Goal: Information Seeking & Learning: Learn about a topic

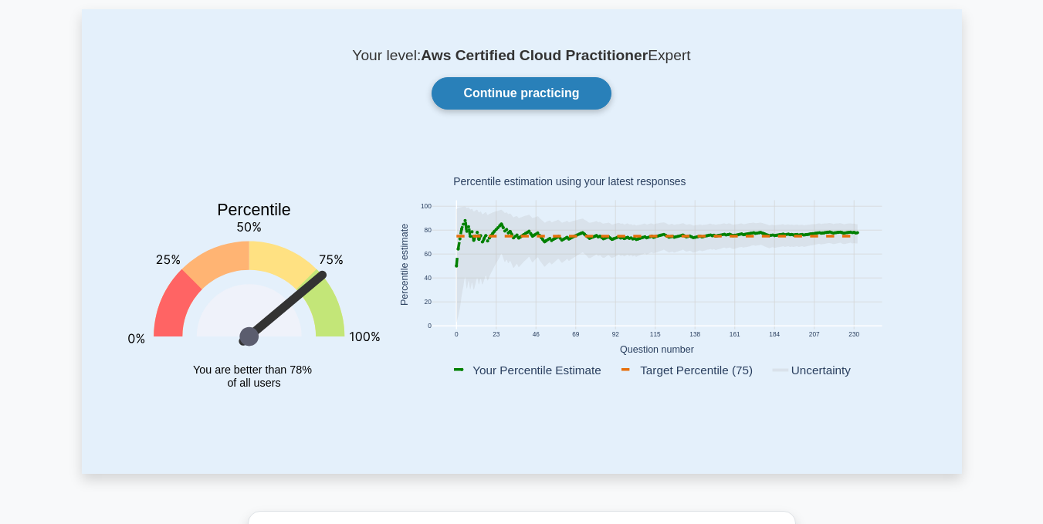
click at [563, 107] on link "Continue practicing" at bounding box center [520, 93] width 179 height 32
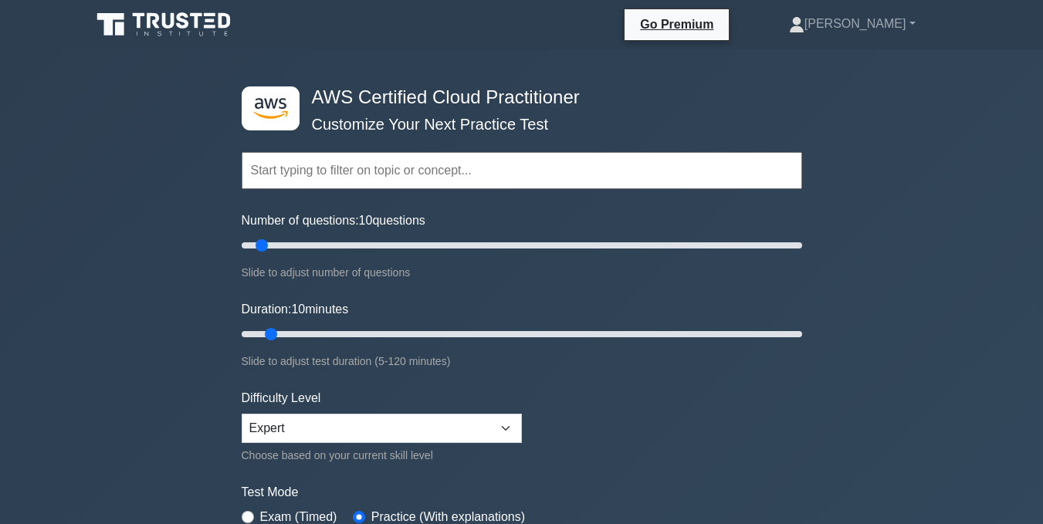
click at [484, 166] on input "text" at bounding box center [522, 170] width 560 height 37
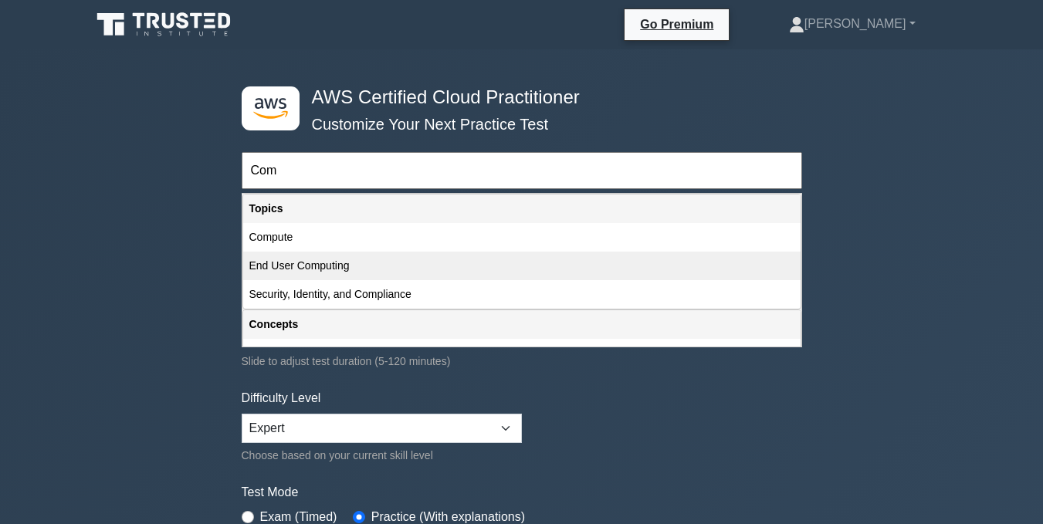
click at [423, 279] on div "End User Computing" at bounding box center [521, 266] width 557 height 29
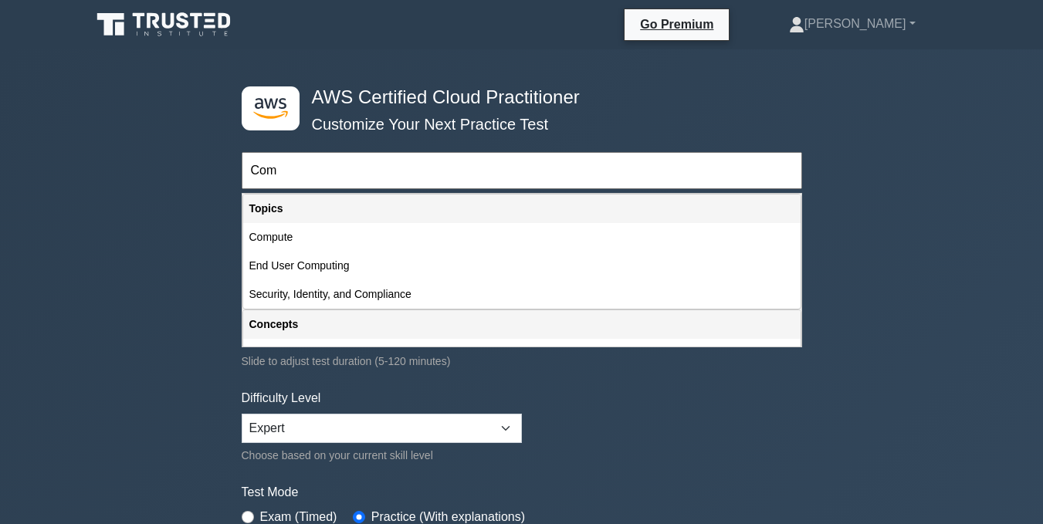
type input "End User Computing"
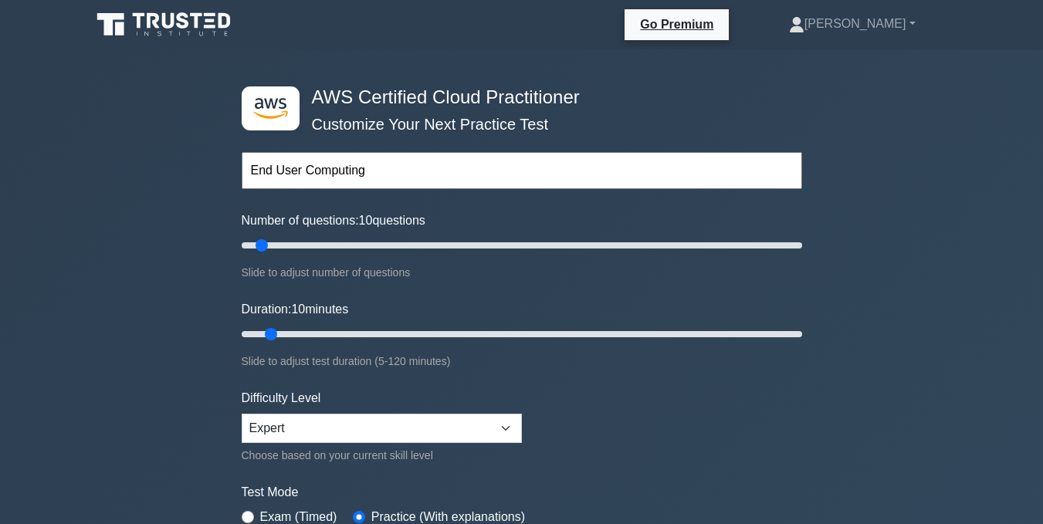
drag, startPoint x: 408, startPoint y: 172, endPoint x: 235, endPoint y: 132, distance: 178.2
click at [235, 132] on div ".st0{fill:#252F3E;} .st1{fill-rule:evenodd;clip-rule:evenodd;fill:#FF9900;} AWS…" at bounding box center [521, 334] width 579 height 570
click at [383, 241] on input "Number of questions: 55 questions" at bounding box center [522, 245] width 560 height 19
click at [380, 246] on input "Number of questions: 50 questions" at bounding box center [522, 245] width 560 height 19
click at [365, 247] on input "Number of questions: 45 questions" at bounding box center [522, 245] width 560 height 19
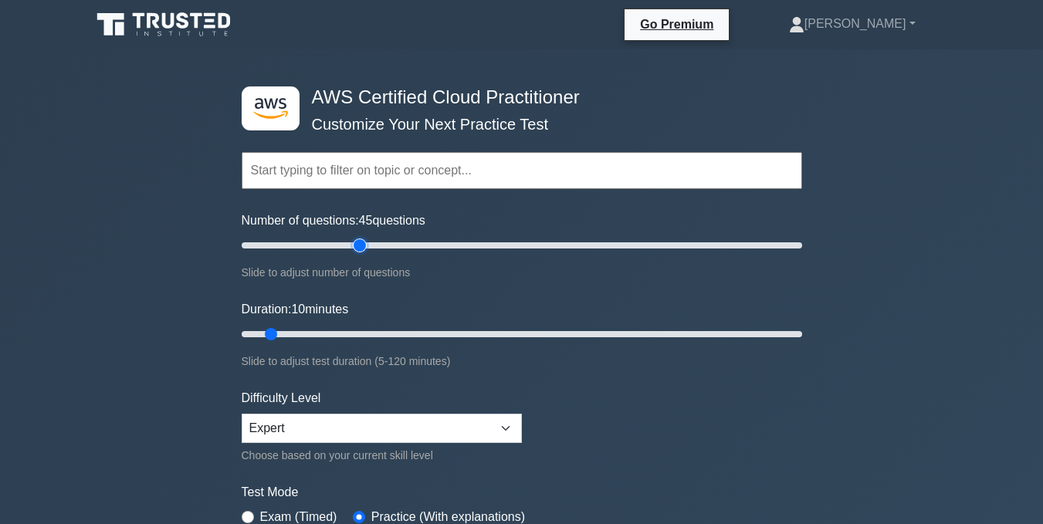
click at [356, 245] on input "Number of questions: 45 questions" at bounding box center [522, 245] width 560 height 19
type input "40"
click at [352, 244] on input "Number of questions: 40 questions" at bounding box center [522, 245] width 560 height 19
click at [556, 332] on input "Duration: 70 minutes" at bounding box center [522, 334] width 560 height 19
type input "120"
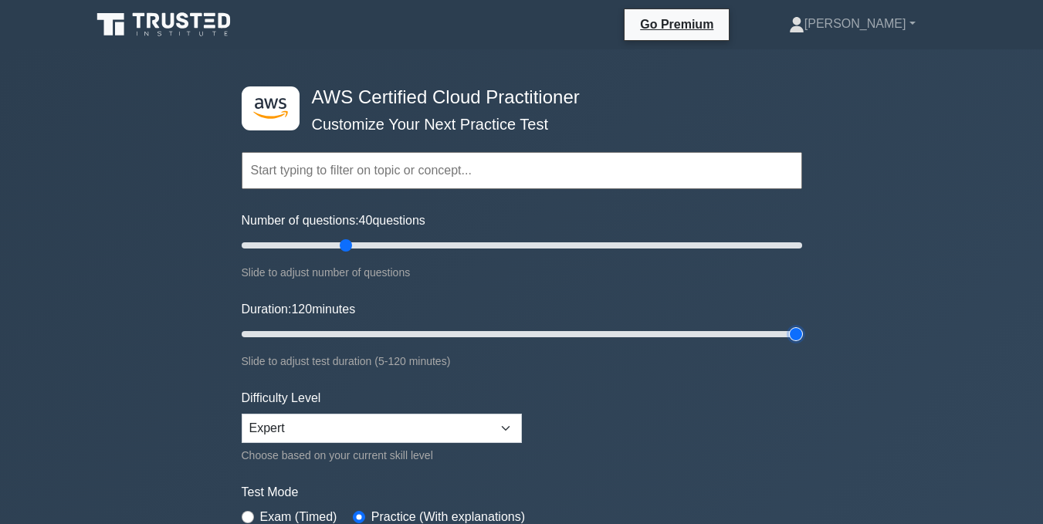
click at [798, 330] on input "Duration: 120 minutes" at bounding box center [522, 334] width 560 height 19
click at [391, 426] on select "Beginner Intermediate Expert" at bounding box center [382, 428] width 280 height 29
click at [242, 414] on select "Beginner Intermediate Expert" at bounding box center [382, 428] width 280 height 29
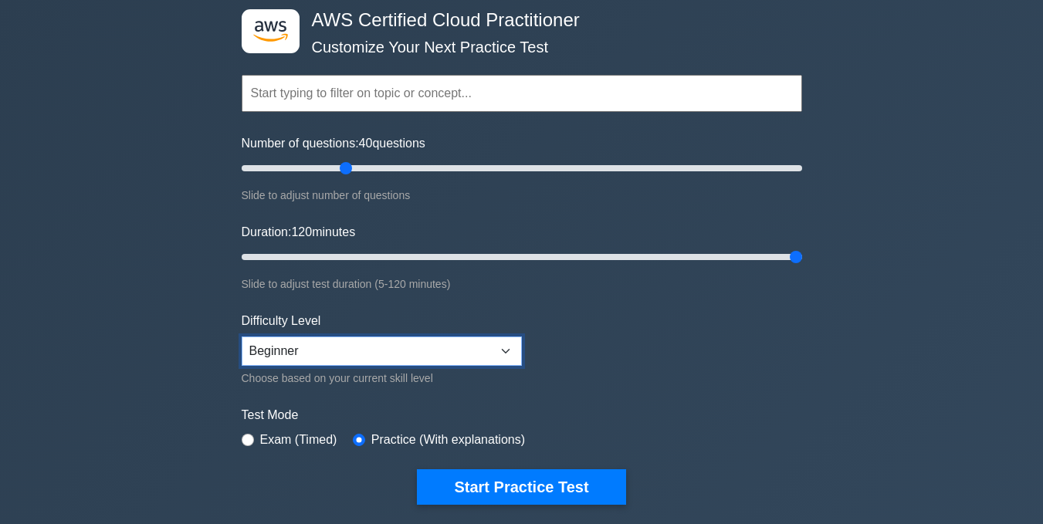
click at [403, 348] on select "Beginner Intermediate Expert" at bounding box center [382, 351] width 280 height 29
select select "intermediate"
click at [242, 337] on select "Beginner Intermediate Expert" at bounding box center [382, 351] width 280 height 29
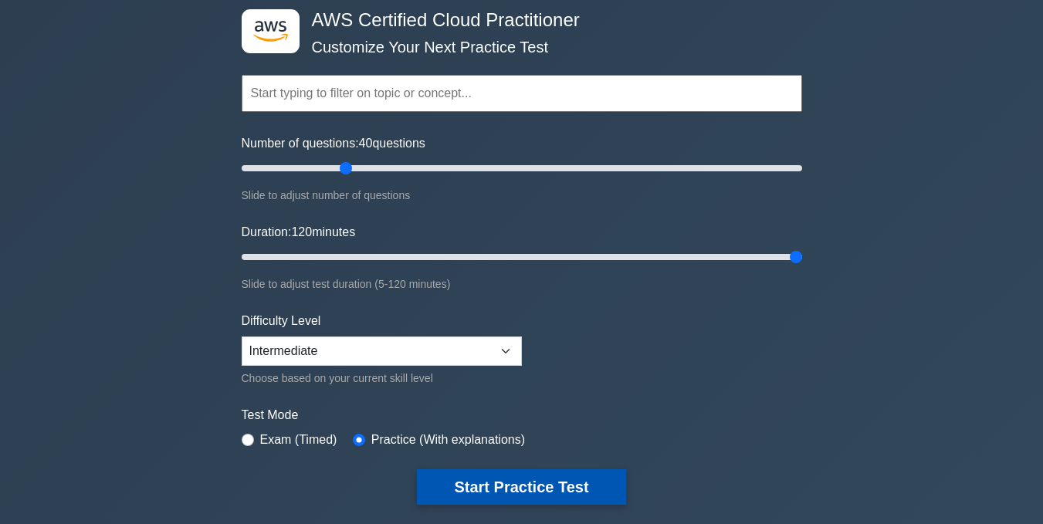
click at [481, 494] on button "Start Practice Test" at bounding box center [521, 487] width 208 height 36
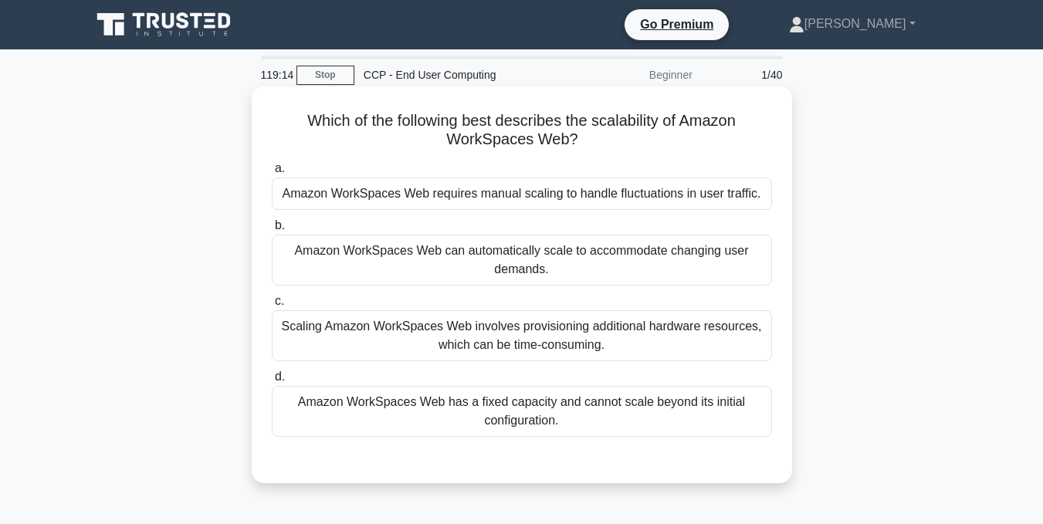
click at [639, 276] on div "Amazon WorkSpaces Web can automatically scale to accommodate changing user dema…" at bounding box center [522, 260] width 500 height 51
click at [272, 231] on input "b. Amazon WorkSpaces Web can automatically scale to accommodate changing user d…" at bounding box center [272, 226] width 0 height 10
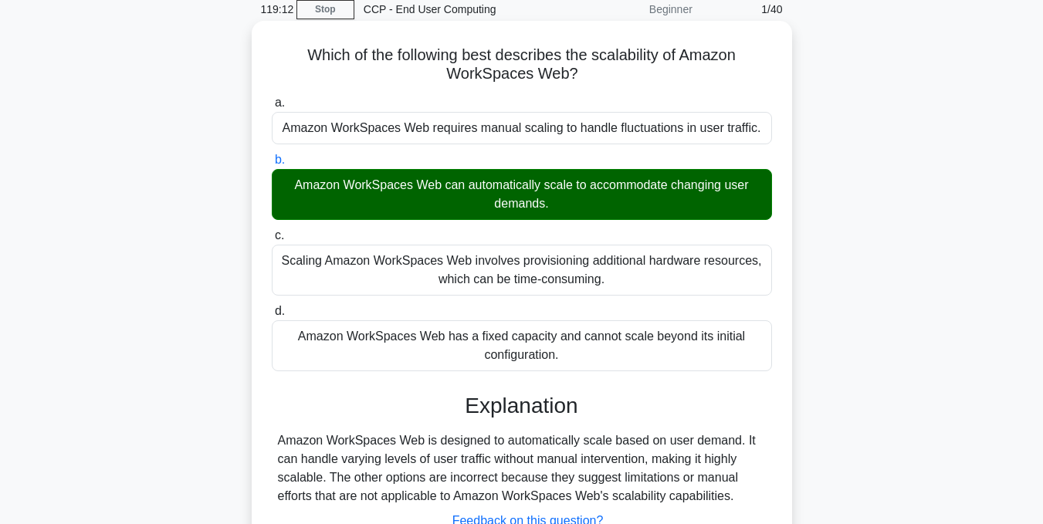
scroll to position [154, 0]
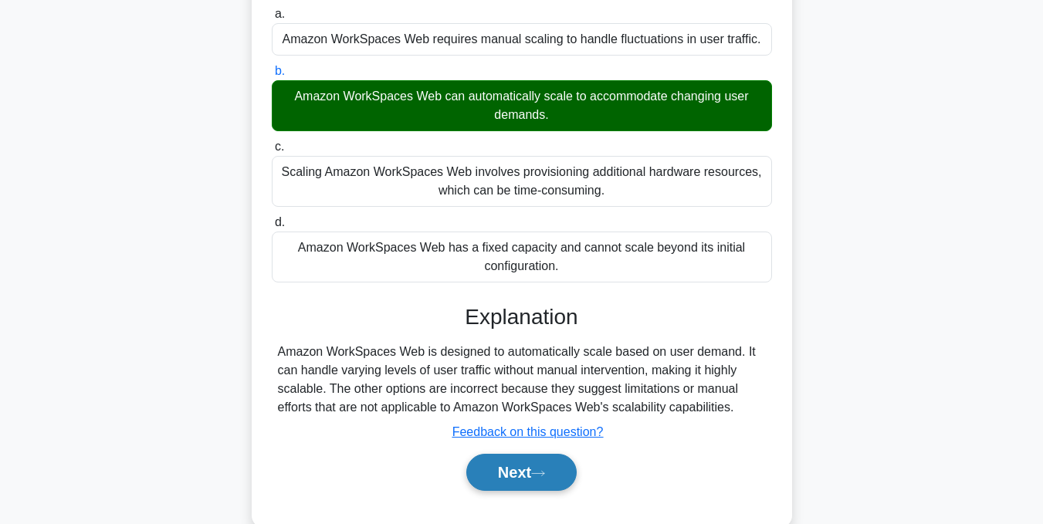
click at [550, 491] on button "Next" at bounding box center [521, 472] width 110 height 37
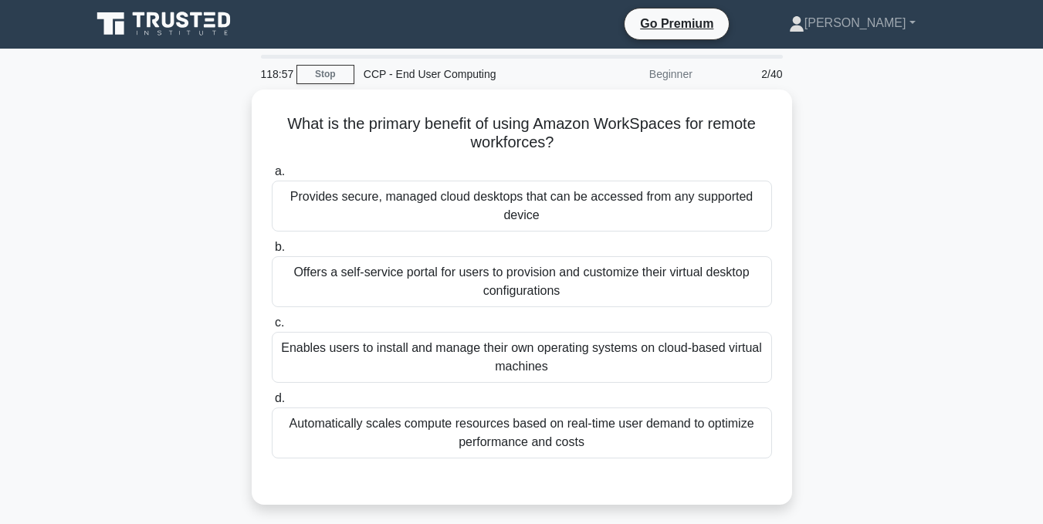
scroll to position [0, 0]
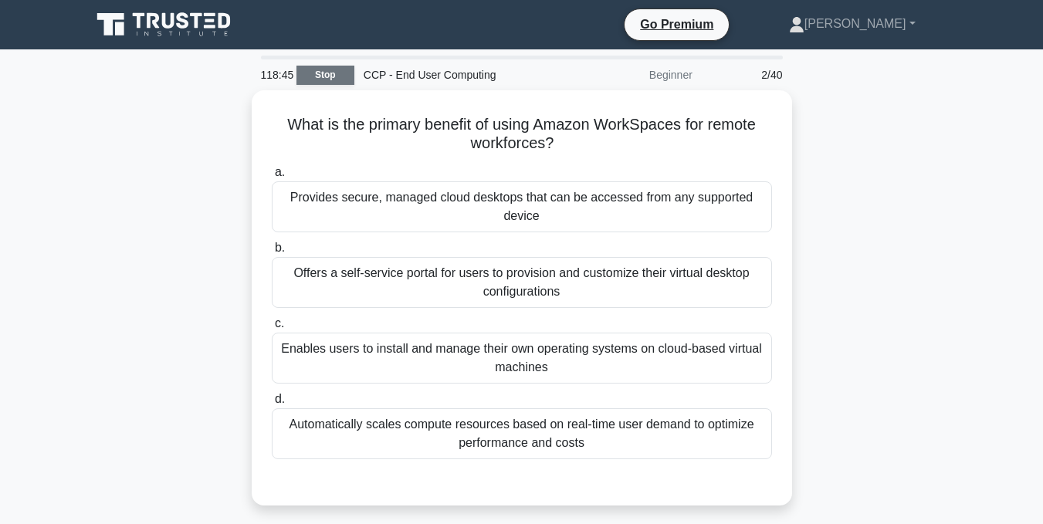
click at [325, 67] on link "Stop" at bounding box center [325, 75] width 58 height 19
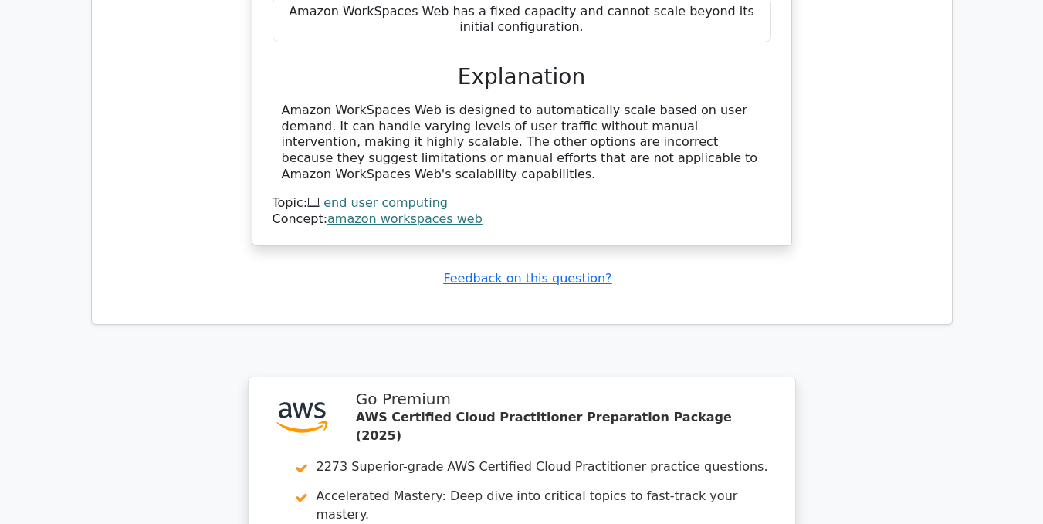
scroll to position [1930, 0]
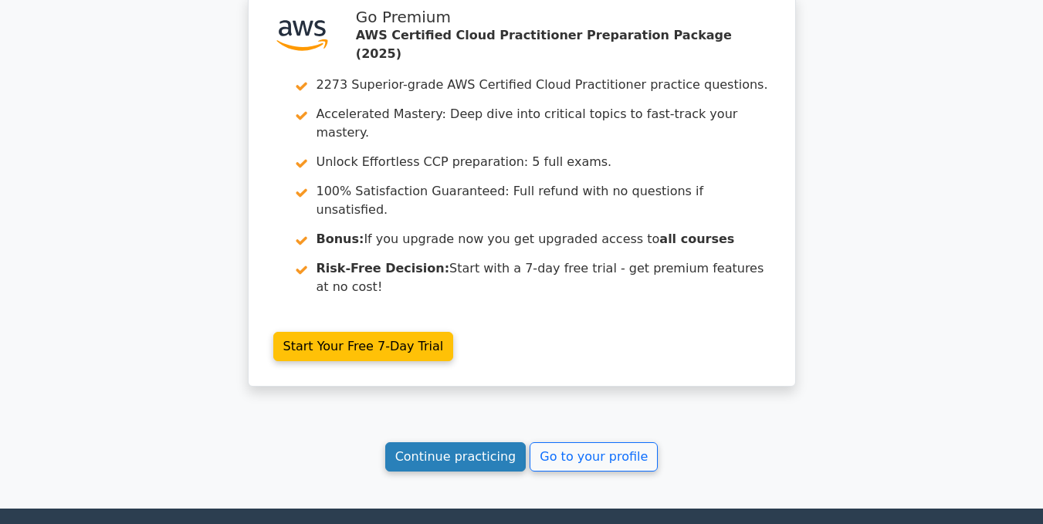
click at [490, 442] on link "Continue practicing" at bounding box center [455, 456] width 141 height 29
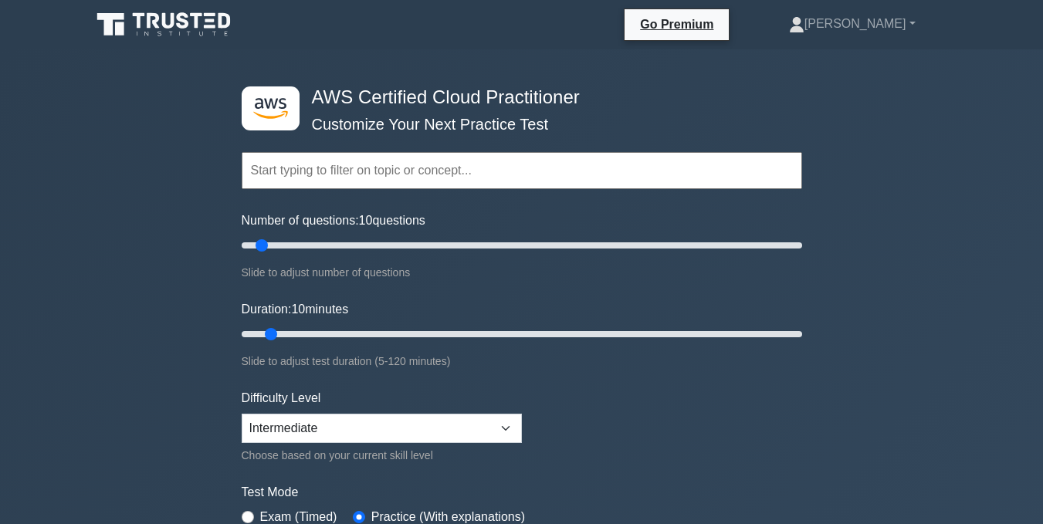
click at [455, 169] on input "text" at bounding box center [522, 170] width 560 height 37
click at [397, 245] on input "Number of questions: 60 questions" at bounding box center [522, 245] width 560 height 19
click at [384, 252] on input "Number of questions: 60 questions" at bounding box center [522, 245] width 560 height 19
click at [369, 252] on input "Number of questions: 50 questions" at bounding box center [522, 245] width 560 height 19
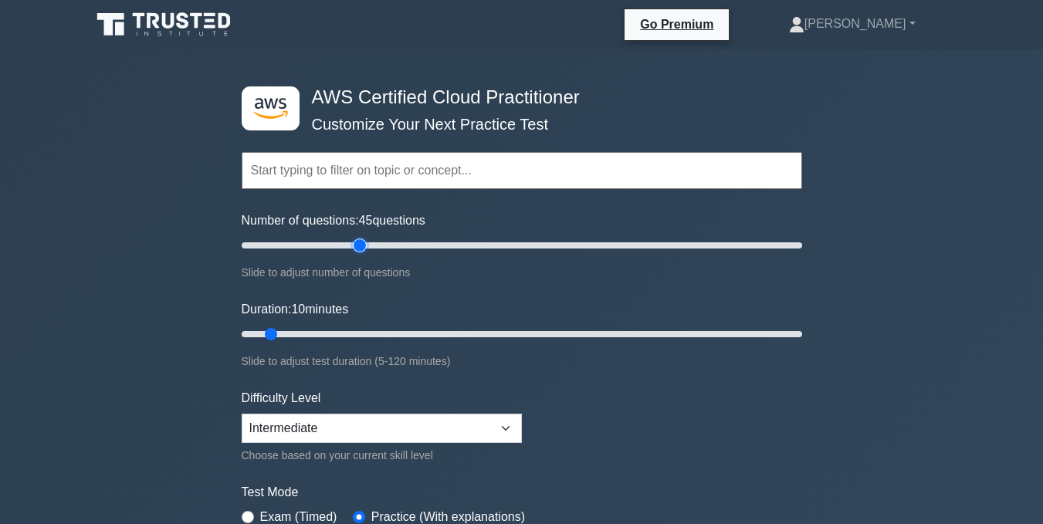
click at [358, 247] on input "Number of questions: 45 questions" at bounding box center [522, 245] width 560 height 19
type input "40"
click at [345, 242] on input "Number of questions: 40 questions" at bounding box center [522, 245] width 560 height 19
type input "120"
click at [798, 340] on input "Duration: 120 minutes" at bounding box center [522, 334] width 560 height 19
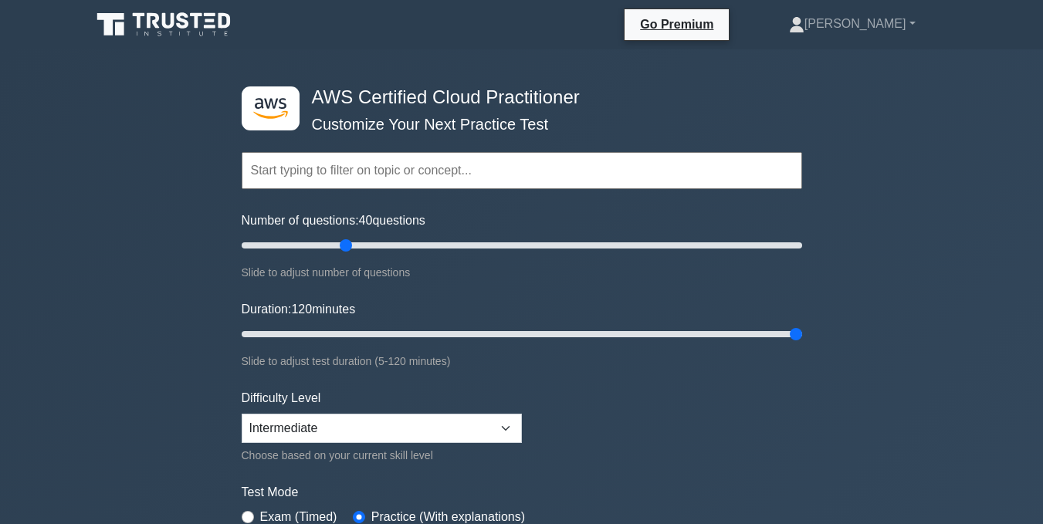
click at [459, 171] on input "text" at bounding box center [522, 170] width 560 height 37
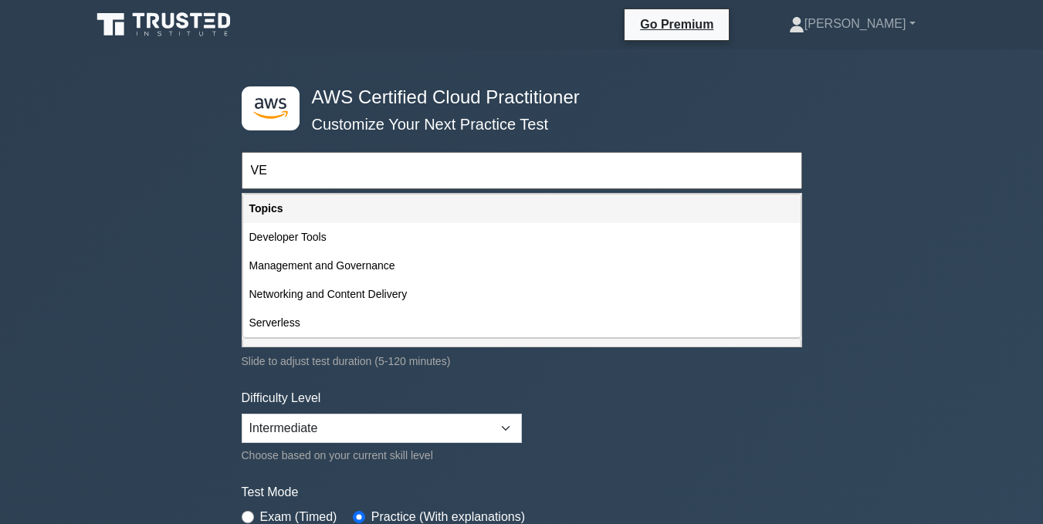
type input "V"
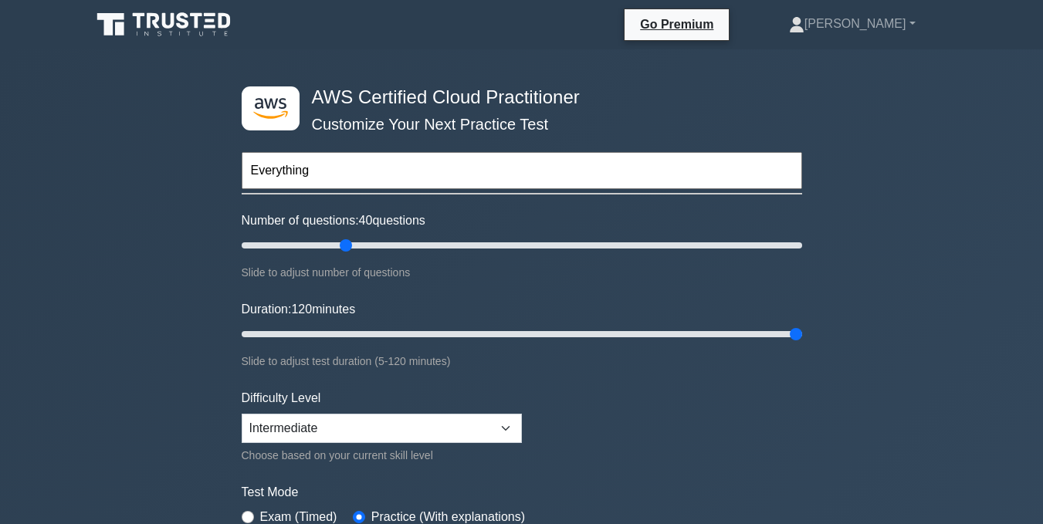
type input "Everything"
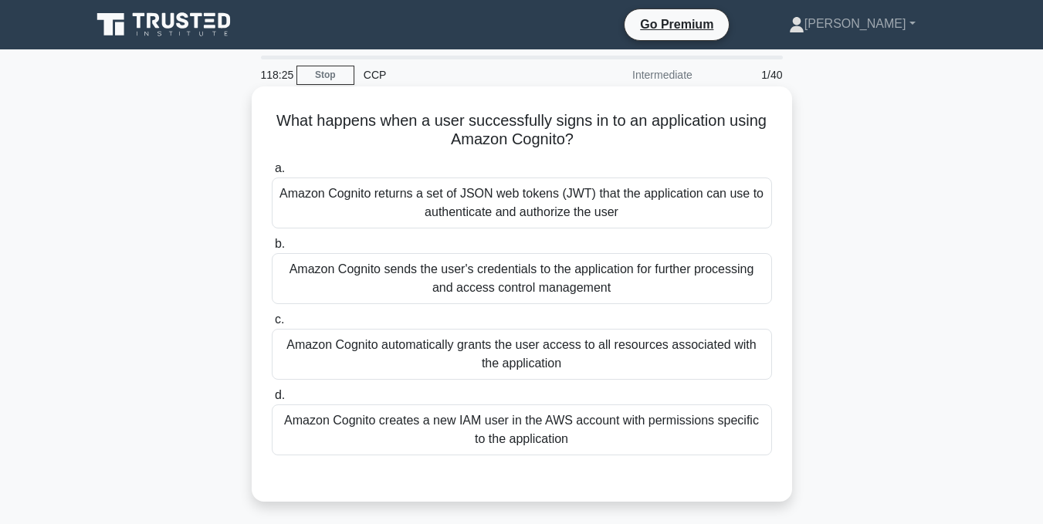
click at [510, 431] on div "Amazon Cognito creates a new IAM user in the AWS account with permissions speci…" at bounding box center [522, 429] width 500 height 51
click at [272, 401] on input "d. Amazon Cognito creates a new IAM user in the AWS account with permissions sp…" at bounding box center [272, 396] width 0 height 10
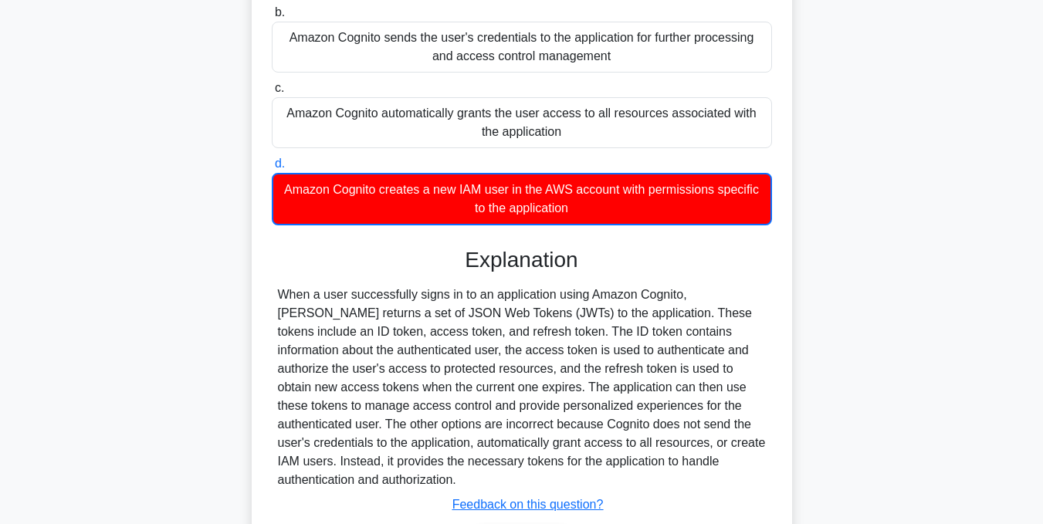
scroll to position [309, 0]
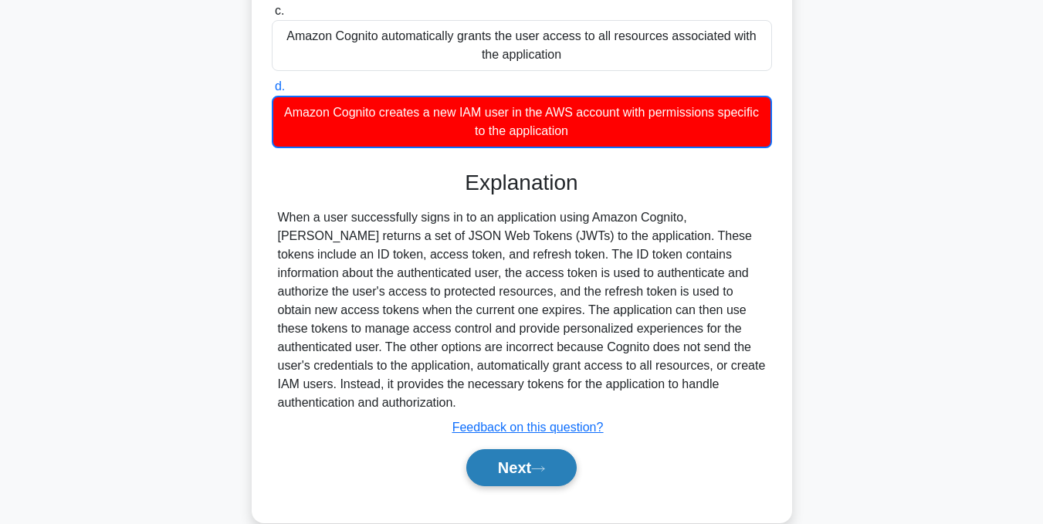
click at [513, 454] on button "Next" at bounding box center [521, 467] width 110 height 37
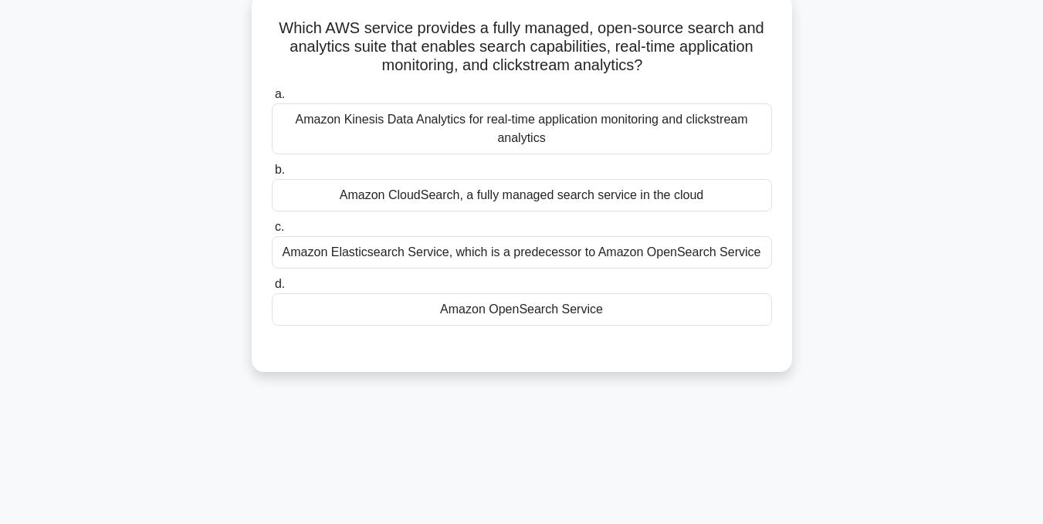
scroll to position [77, 0]
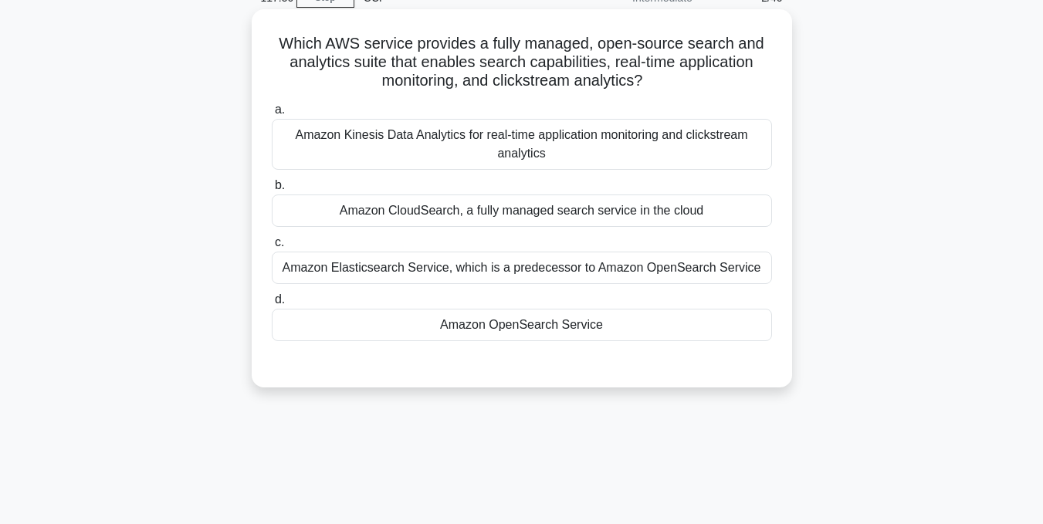
click at [524, 336] on div "Amazon OpenSearch Service" at bounding box center [522, 325] width 500 height 32
click at [272, 305] on input "d. Amazon OpenSearch Service" at bounding box center [272, 300] width 0 height 10
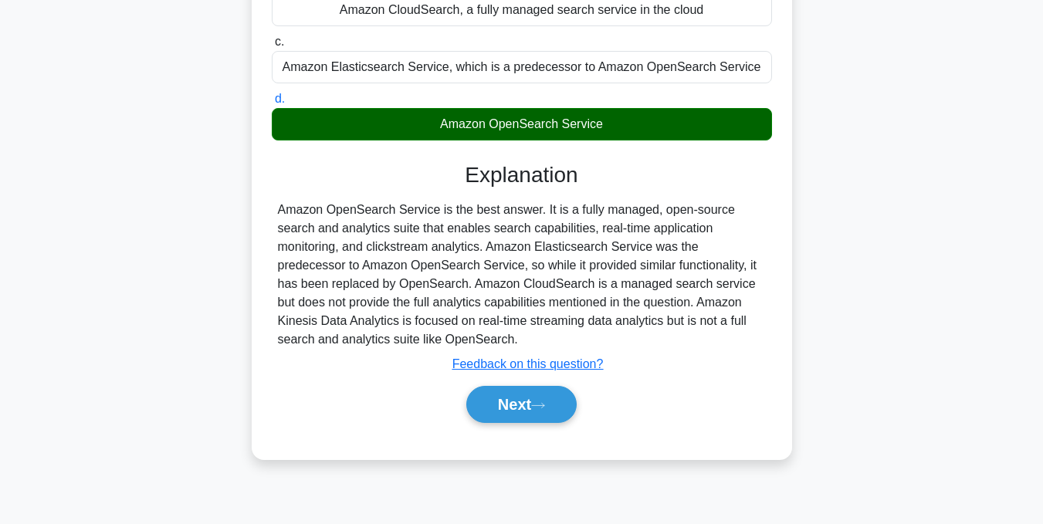
scroll to position [310, 0]
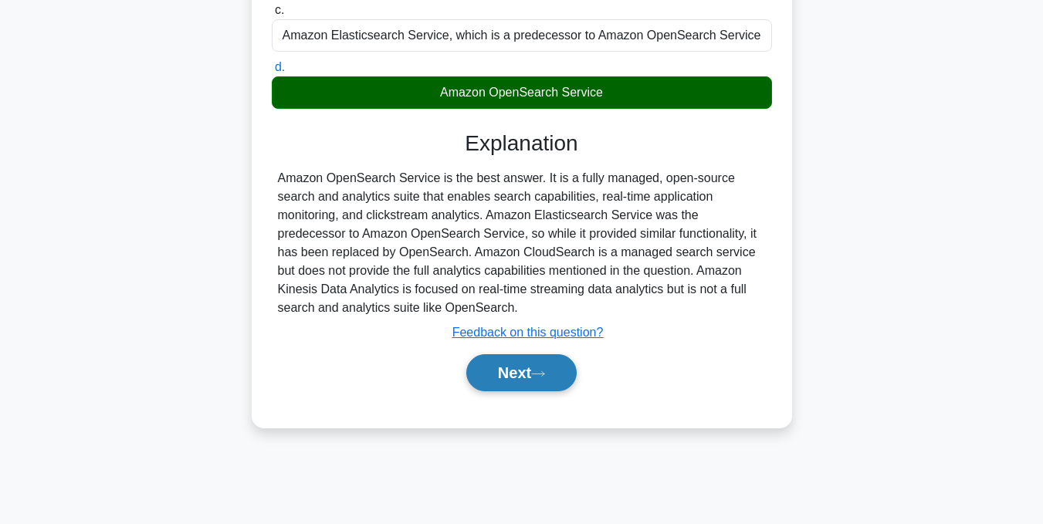
click at [522, 383] on button "Next" at bounding box center [521, 372] width 110 height 37
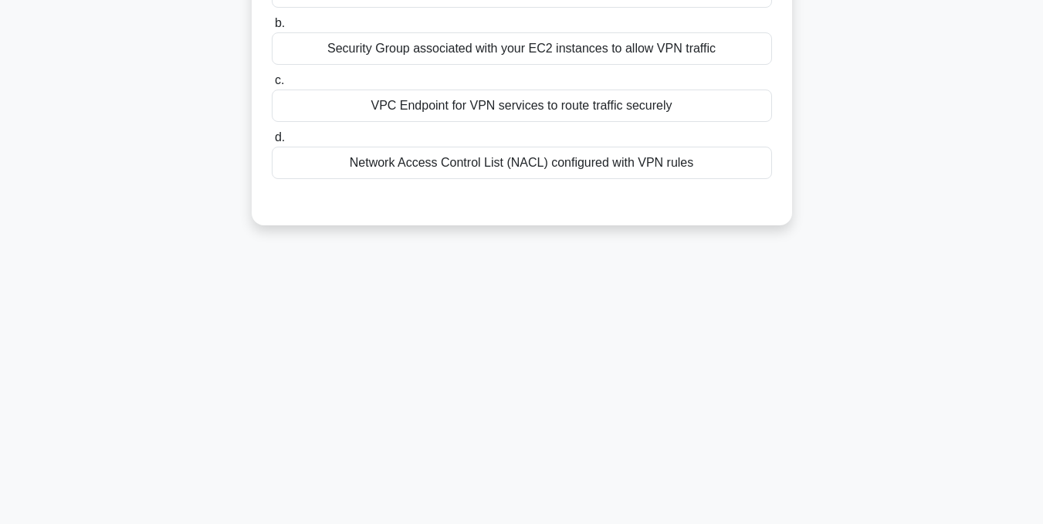
scroll to position [78, 0]
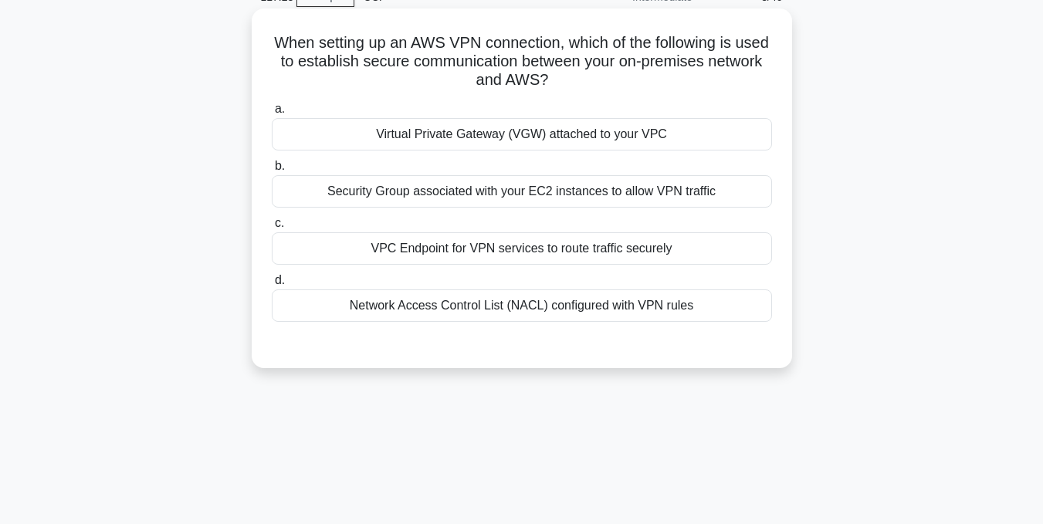
click at [491, 144] on div "Virtual Private Gateway (VGW) attached to your VPC" at bounding box center [522, 134] width 500 height 32
click at [272, 114] on input "a. Virtual Private Gateway (VGW) attached to your VPC" at bounding box center [272, 109] width 0 height 10
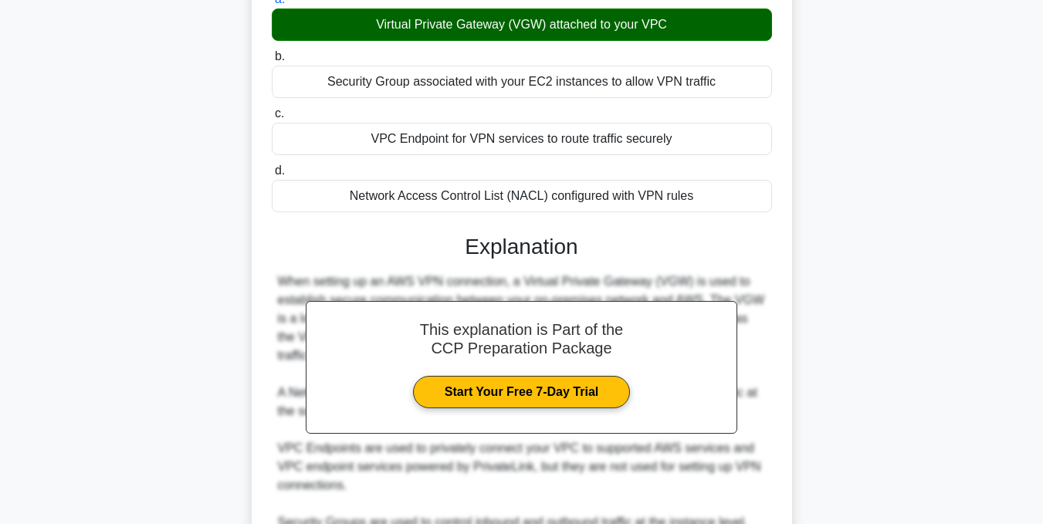
scroll to position [310, 0]
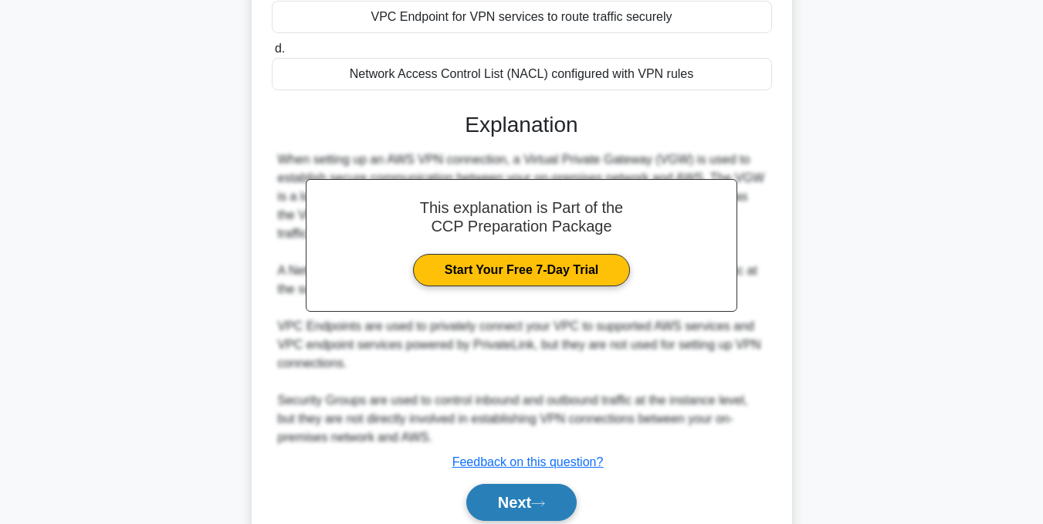
click at [545, 488] on button "Next" at bounding box center [521, 502] width 110 height 37
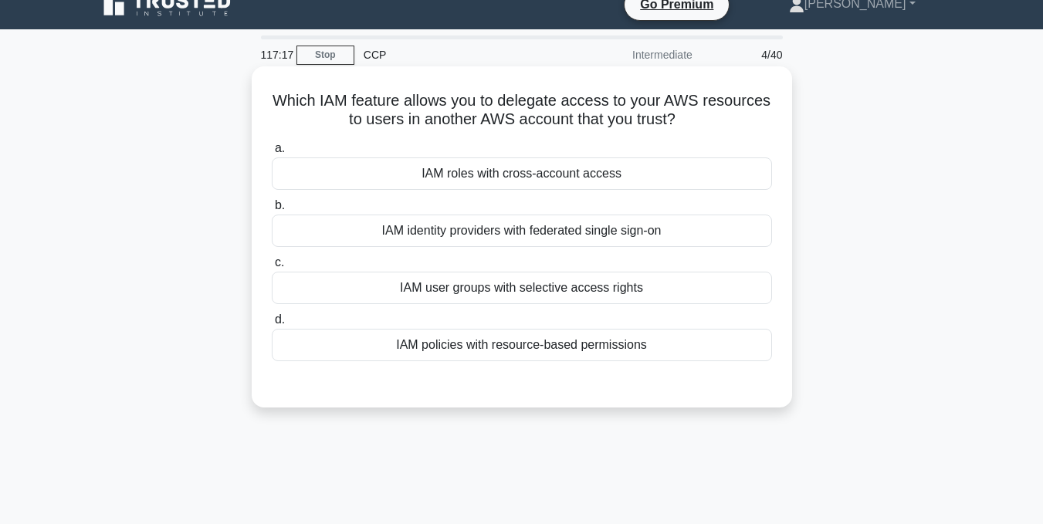
scroll to position [1, 0]
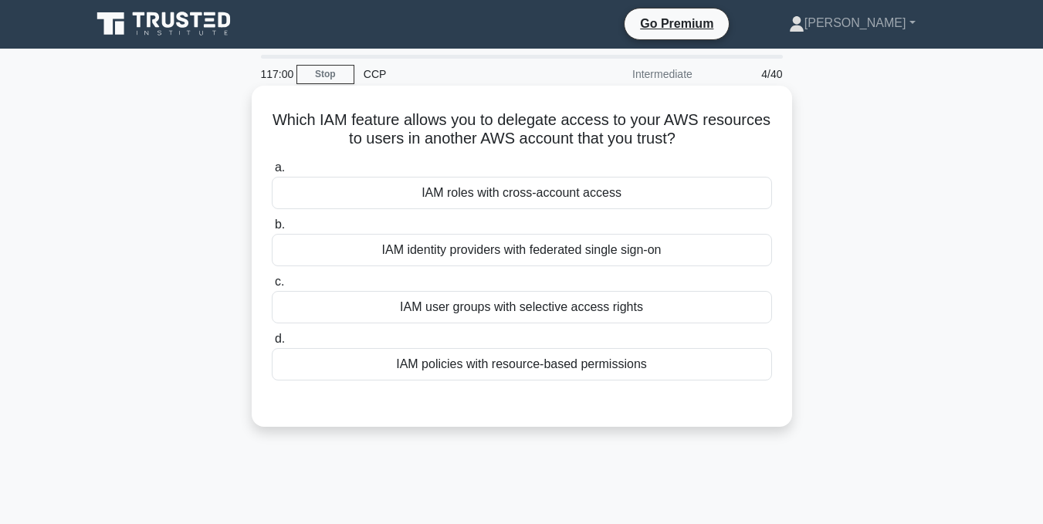
click at [442, 195] on div "IAM roles with cross-account access" at bounding box center [522, 193] width 500 height 32
click at [272, 173] on input "a. IAM roles with cross-account access" at bounding box center [272, 168] width 0 height 10
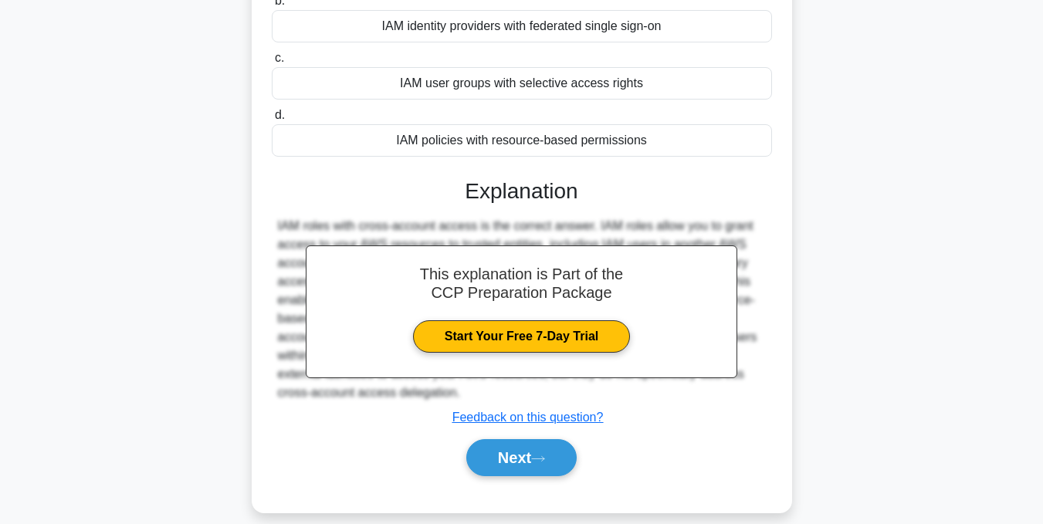
scroll to position [232, 0]
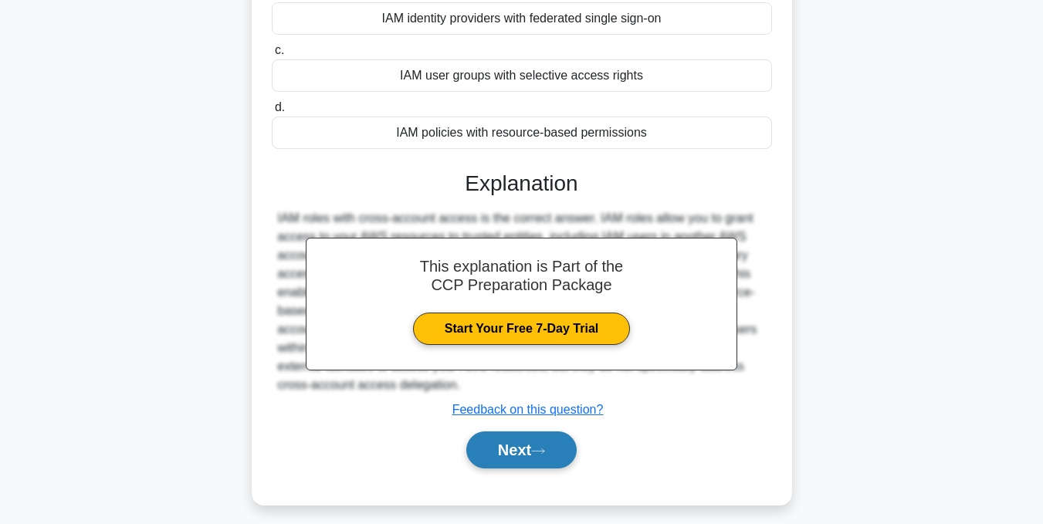
click at [526, 456] on button "Next" at bounding box center [521, 449] width 110 height 37
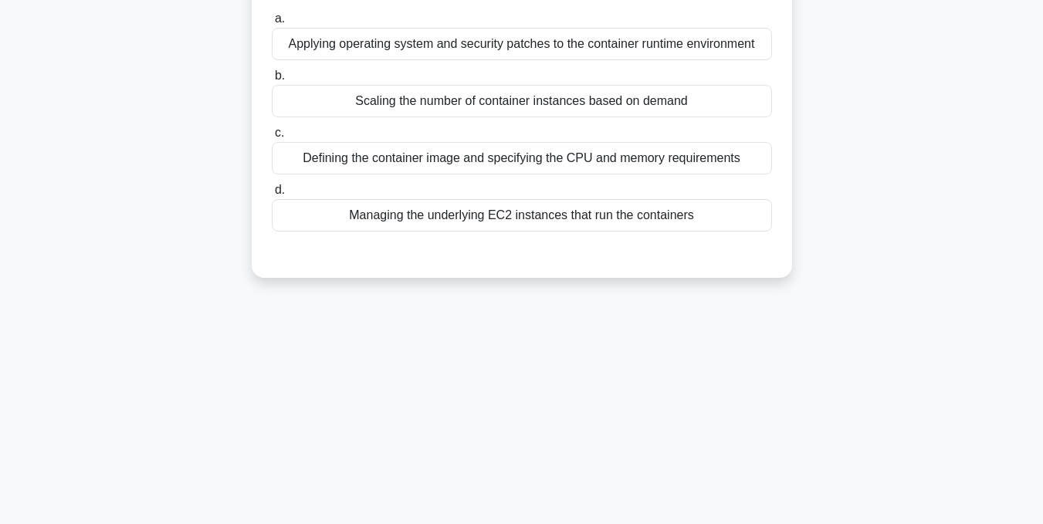
scroll to position [78, 0]
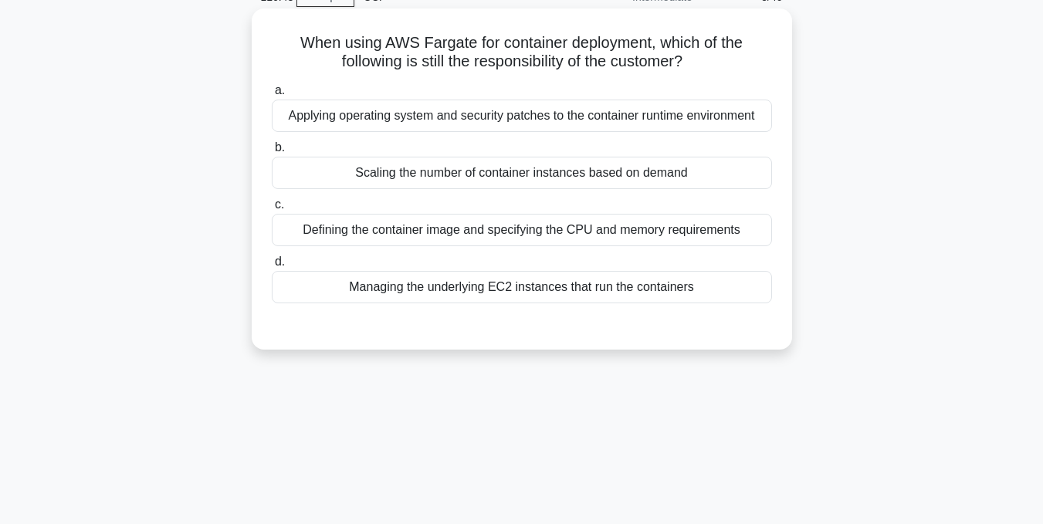
click at [540, 110] on div "Applying operating system and security patches to the container runtime environ…" at bounding box center [522, 116] width 500 height 32
click at [272, 96] on input "a. Applying operating system and security patches to the container runtime envi…" at bounding box center [272, 91] width 0 height 10
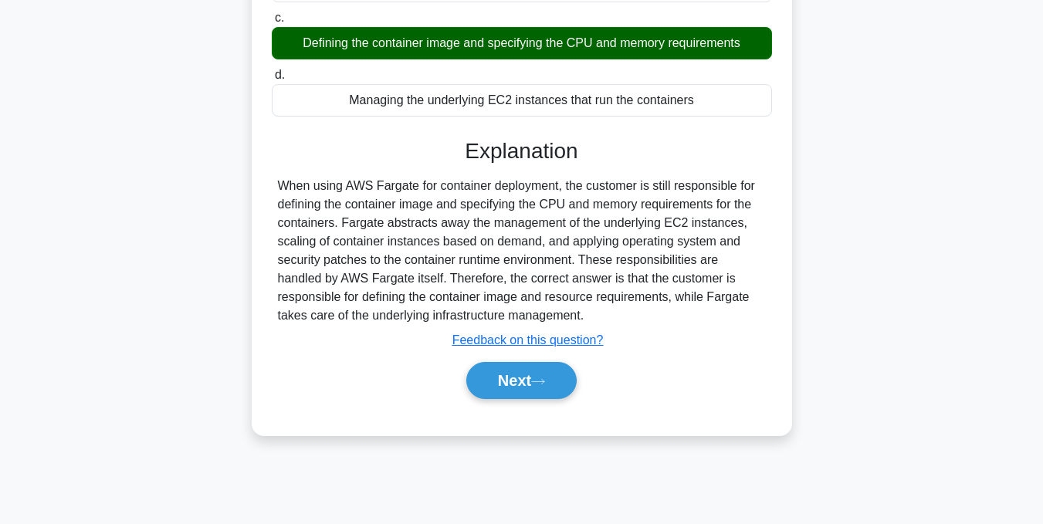
scroll to position [310, 0]
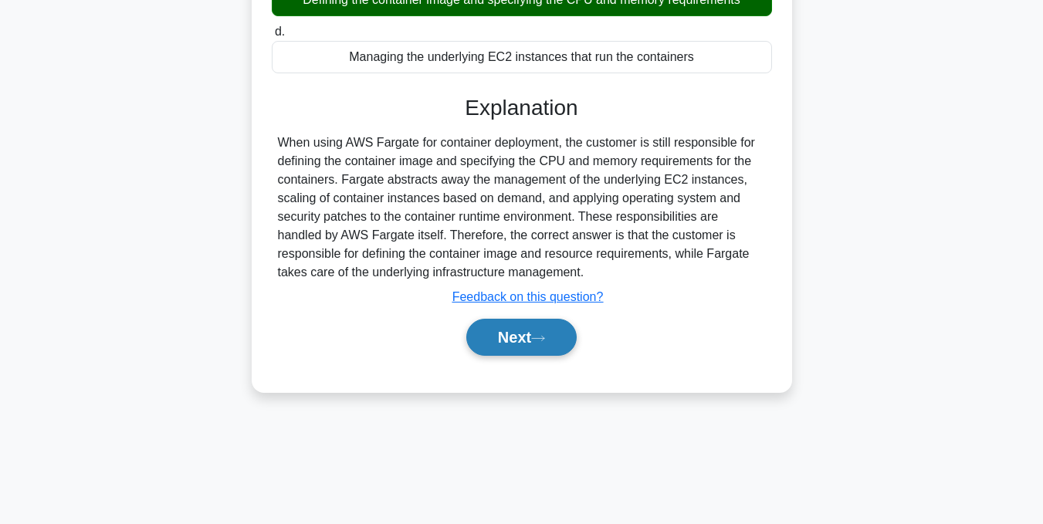
click at [489, 347] on button "Next" at bounding box center [521, 337] width 110 height 37
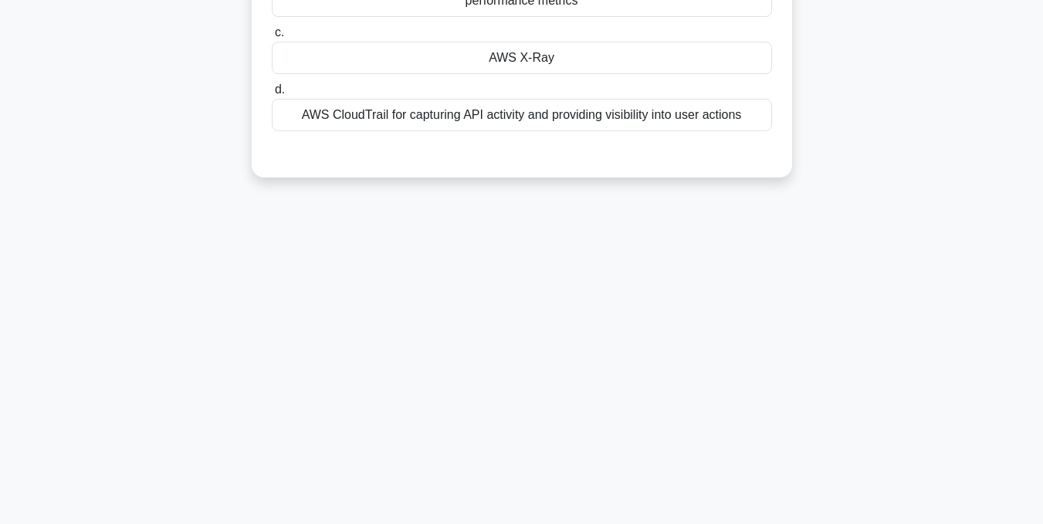
scroll to position [1, 0]
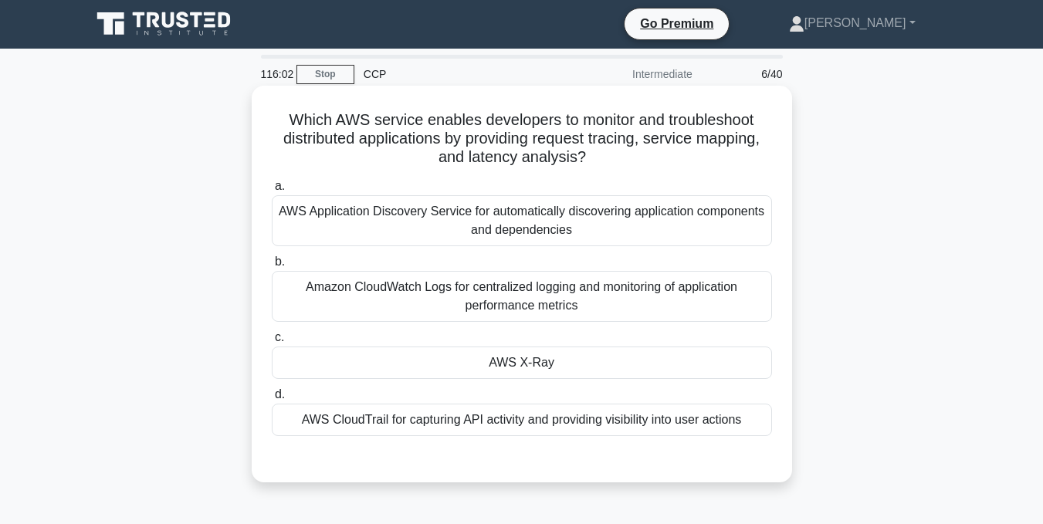
click at [493, 366] on div "AWS X-Ray" at bounding box center [522, 363] width 500 height 32
click at [272, 343] on input "c. AWS X-Ray" at bounding box center [272, 338] width 0 height 10
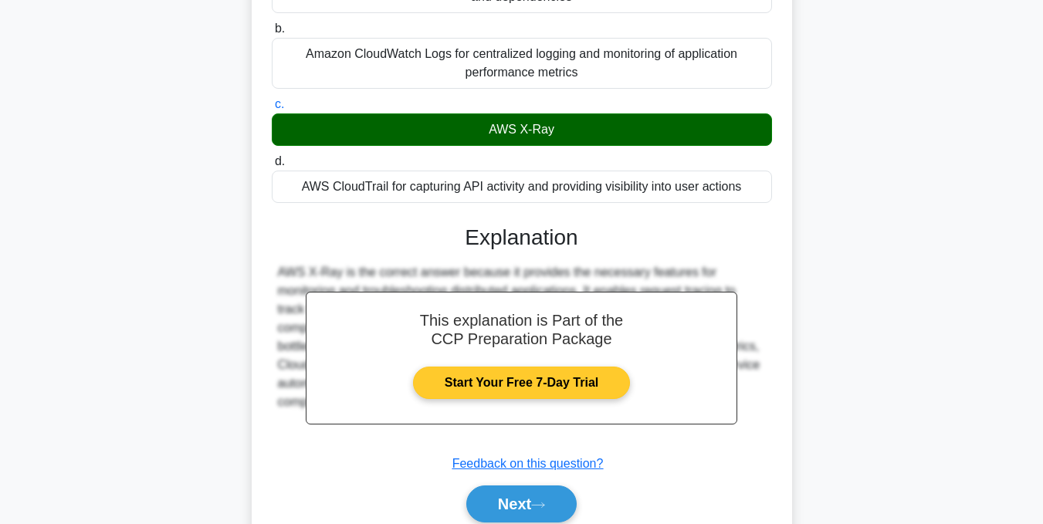
scroll to position [310, 0]
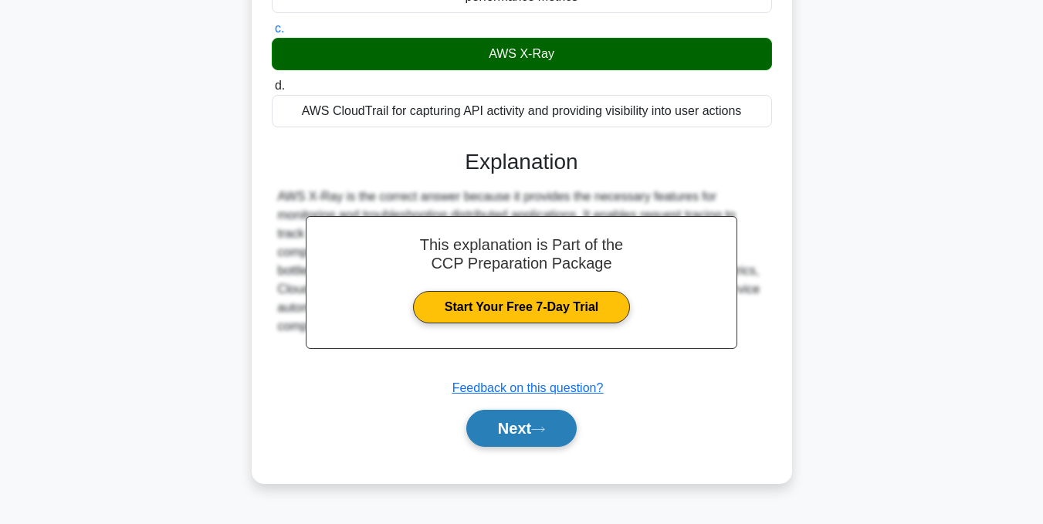
click at [516, 430] on button "Next" at bounding box center [521, 428] width 110 height 37
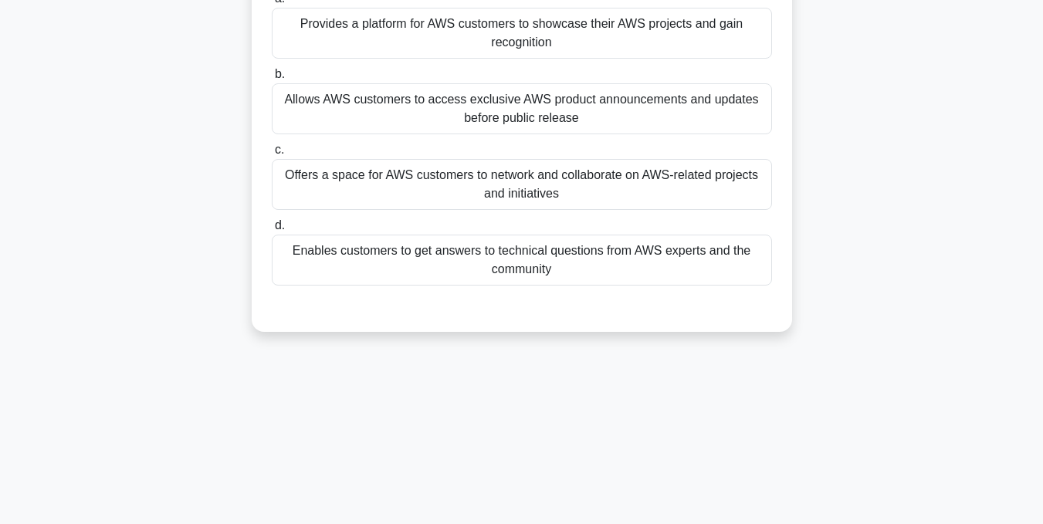
scroll to position [78, 0]
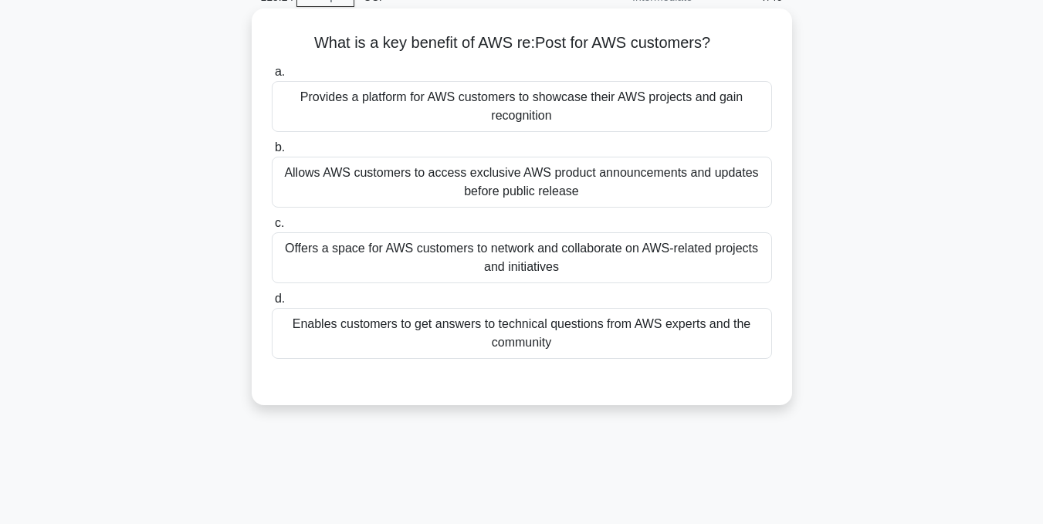
click at [307, 88] on div "Provides a platform for AWS customers to showcase their AWS projects and gain r…" at bounding box center [522, 106] width 500 height 51
click at [272, 77] on input "a. Provides a platform for AWS customers to showcase their AWS projects and gai…" at bounding box center [272, 72] width 0 height 10
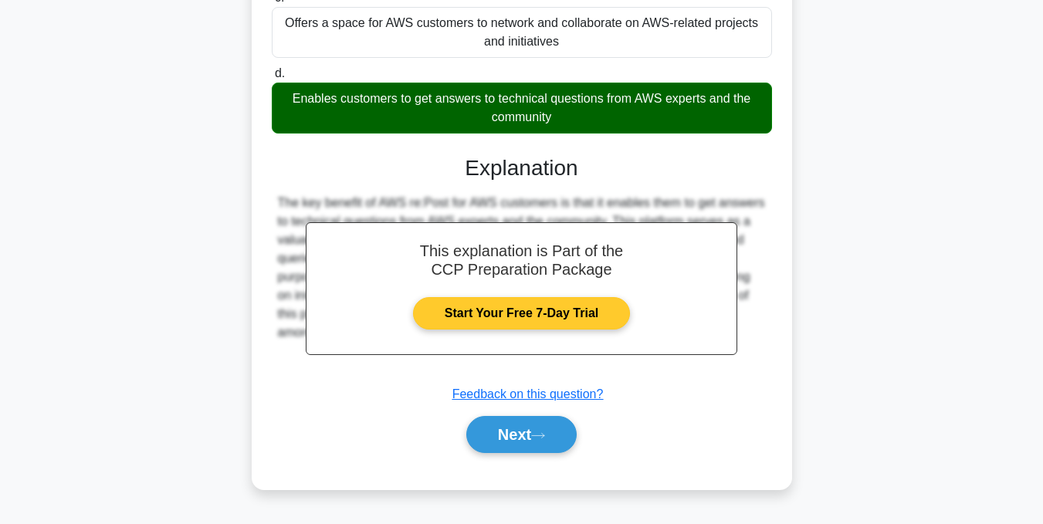
scroll to position [310, 0]
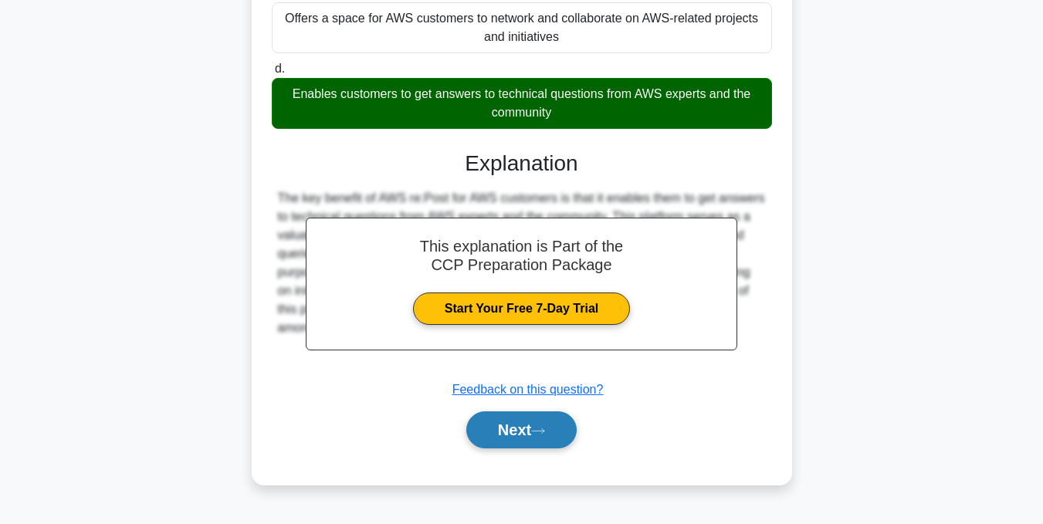
click at [501, 445] on button "Next" at bounding box center [521, 429] width 110 height 37
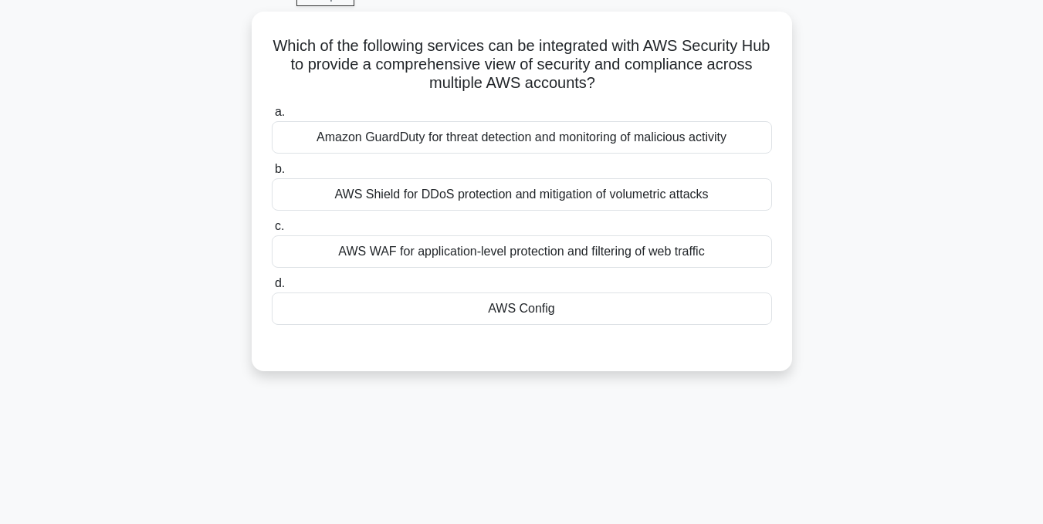
scroll to position [78, 0]
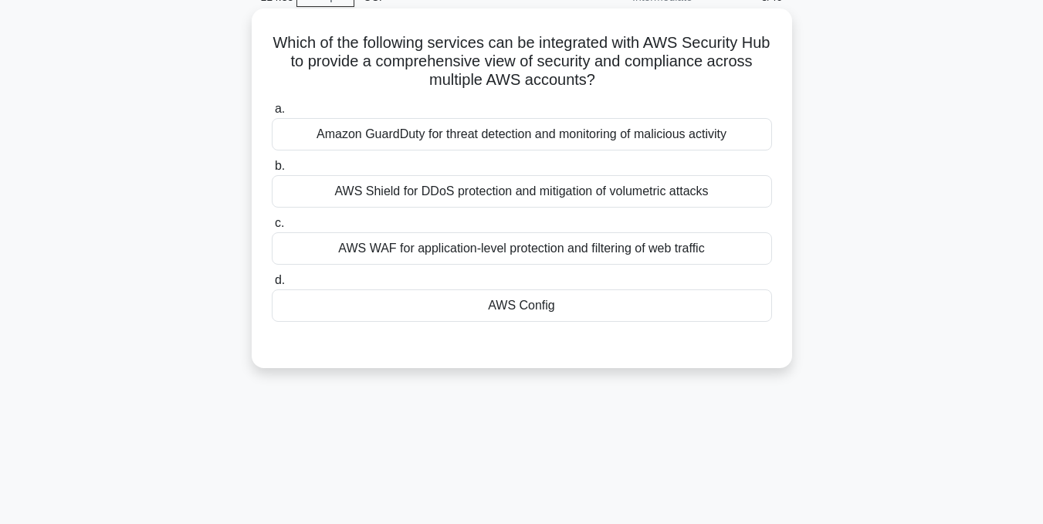
click at [605, 306] on div "AWS Config" at bounding box center [522, 305] width 500 height 32
click at [272, 286] on input "d. AWS Config" at bounding box center [272, 281] width 0 height 10
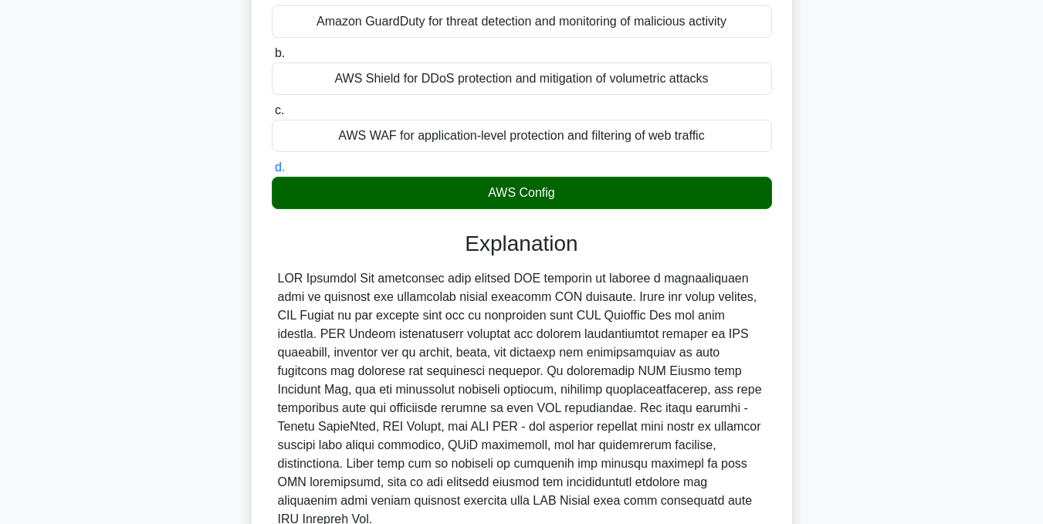
scroll to position [310, 0]
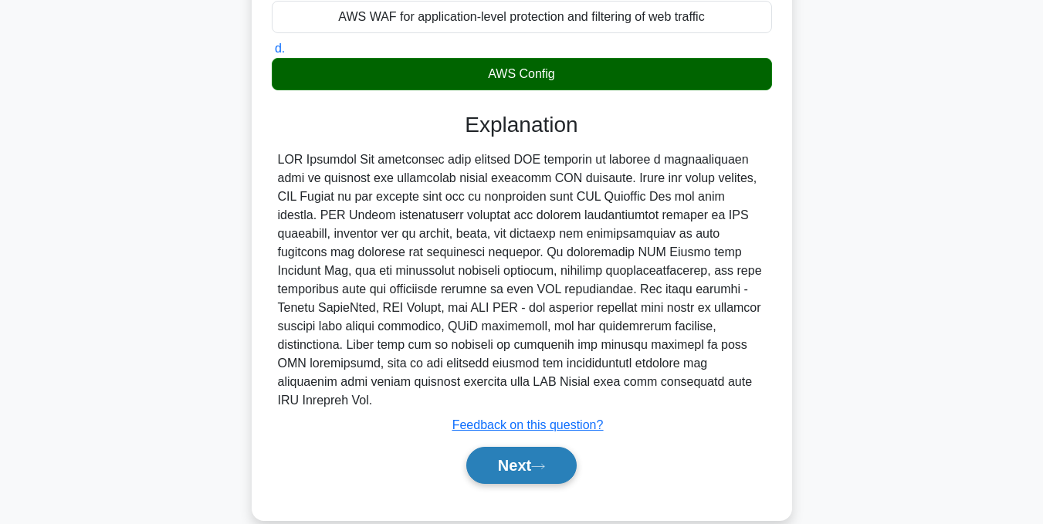
click at [540, 447] on button "Next" at bounding box center [521, 465] width 110 height 37
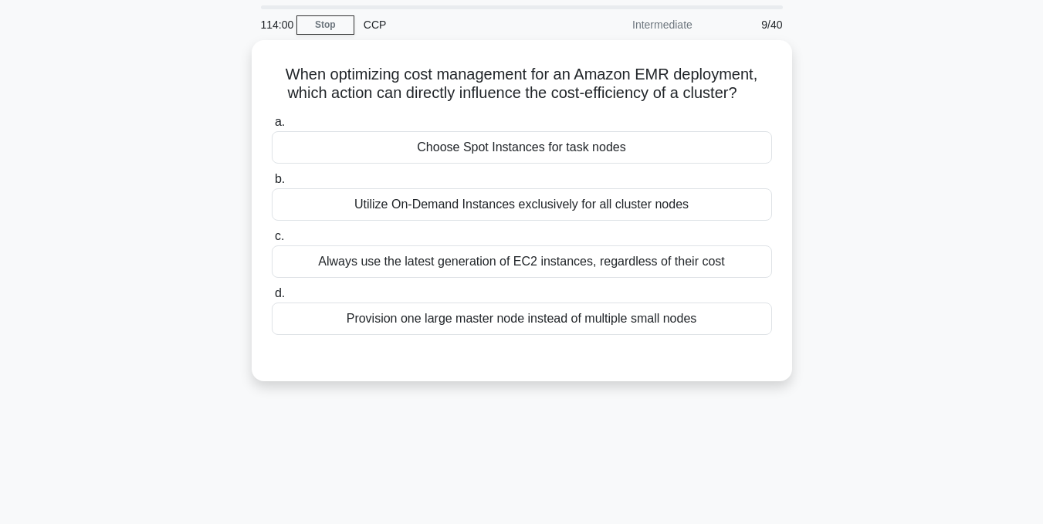
scroll to position [78, 0]
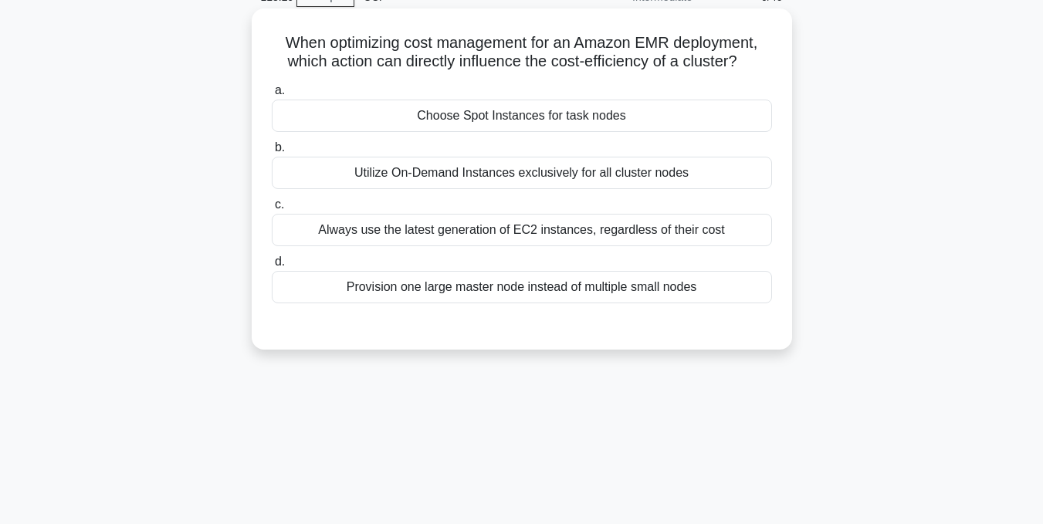
click at [550, 124] on div "Choose Spot Instances for task nodes" at bounding box center [522, 116] width 500 height 32
click at [272, 96] on input "a. Choose Spot Instances for task nodes" at bounding box center [272, 91] width 0 height 10
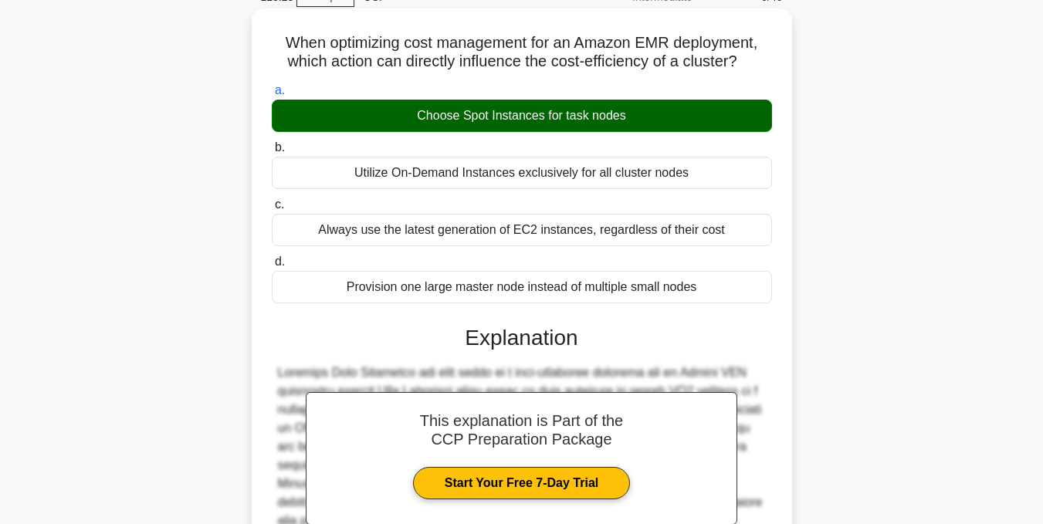
drag, startPoint x: 272, startPoint y: 35, endPoint x: 731, endPoint y: 296, distance: 528.6
click at [731, 296] on div "When optimizing cost management for an Amazon EMR deployment, which action can …" at bounding box center [522, 399] width 528 height 768
copy div "When optimizing cost management for an Amazon EMR deployment, which action can …"
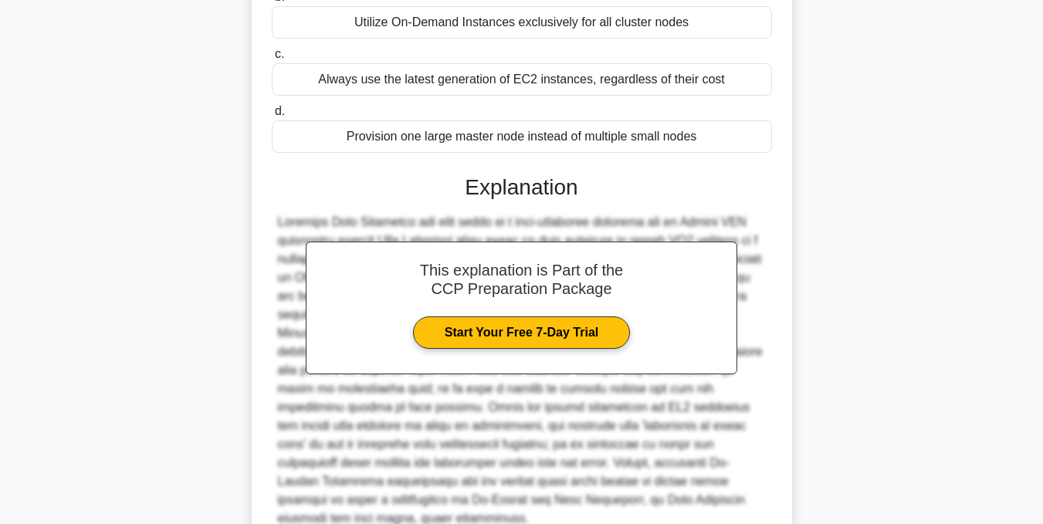
scroll to position [354, 0]
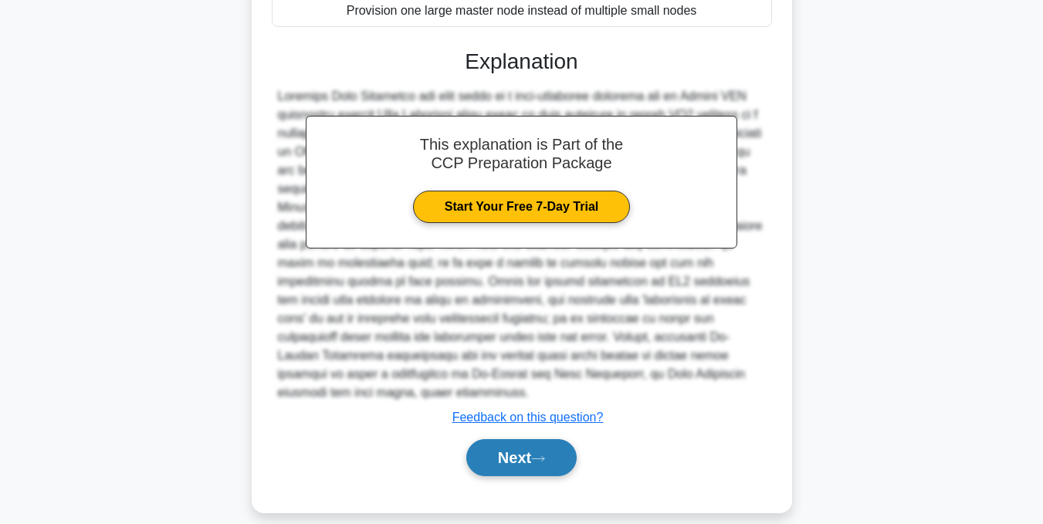
click at [509, 439] on button "Next" at bounding box center [521, 457] width 110 height 37
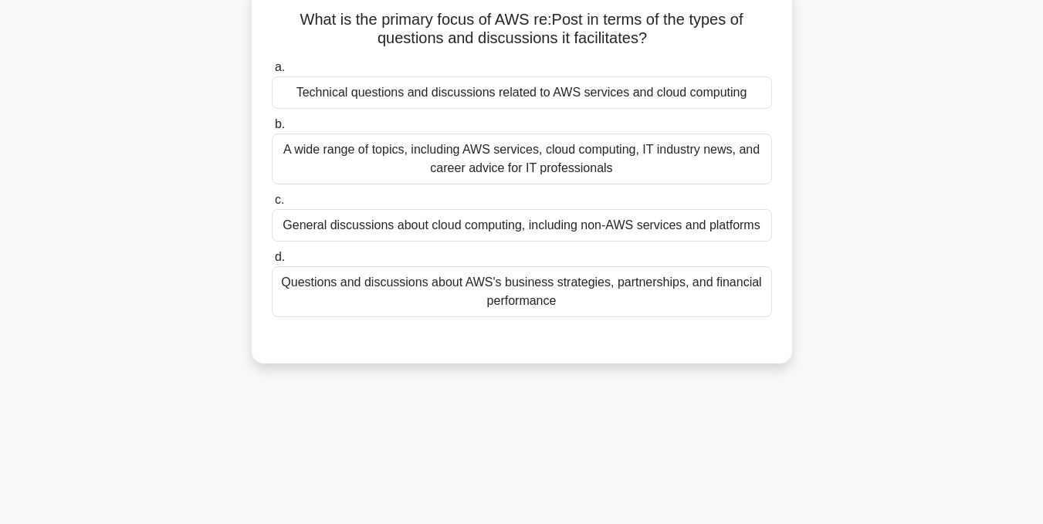
scroll to position [78, 0]
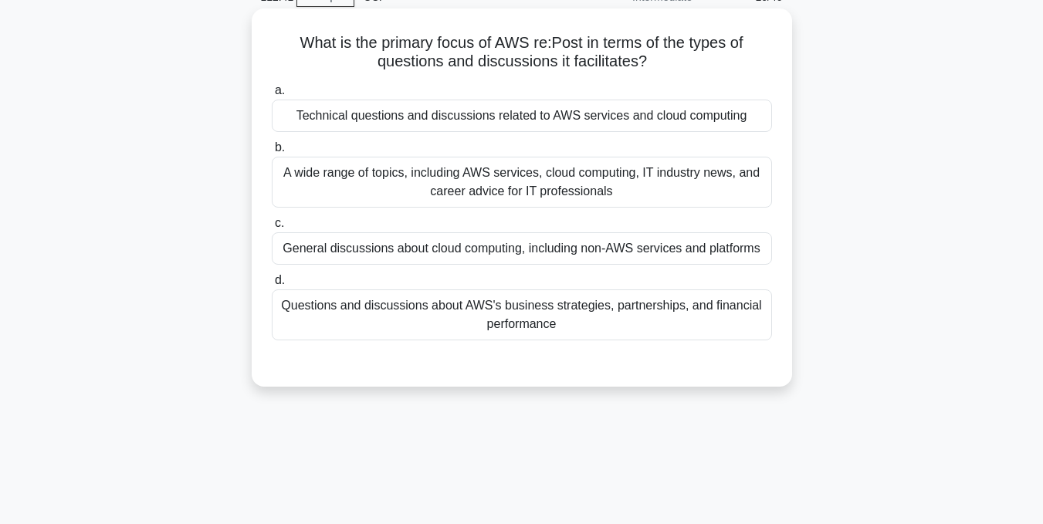
click at [496, 122] on div "Technical questions and discussions related to AWS services and cloud computing" at bounding box center [522, 116] width 500 height 32
click at [272, 96] on input "a. Technical questions and discussions related to AWS services and cloud comput…" at bounding box center [272, 91] width 0 height 10
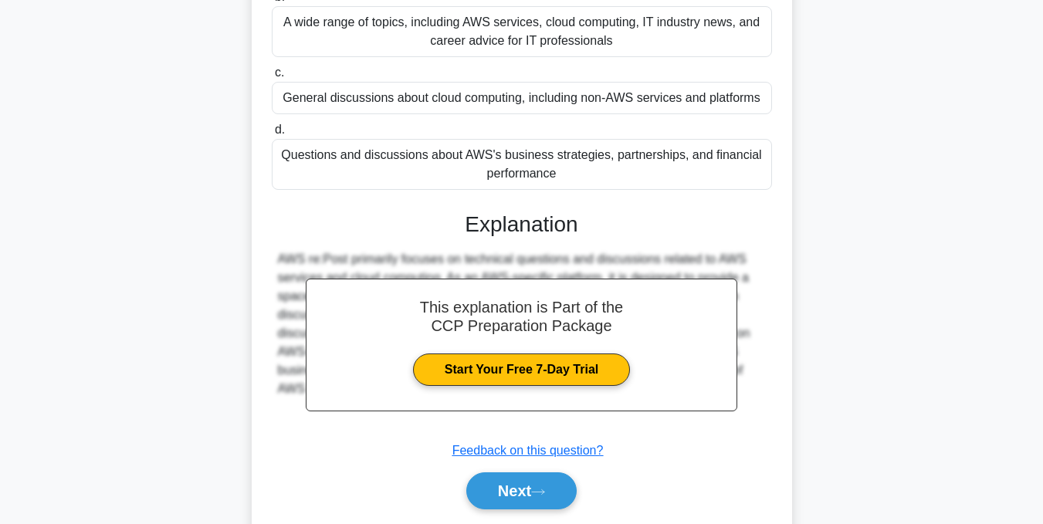
scroll to position [310, 0]
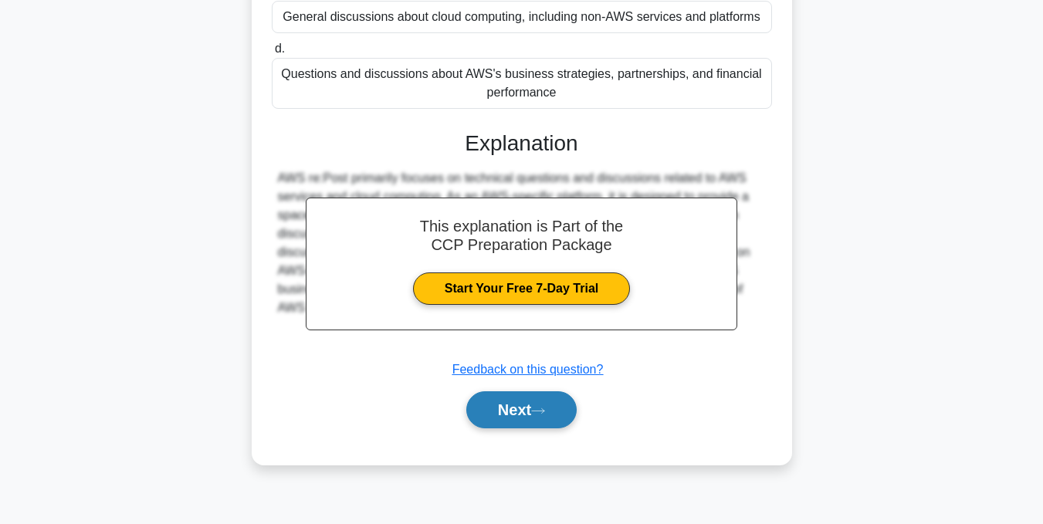
click at [502, 418] on button "Next" at bounding box center [521, 409] width 110 height 37
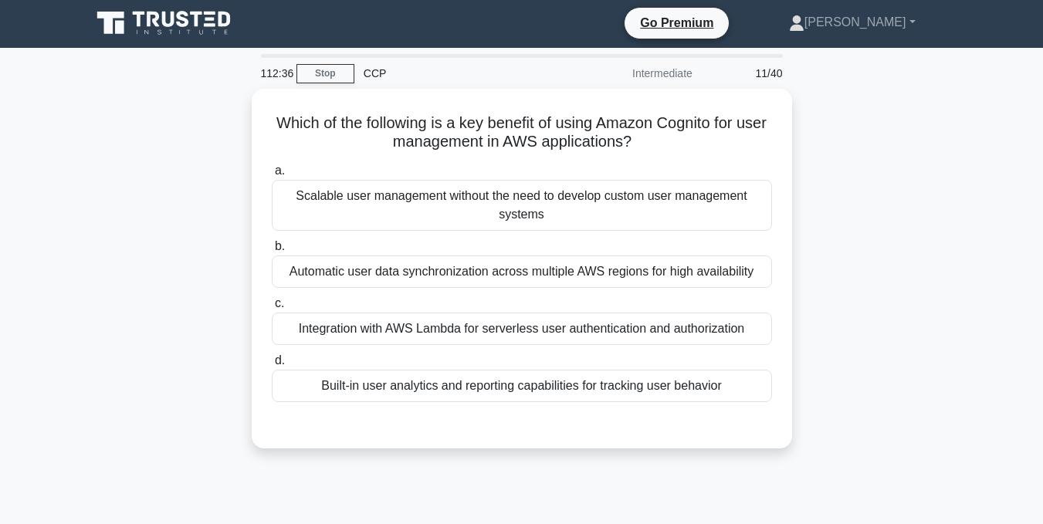
scroll to position [1, 0]
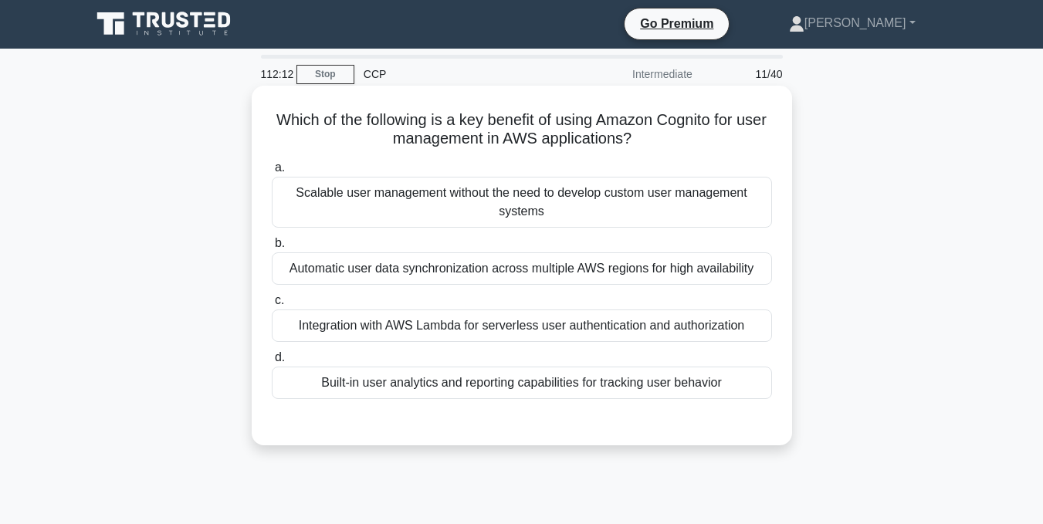
click at [475, 222] on div "Scalable user management without the need to develop custom user management sys…" at bounding box center [522, 202] width 500 height 51
click at [272, 173] on input "a. Scalable user management without the need to develop custom user management …" at bounding box center [272, 168] width 0 height 10
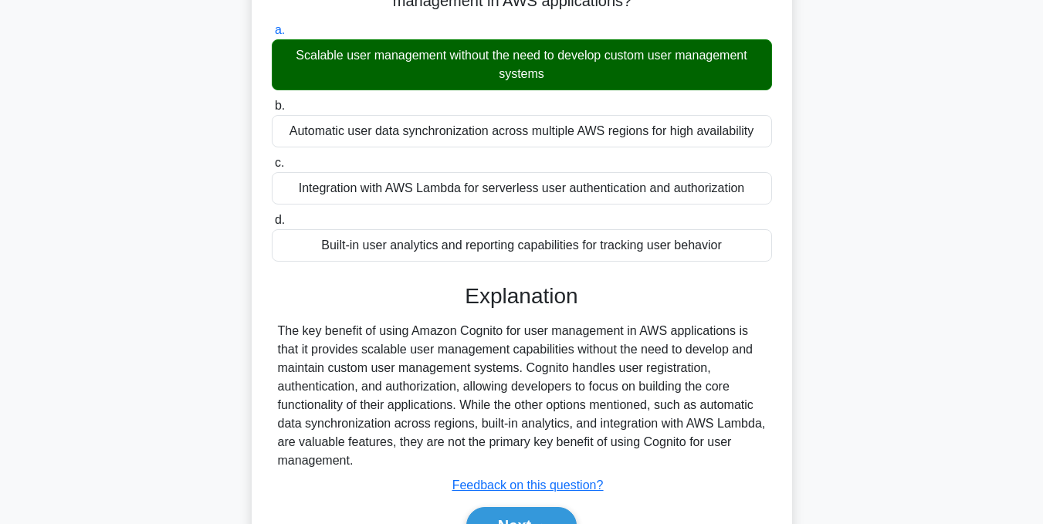
scroll to position [155, 0]
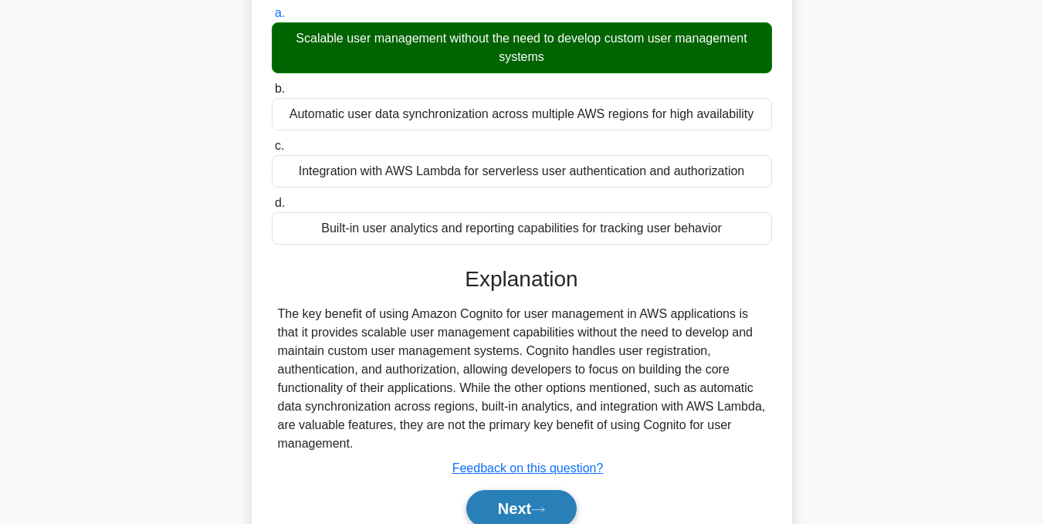
click at [540, 503] on button "Next" at bounding box center [521, 508] width 110 height 37
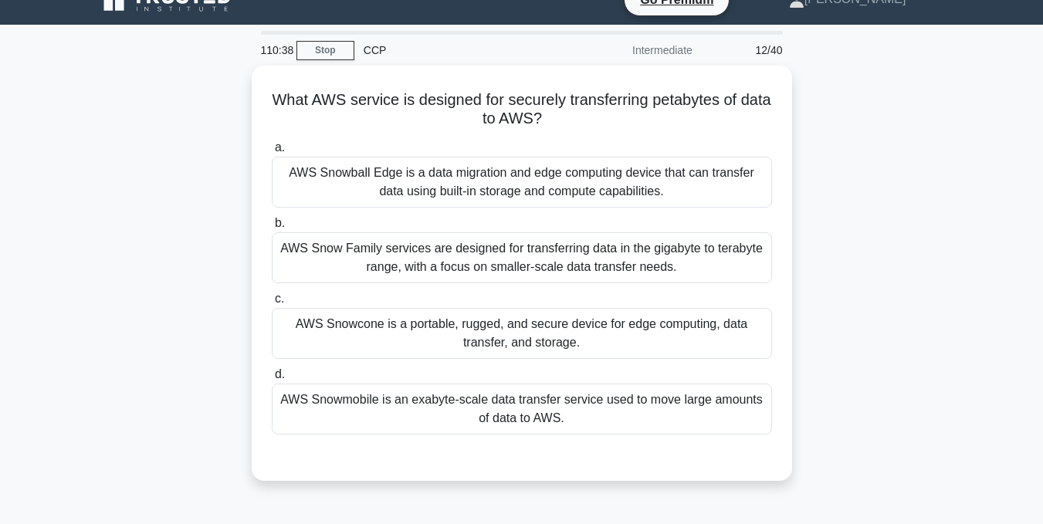
scroll to position [1, 0]
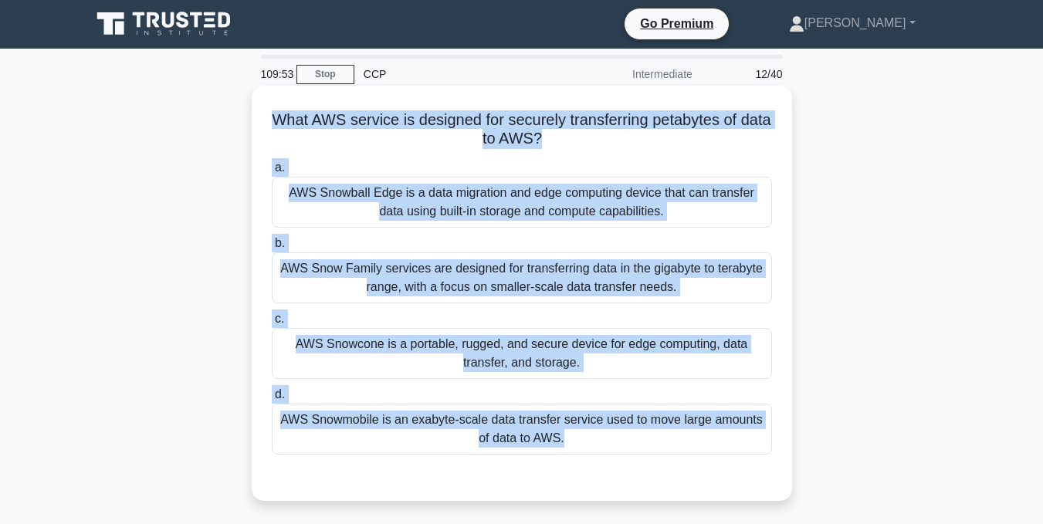
drag, startPoint x: 273, startPoint y: 108, endPoint x: 716, endPoint y: 484, distance: 581.0
click at [716, 484] on div "What AWS service is designed for securely transferring petabytes of data to AWS…" at bounding box center [522, 293] width 528 height 403
copy div "What AWS service is designed for securely transferring petabytes of data to AWS…"
click at [370, 205] on div "AWS Snowball Edge is a data migration and edge computing device that can transf…" at bounding box center [522, 202] width 500 height 51
click at [272, 173] on input "a. AWS Snowball Edge is a data migration and edge computing device that can tra…" at bounding box center [272, 168] width 0 height 10
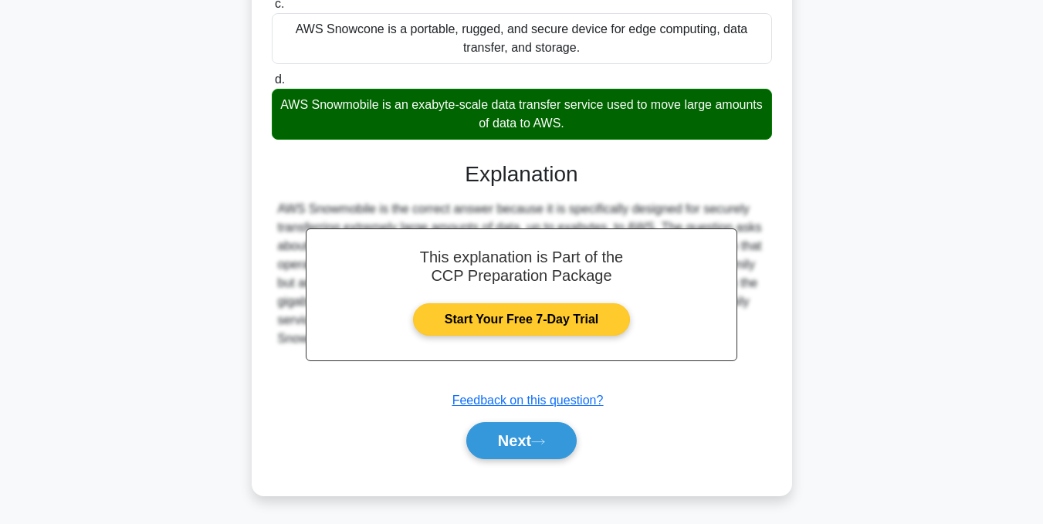
scroll to position [319, 0]
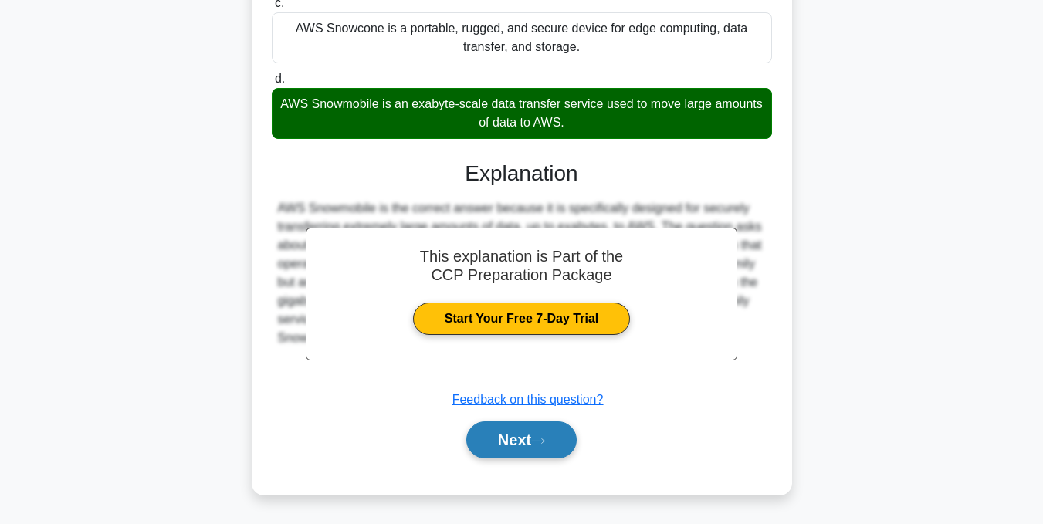
click at [557, 431] on button "Next" at bounding box center [521, 439] width 110 height 37
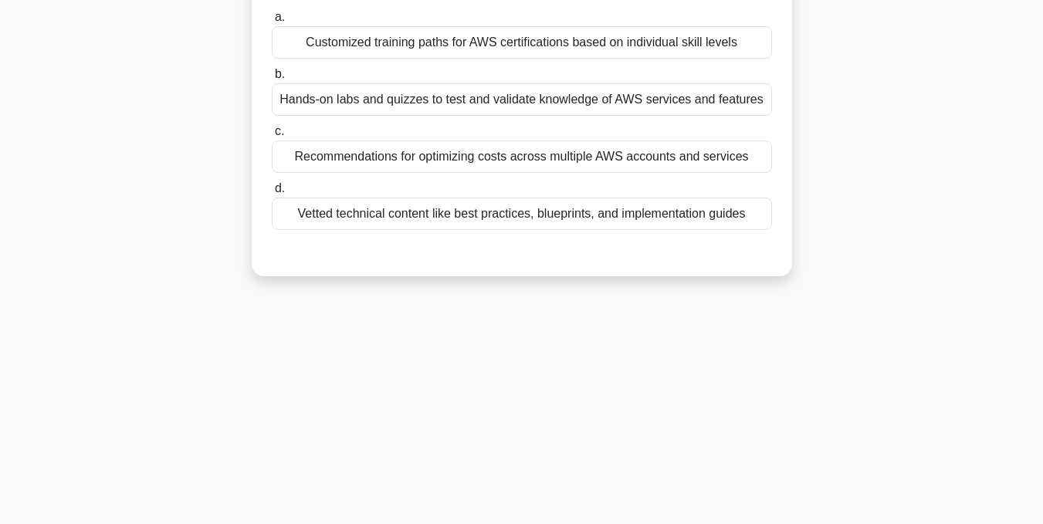
scroll to position [78, 0]
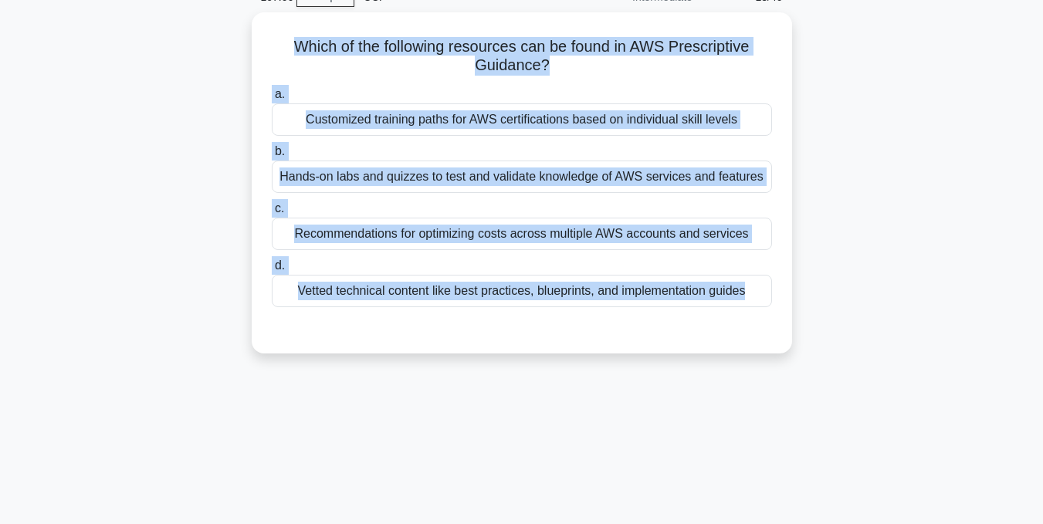
drag, startPoint x: 274, startPoint y: 42, endPoint x: 836, endPoint y: 323, distance: 628.6
click at [836, 323] on div "Which of the following resources can be found in AWS Prescriptive Guidance? .sp…" at bounding box center [522, 192] width 880 height 360
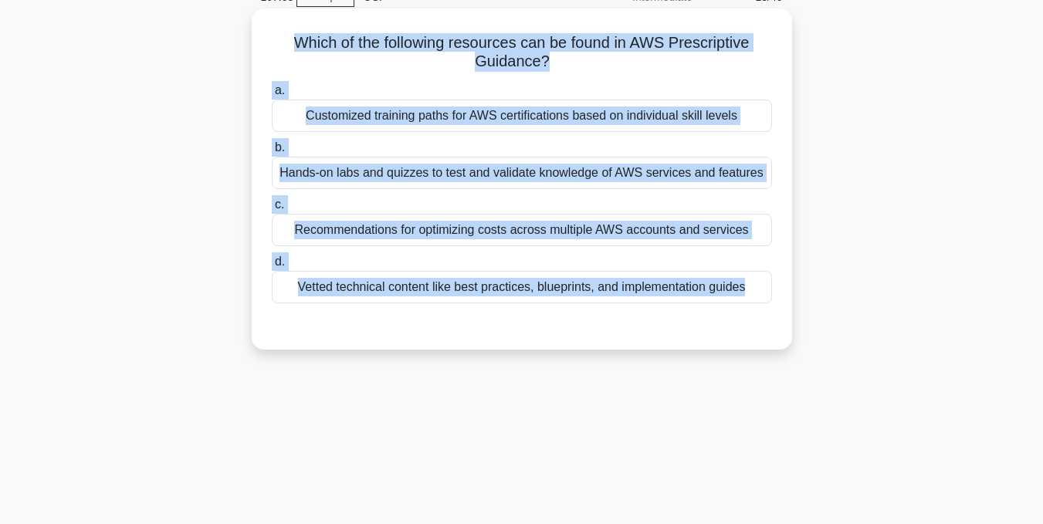
copy div "Which of the following resources can be found in AWS Prescriptive Guidance? .sp…"
click at [307, 283] on div "Vetted technical content like best practices, blueprints, and implementation gu…" at bounding box center [522, 287] width 500 height 32
click at [272, 267] on input "d. Vetted technical content like best practices, blueprints, and implementation…" at bounding box center [272, 262] width 0 height 10
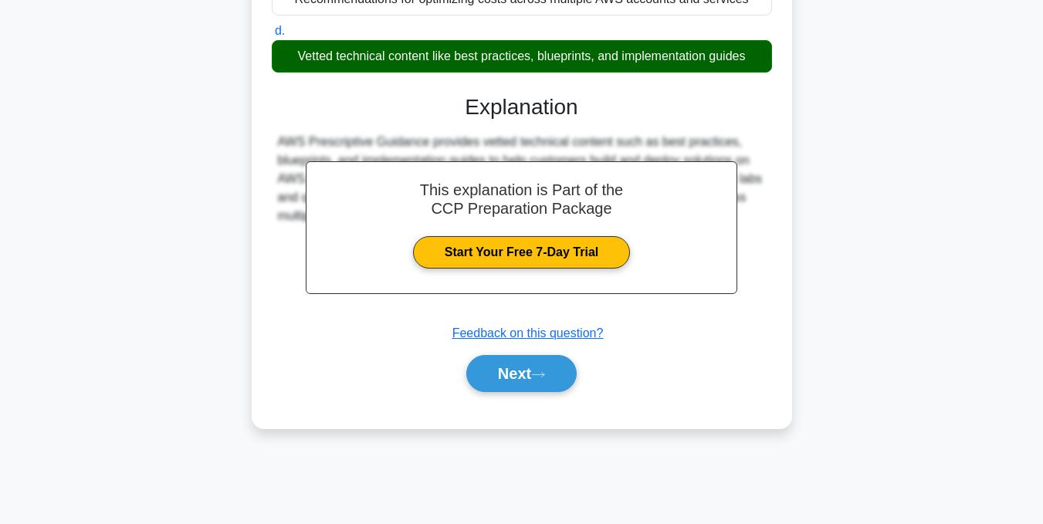
scroll to position [310, 0]
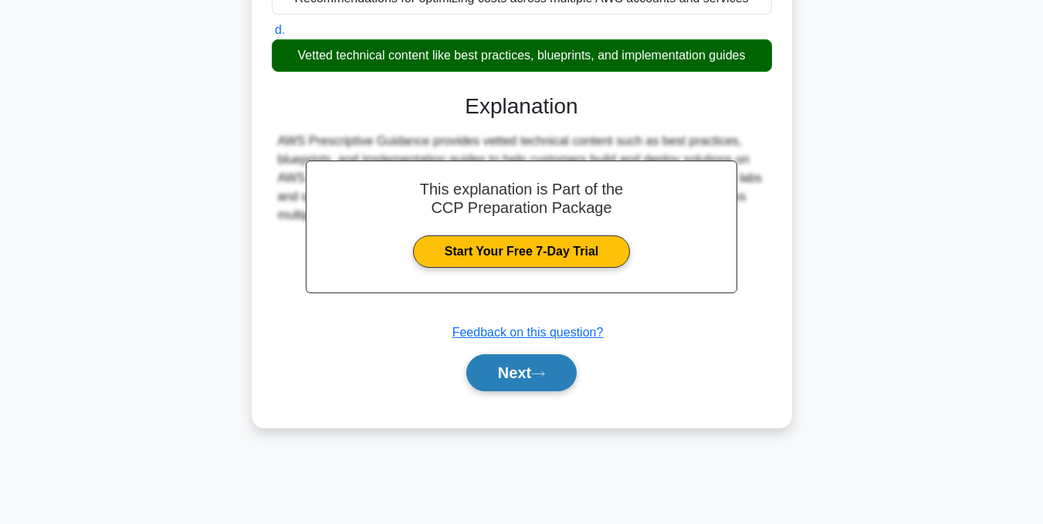
click at [504, 389] on button "Next" at bounding box center [521, 372] width 110 height 37
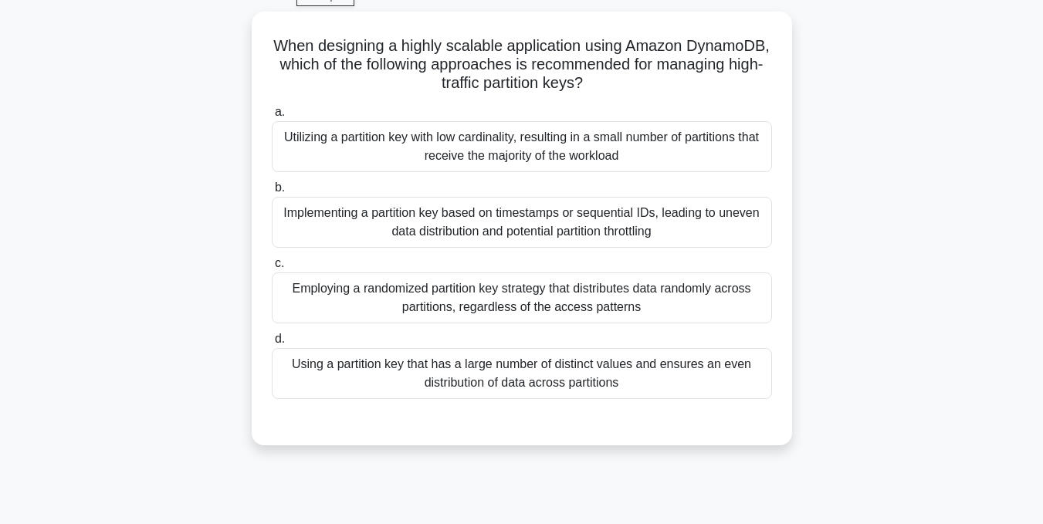
scroll to position [78, 0]
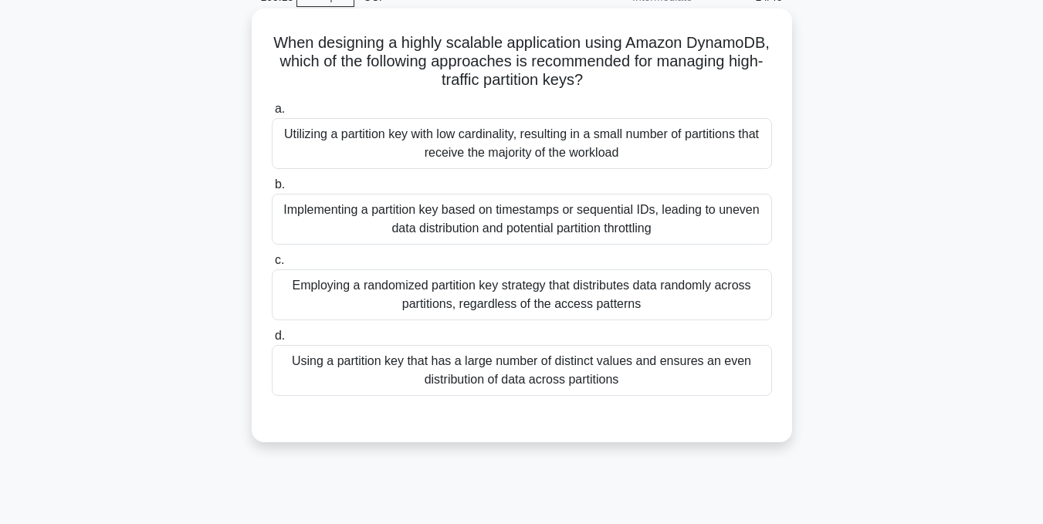
click at [445, 377] on div "Using a partition key that has a large number of distinct values and ensures an…" at bounding box center [522, 370] width 500 height 51
click at [272, 341] on input "d. Using a partition key that has a large number of distinct values and ensures…" at bounding box center [272, 336] width 0 height 10
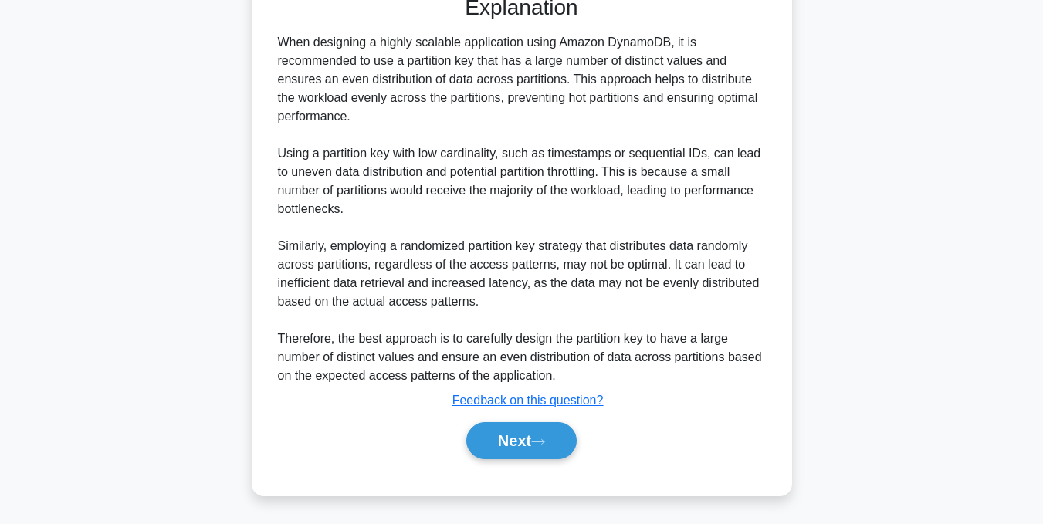
scroll to position [502, 0]
drag, startPoint x: 506, startPoint y: 435, endPoint x: 499, endPoint y: 436, distance: 7.8
click at [506, 436] on button "Next" at bounding box center [521, 439] width 110 height 37
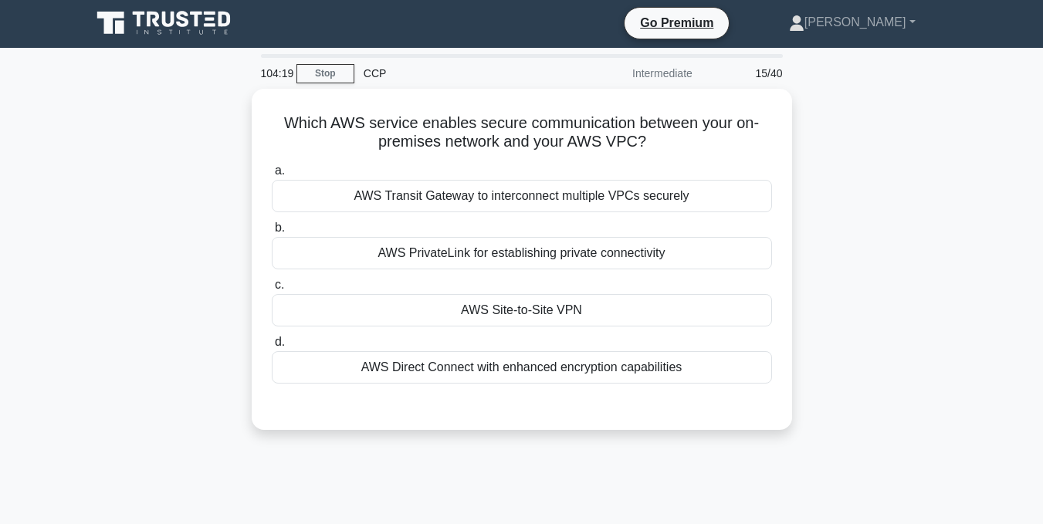
scroll to position [0, 0]
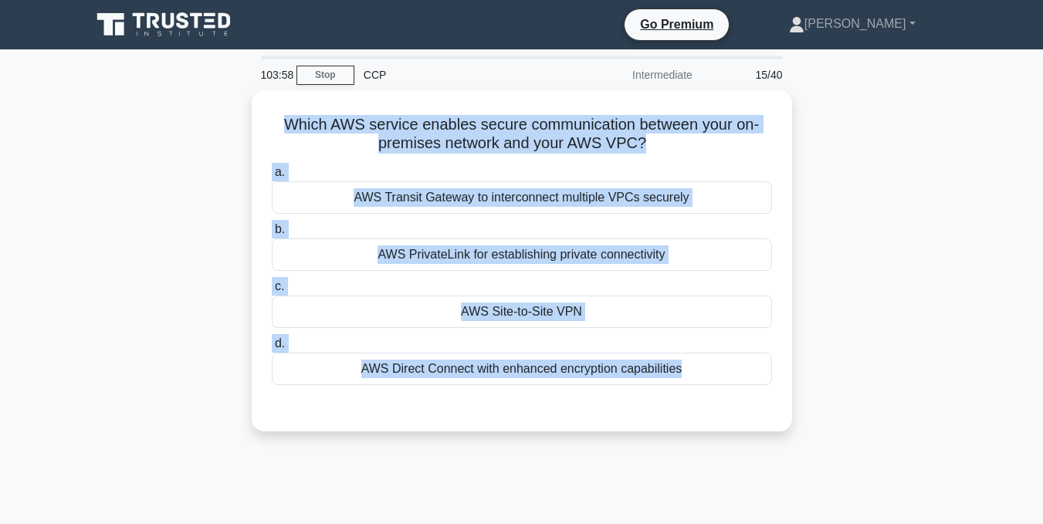
drag, startPoint x: 269, startPoint y: 96, endPoint x: 751, endPoint y: 435, distance: 589.5
click at [751, 435] on div "Which AWS service enables secure communication between your on-premises network…" at bounding box center [522, 270] width 880 height 360
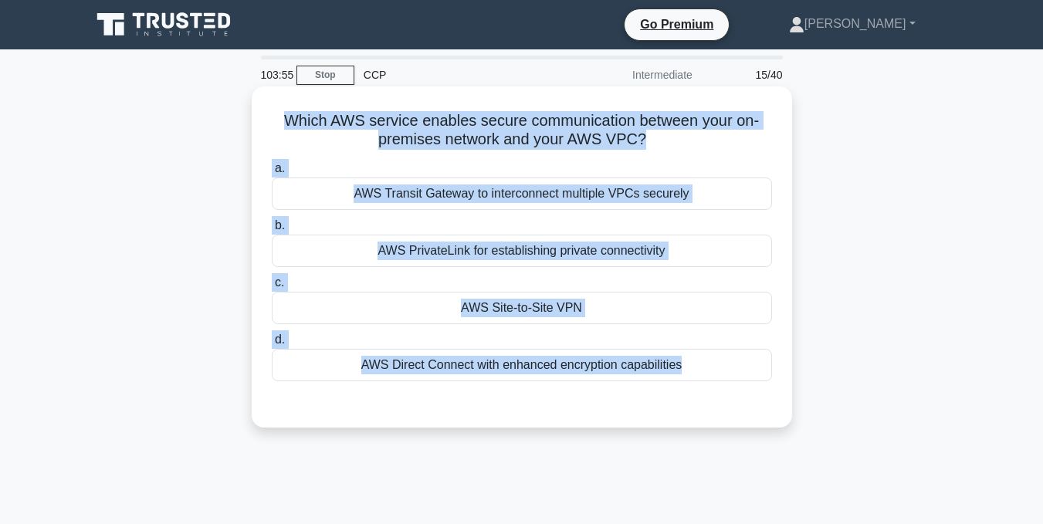
copy div "Which AWS service enables secure communication between your on-premises network…"
click at [518, 312] on div "AWS Site-to-Site VPN" at bounding box center [522, 308] width 500 height 32
click at [272, 288] on input "c. AWS Site-to-Site VPN" at bounding box center [272, 283] width 0 height 10
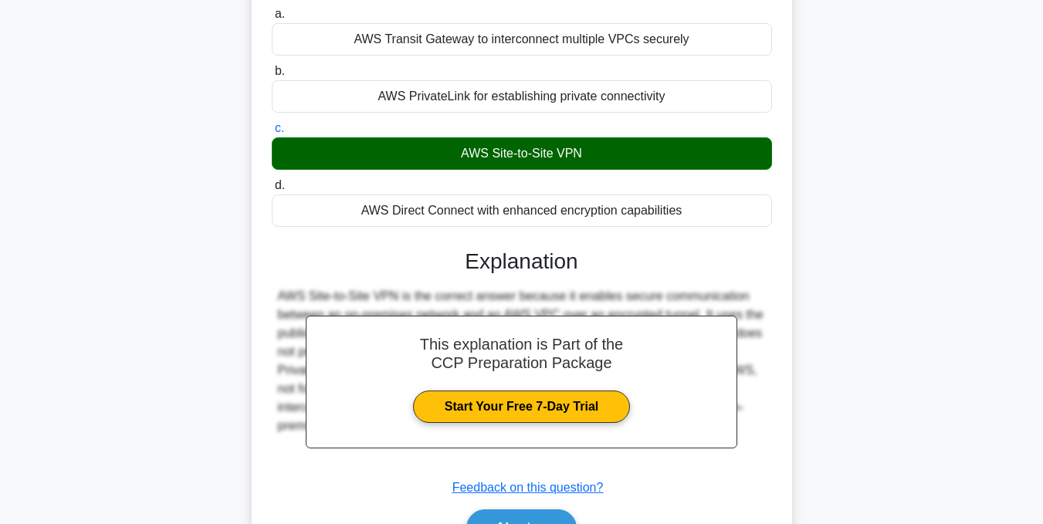
scroll to position [310, 0]
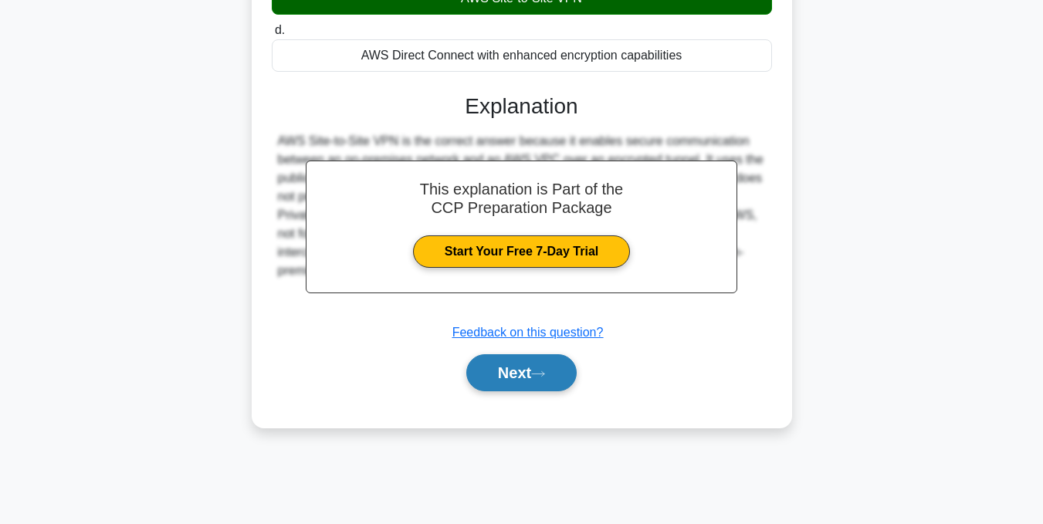
click at [543, 378] on icon at bounding box center [538, 374] width 14 height 8
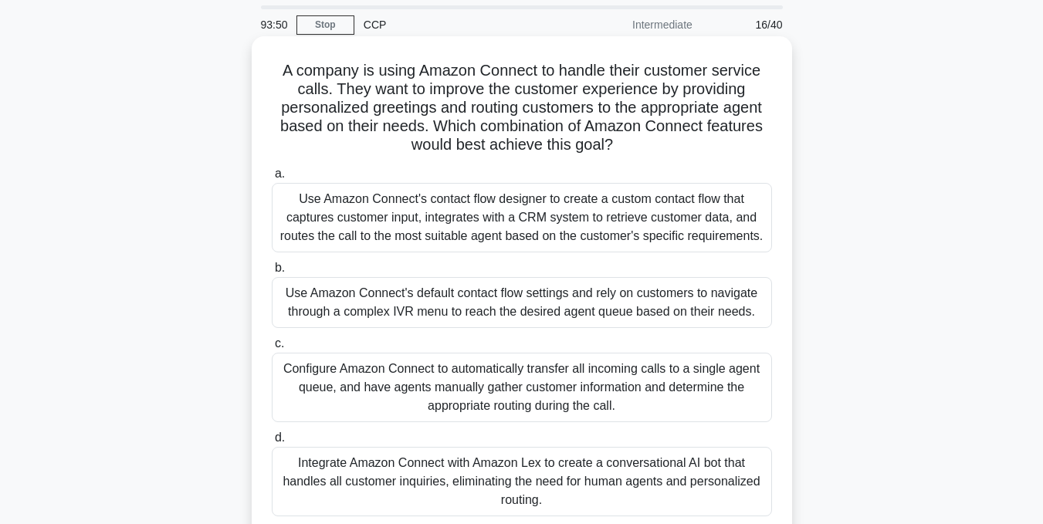
scroll to position [77, 0]
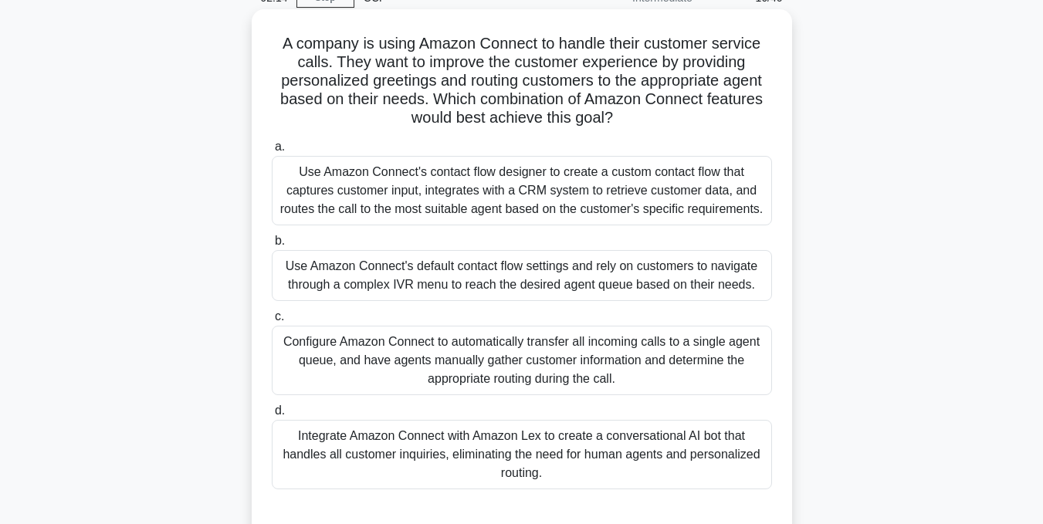
click at [565, 178] on div "Use Amazon Connect's contact flow designer to create a custom contact flow that…" at bounding box center [522, 190] width 500 height 69
click at [272, 152] on input "a. Use Amazon Connect's contact flow designer to create a custom contact flow t…" at bounding box center [272, 147] width 0 height 10
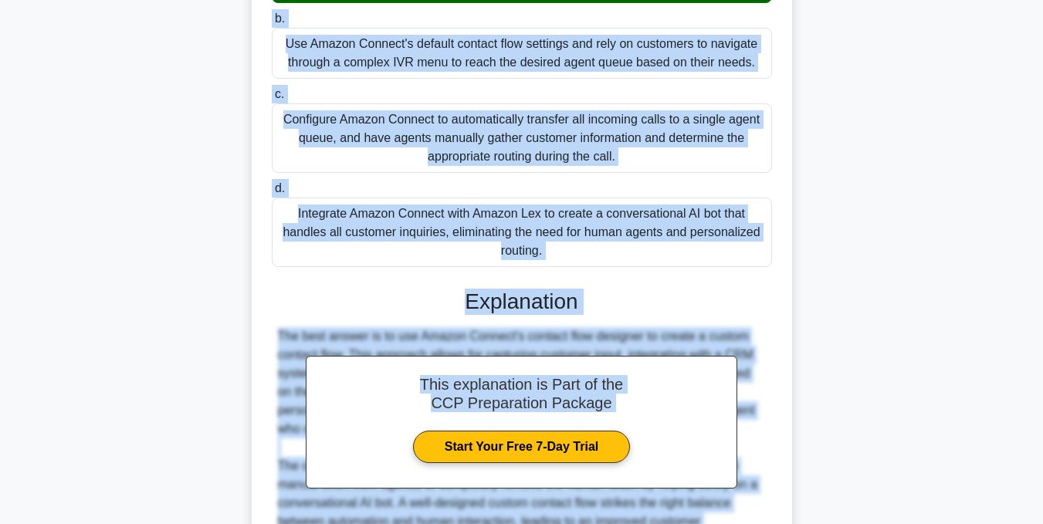
scroll to position [371, 0]
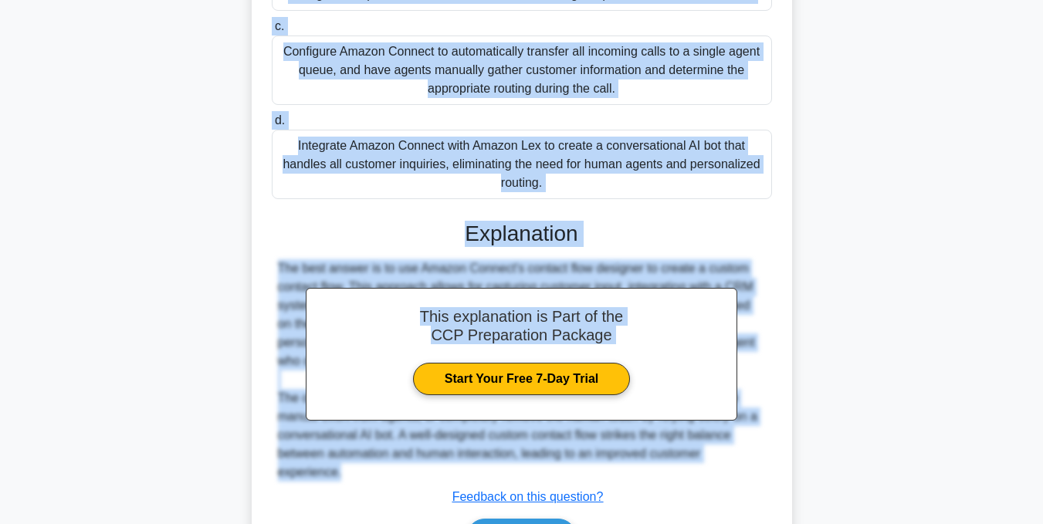
drag, startPoint x: 269, startPoint y: 41, endPoint x: 810, endPoint y: 171, distance: 556.4
click at [981, 222] on main "92:05 Stop CCP Intermediate 16/40 A company is using Amazon Connect to handle t…" at bounding box center [521, 147] width 1043 height 939
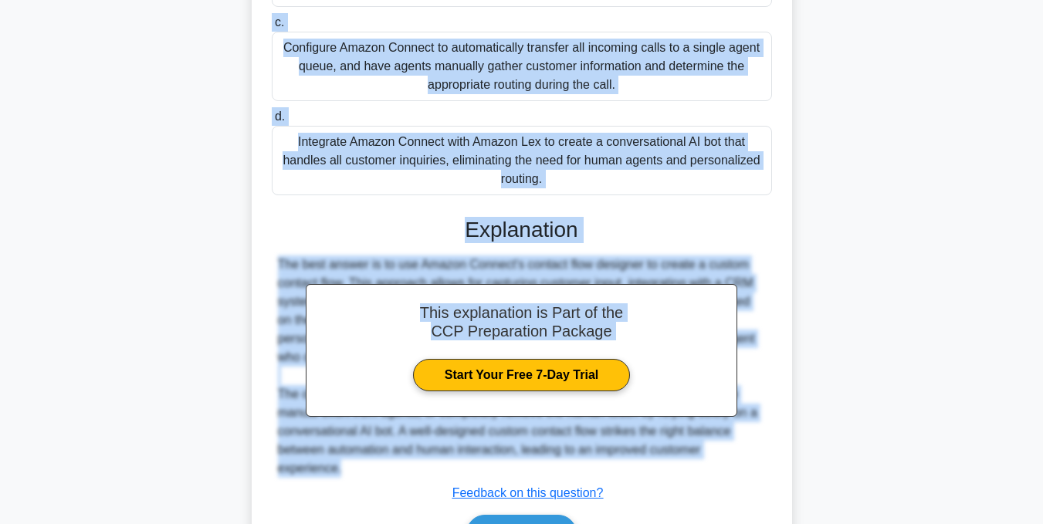
copy div "A company is using Amazon Connect to handle their customer service calls. They …"
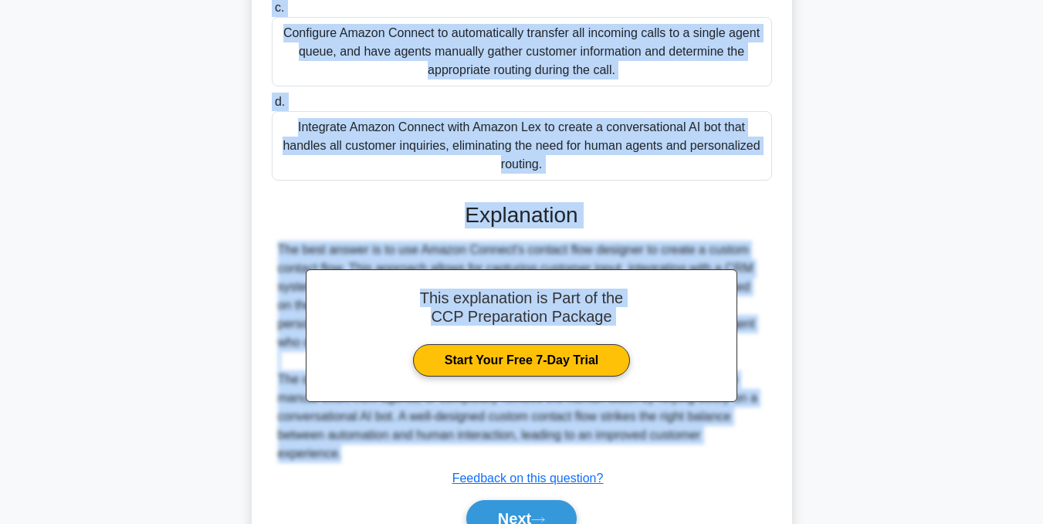
scroll to position [448, 0]
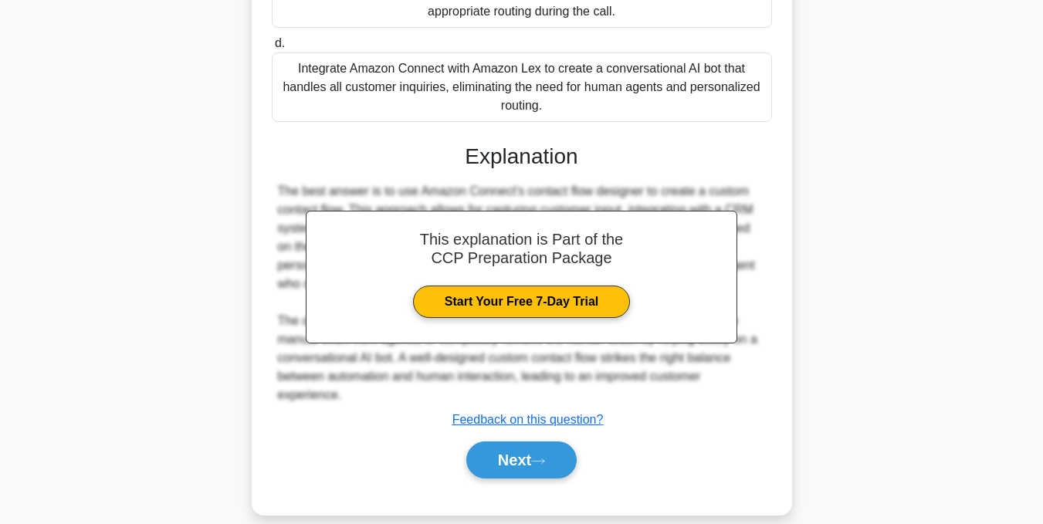
click at [947, 162] on div "A company is using Amazon Connect to handle their customer service calls. They …" at bounding box center [522, 88] width 880 height 892
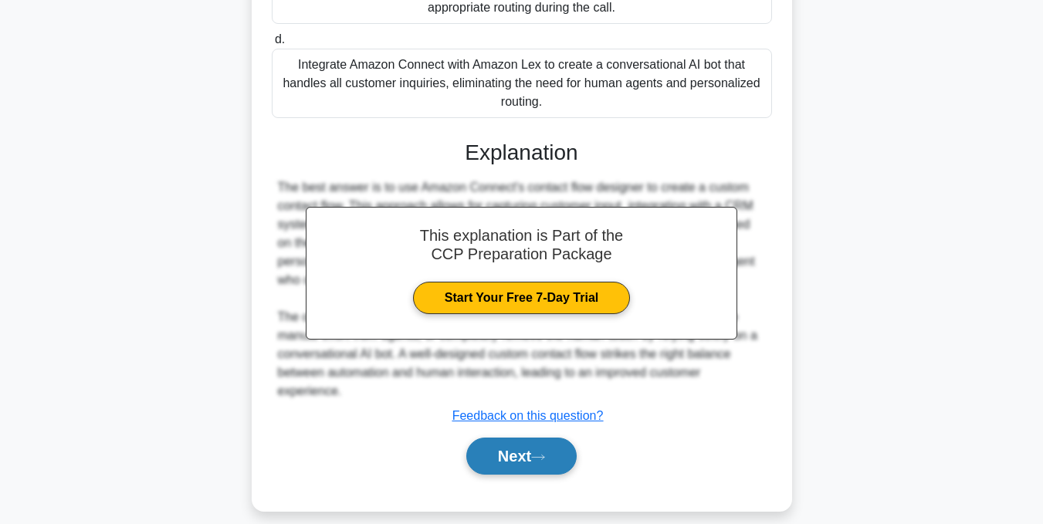
click at [530, 475] on button "Next" at bounding box center [521, 456] width 110 height 37
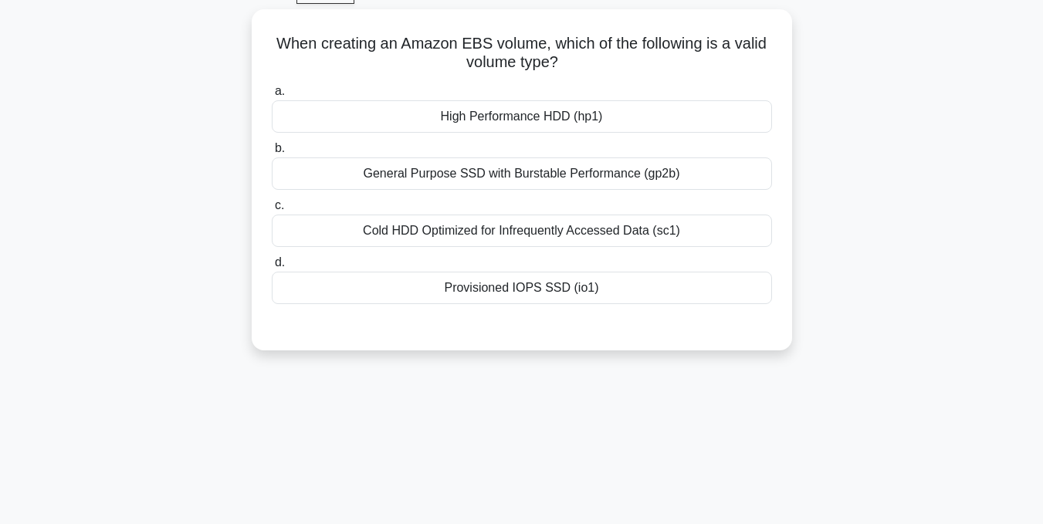
scroll to position [78, 0]
drag, startPoint x: 261, startPoint y: 39, endPoint x: 791, endPoint y: 265, distance: 576.2
click at [802, 286] on div "When creating an Amazon EBS volume, which of the following is a valid volume ty…" at bounding box center [522, 192] width 880 height 360
copy div "When creating an Amazon EBS volume, which of the following is a valid volume ty…"
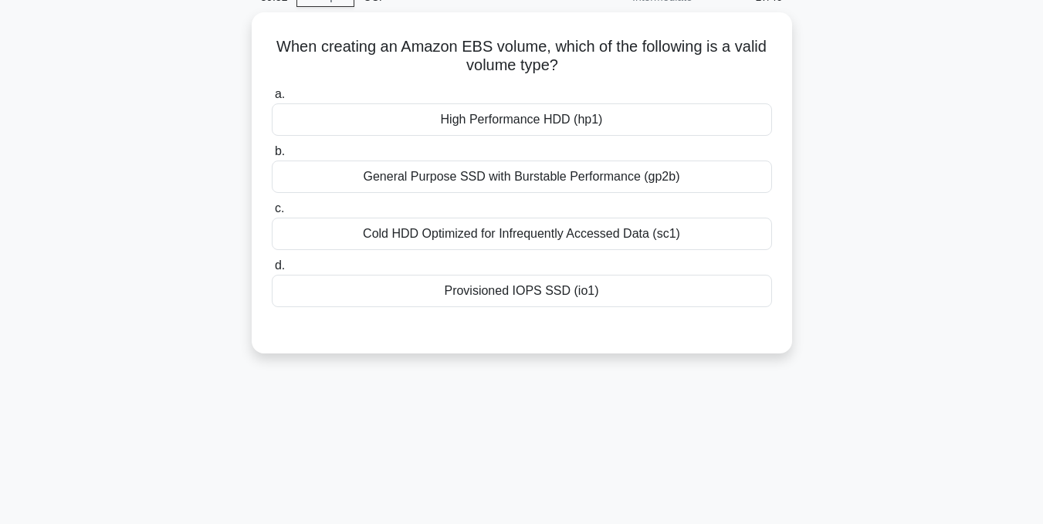
click at [621, 377] on div "89:52 Stop CCP Intermediate 17/40 When creating an Amazon EBS volume, which of …" at bounding box center [522, 364] width 880 height 772
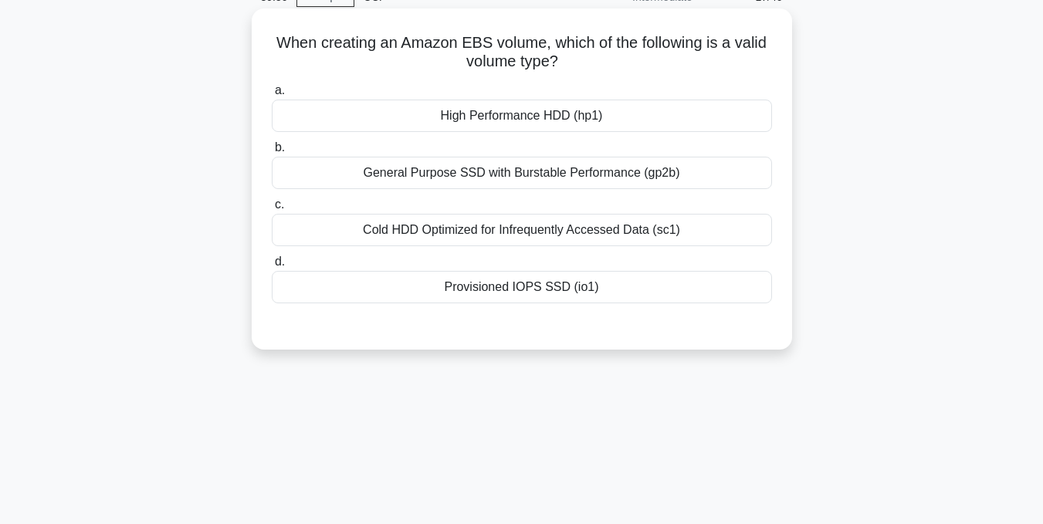
click at [548, 300] on div "Provisioned IOPS SSD (io1)" at bounding box center [522, 287] width 500 height 32
click at [272, 267] on input "d. Provisioned IOPS SSD (io1)" at bounding box center [272, 262] width 0 height 10
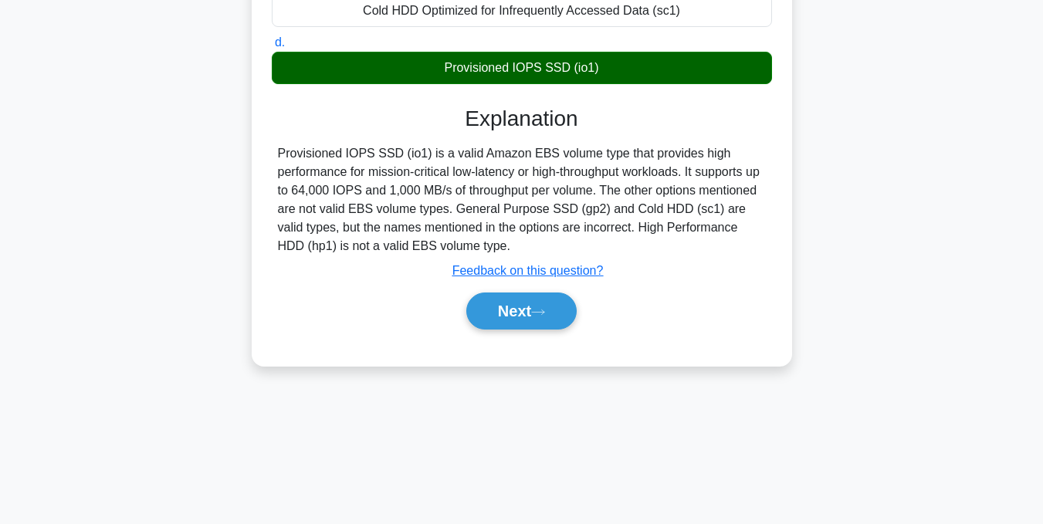
scroll to position [310, 0]
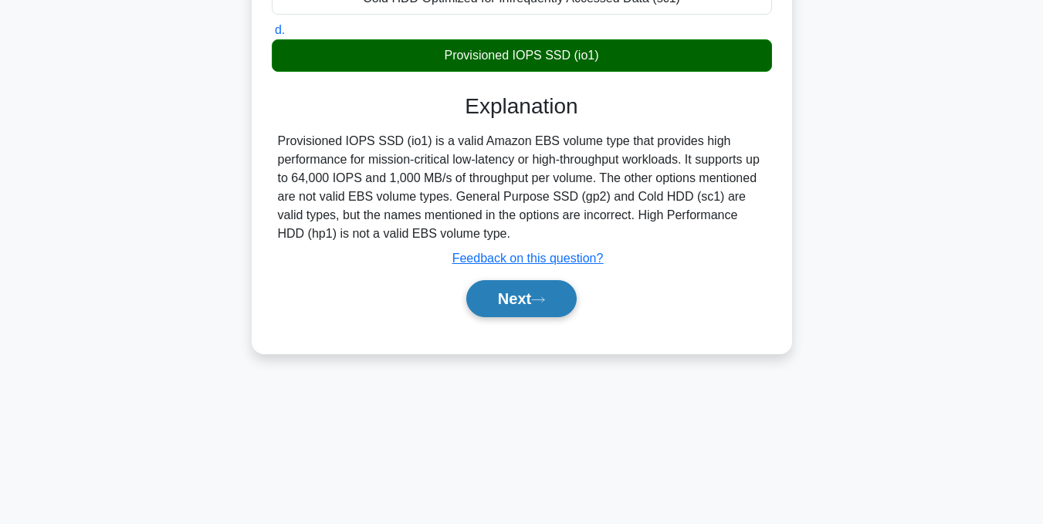
click at [545, 315] on button "Next" at bounding box center [521, 298] width 110 height 37
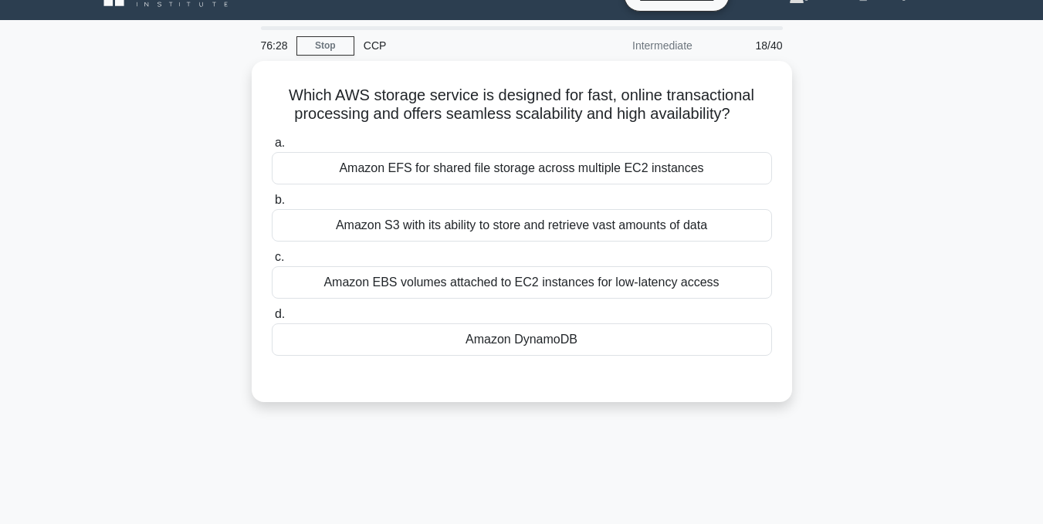
scroll to position [0, 0]
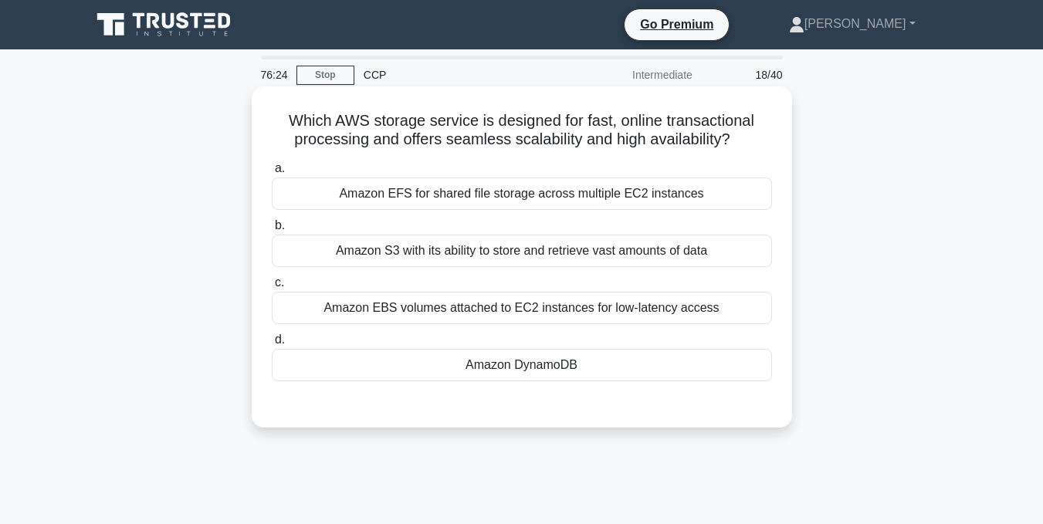
click at [606, 374] on div "Amazon DynamoDB" at bounding box center [522, 365] width 500 height 32
click at [272, 345] on input "d. Amazon DynamoDB" at bounding box center [272, 340] width 0 height 10
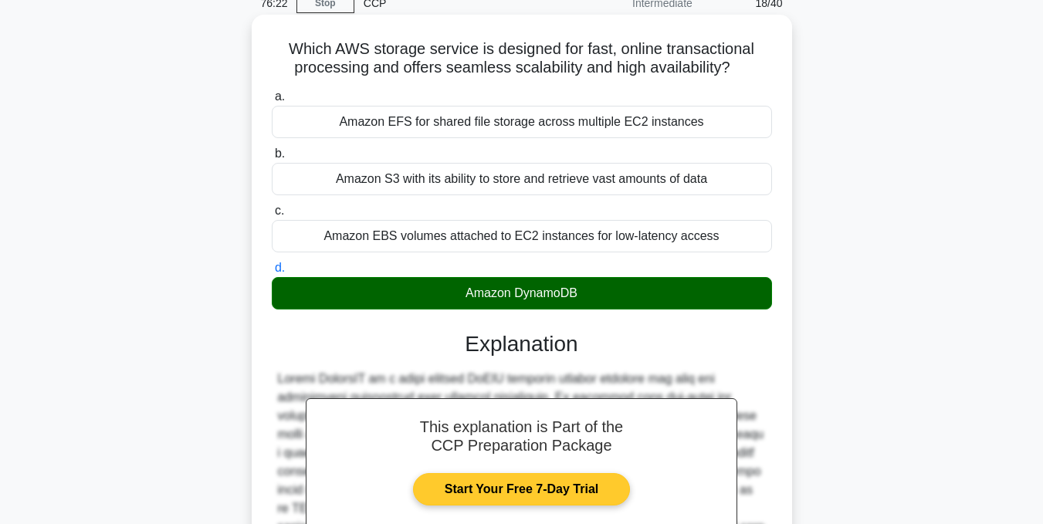
scroll to position [309, 0]
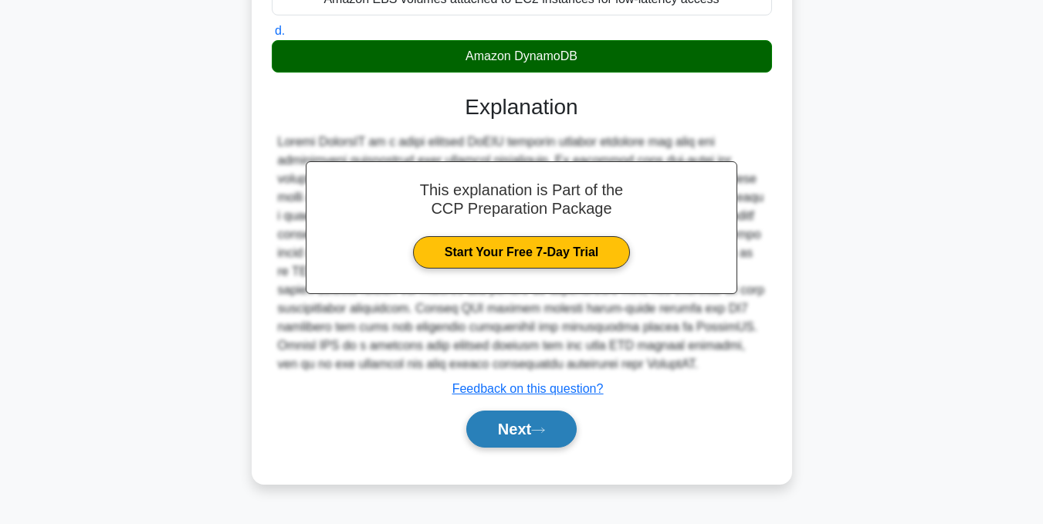
click at [577, 439] on button "Next" at bounding box center [521, 429] width 110 height 37
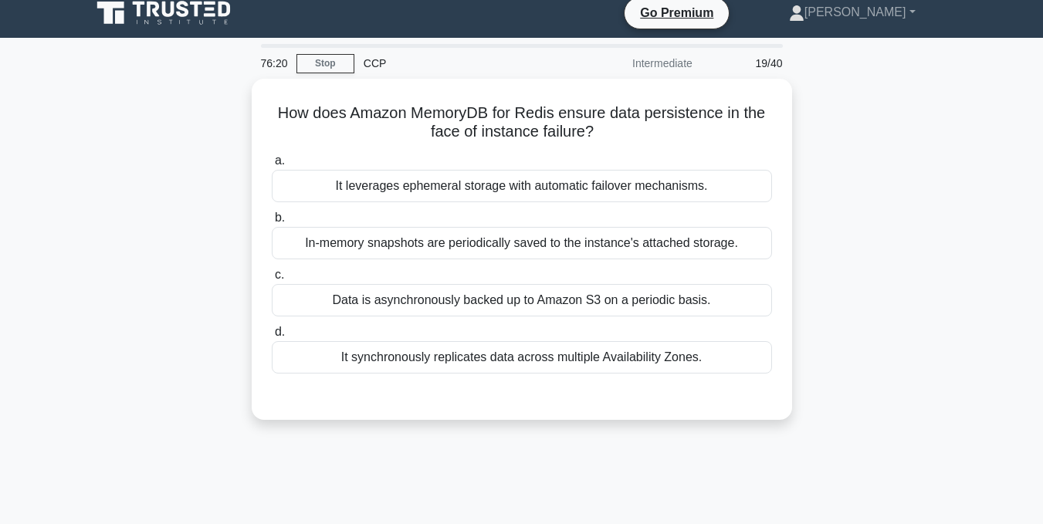
scroll to position [0, 0]
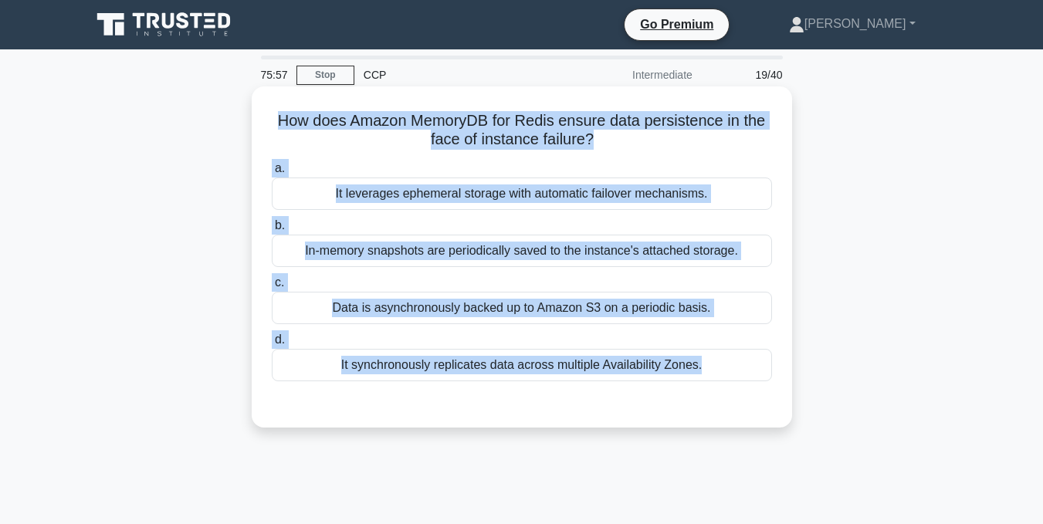
drag, startPoint x: 269, startPoint y: 111, endPoint x: 739, endPoint y: 404, distance: 554.7
click at [742, 404] on div "How does Amazon MemoryDB for Redis ensure data persistence in the face of insta…" at bounding box center [522, 257] width 528 height 329
copy div "How does Amazon MemoryDB for Redis ensure data persistence in the face of insta…"
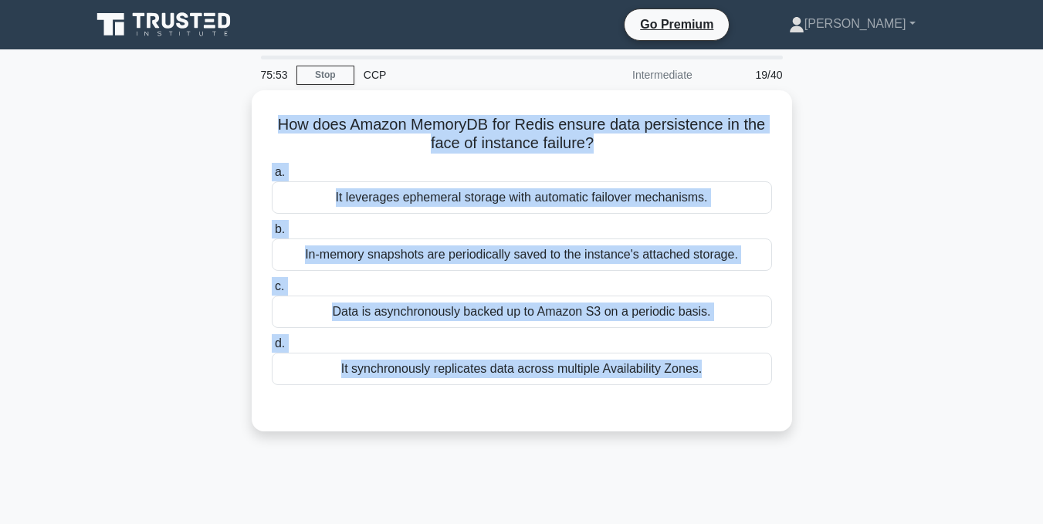
click at [863, 192] on div "How does Amazon MemoryDB for Redis ensure data persistence in the face of insta…" at bounding box center [522, 270] width 880 height 360
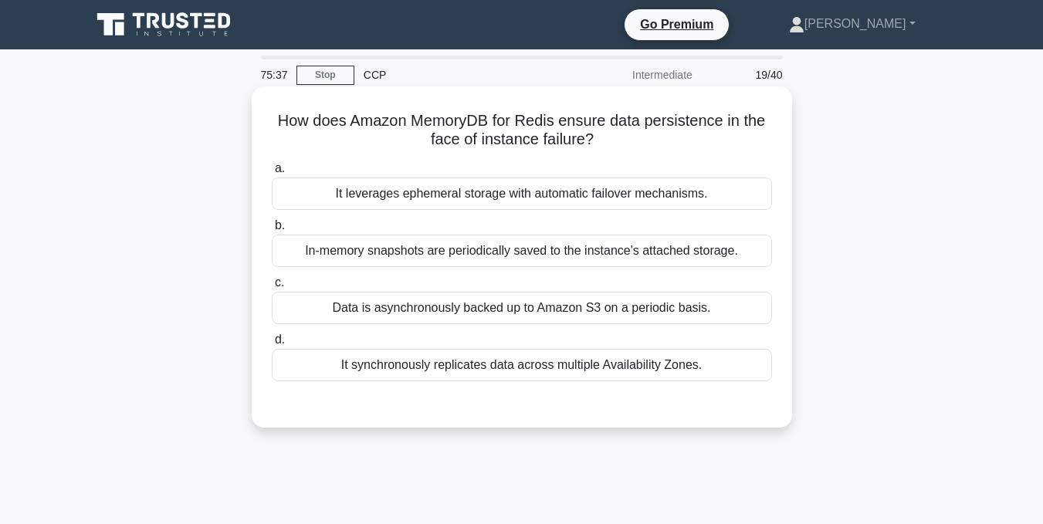
click at [401, 381] on div "It synchronously replicates data across multiple Availability Zones." at bounding box center [522, 365] width 500 height 32
click at [272, 345] on input "d. It synchronously replicates data across multiple Availability Zones." at bounding box center [272, 340] width 0 height 10
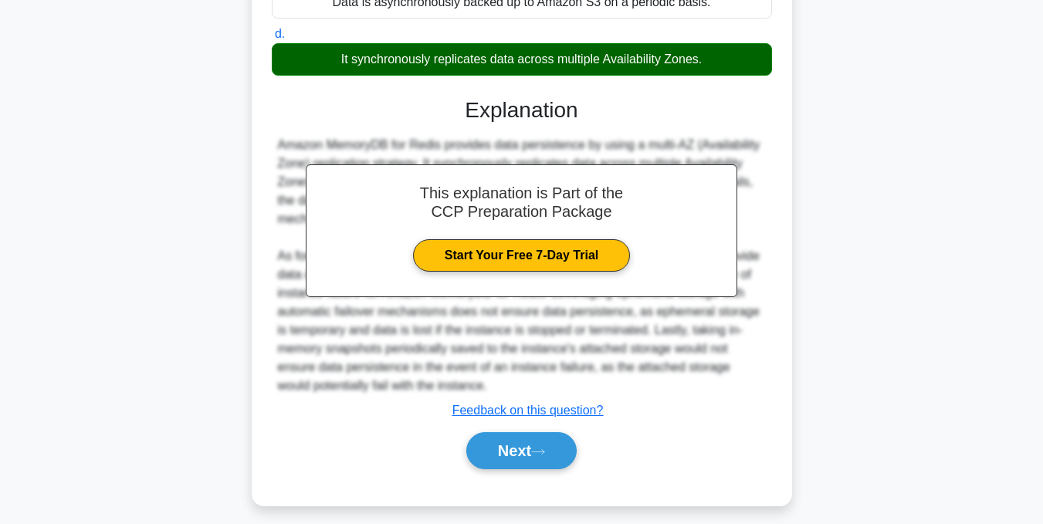
scroll to position [309, 0]
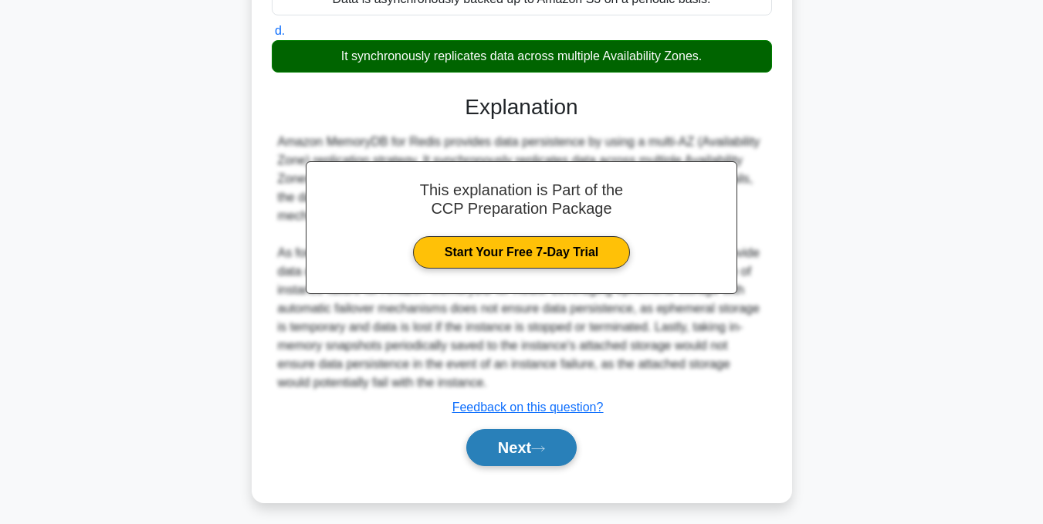
click at [565, 444] on button "Next" at bounding box center [521, 447] width 110 height 37
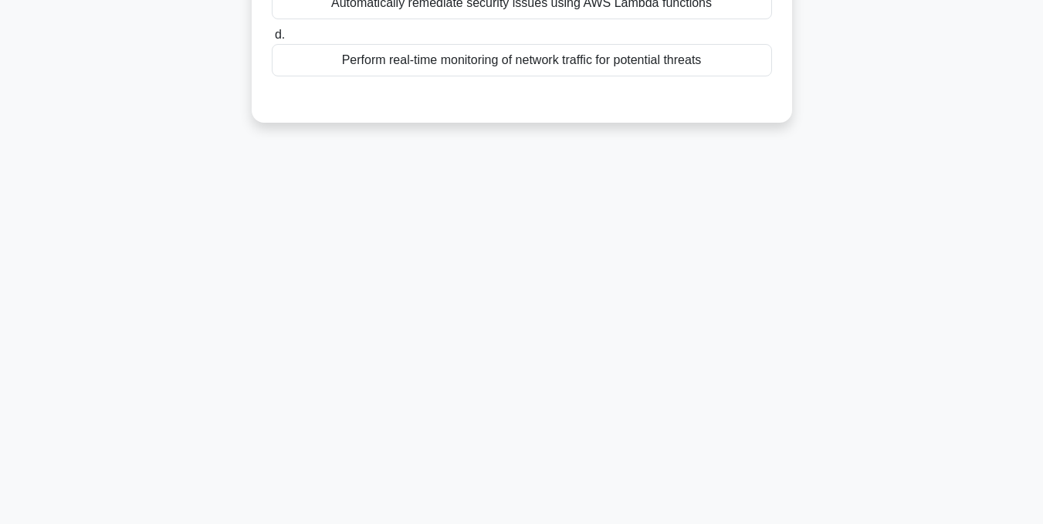
scroll to position [0, 0]
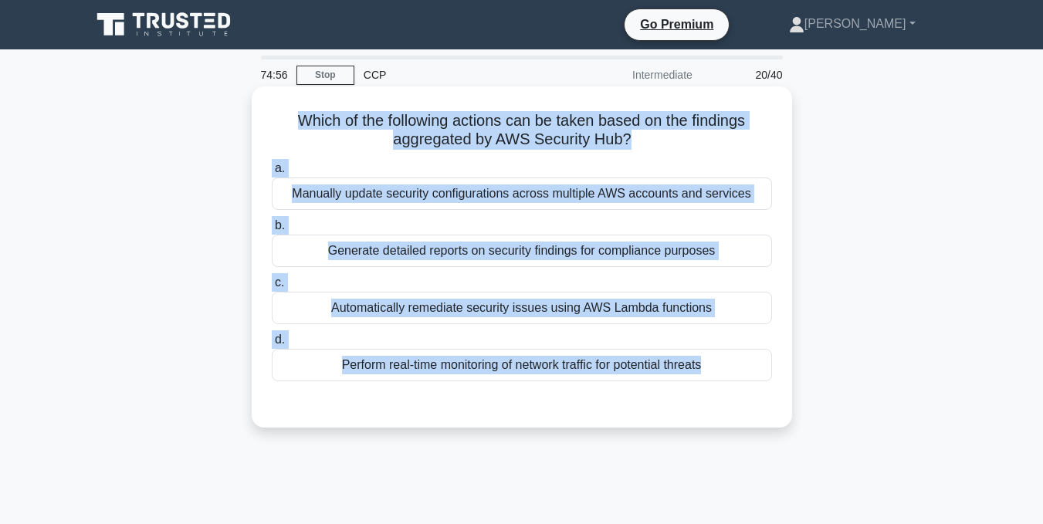
drag, startPoint x: 285, startPoint y: 109, endPoint x: 761, endPoint y: 386, distance: 551.0
click at [761, 386] on div "Which of the following actions can be taken based on the findings aggregated by…" at bounding box center [522, 257] width 528 height 329
copy div "Which of the following actions can be taken based on the findings aggregated by…"
click at [498, 306] on div "Automatically remediate security issues using AWS Lambda functions" at bounding box center [522, 308] width 500 height 32
click at [272, 288] on input "c. Automatically remediate security issues using AWS Lambda functions" at bounding box center [272, 283] width 0 height 10
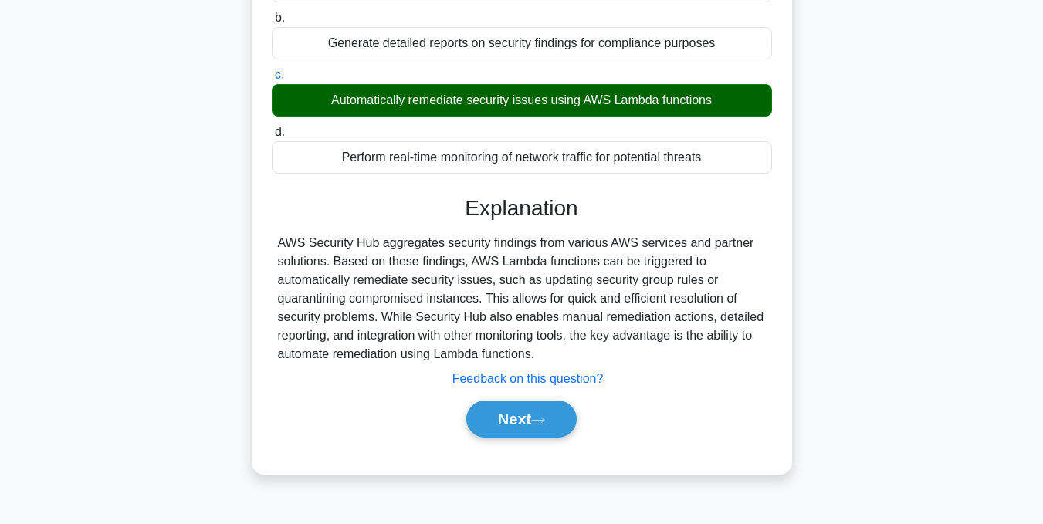
scroll to position [232, 0]
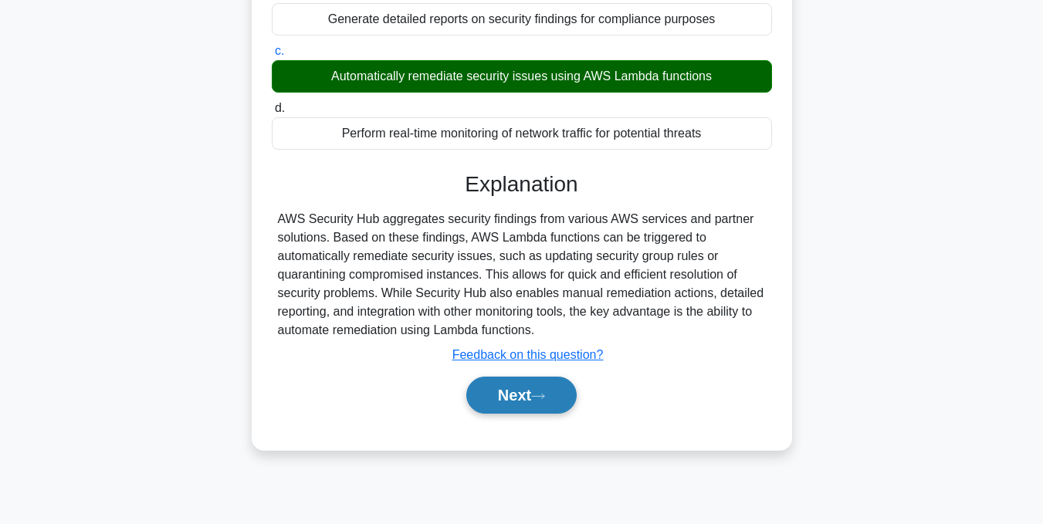
click at [540, 401] on icon at bounding box center [538, 396] width 14 height 8
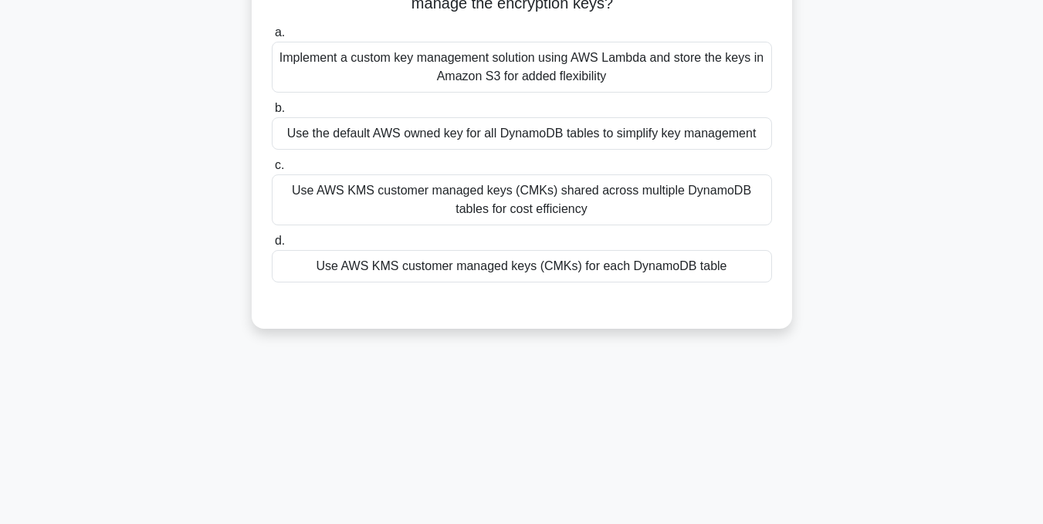
scroll to position [77, 0]
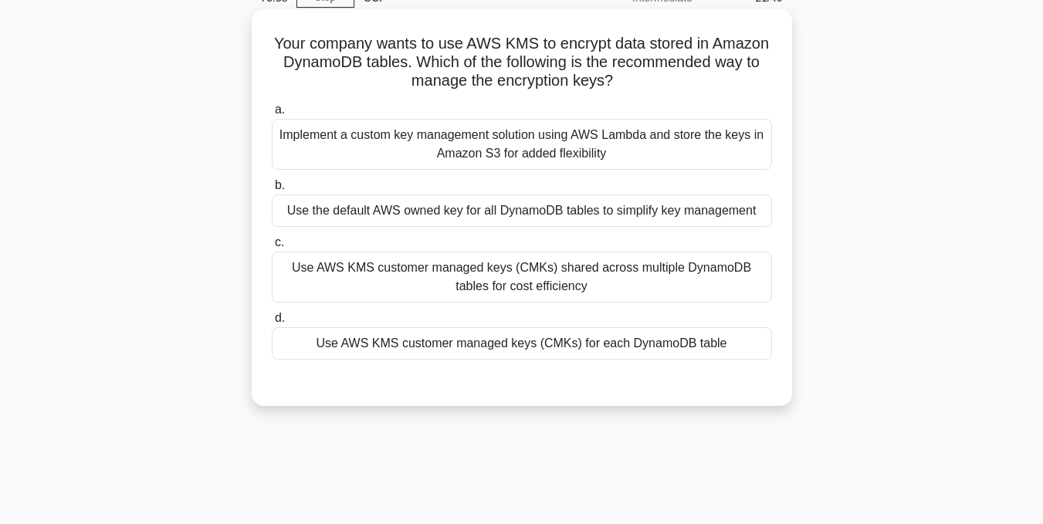
click at [553, 357] on div "Use AWS KMS customer managed keys (CMKs) for each DynamoDB table" at bounding box center [522, 343] width 500 height 32
click at [272, 323] on input "d. Use AWS KMS customer managed keys (CMKs) for each DynamoDB table" at bounding box center [272, 318] width 0 height 10
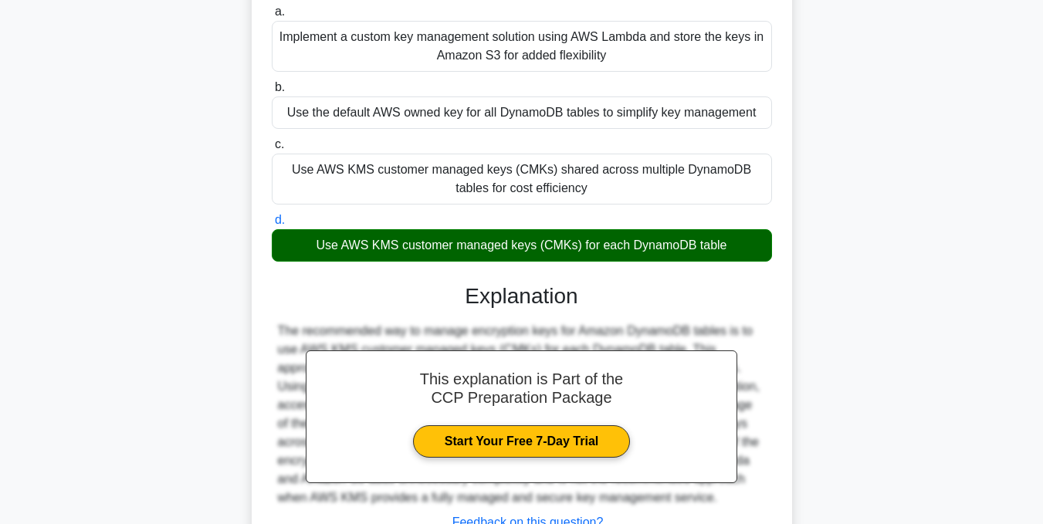
scroll to position [310, 0]
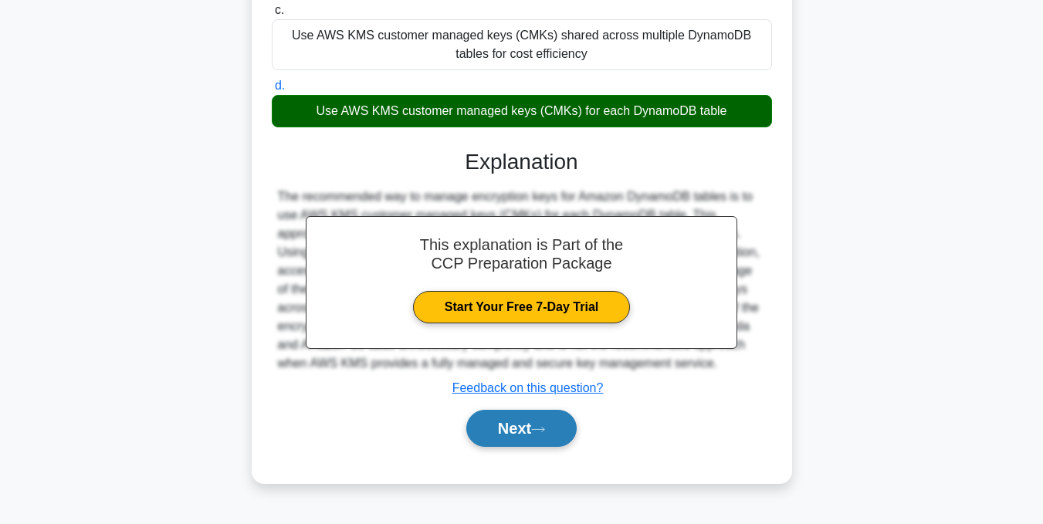
click at [553, 429] on button "Next" at bounding box center [521, 428] width 110 height 37
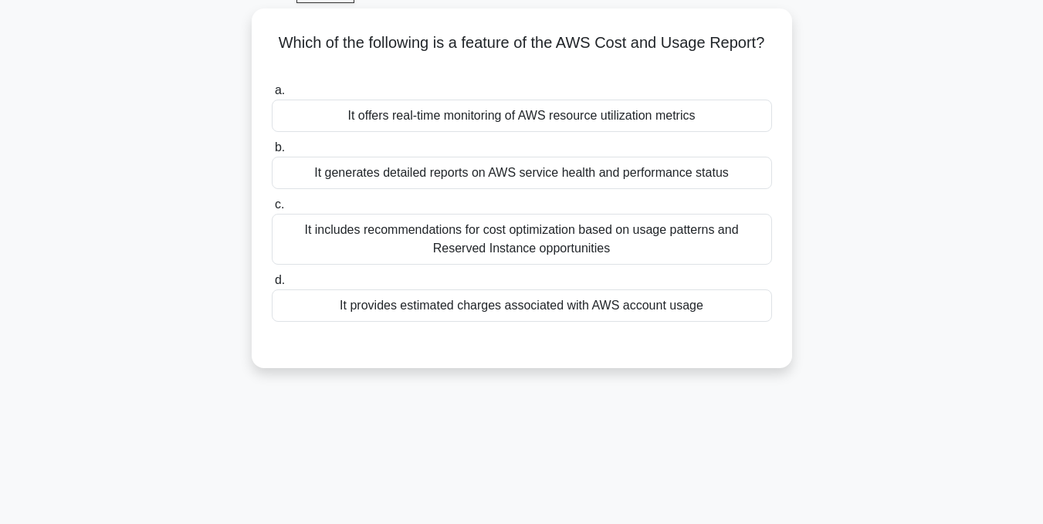
scroll to position [78, 0]
click at [726, 242] on div "It includes recommendations for cost optimization based on usage patterns and R…" at bounding box center [522, 239] width 500 height 51
click at [272, 210] on input "c. It includes recommendations for cost optimization based on usage patterns an…" at bounding box center [272, 205] width 0 height 10
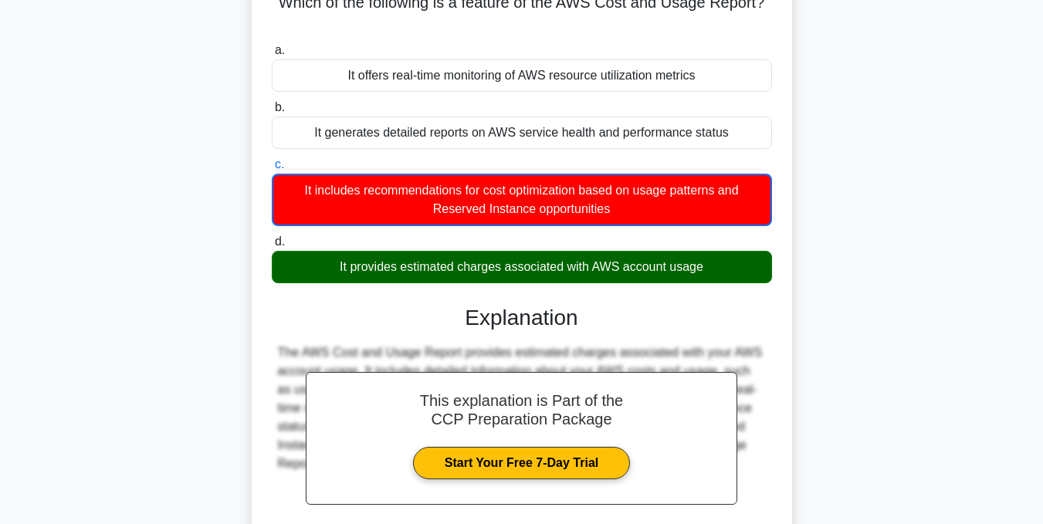
scroll to position [309, 0]
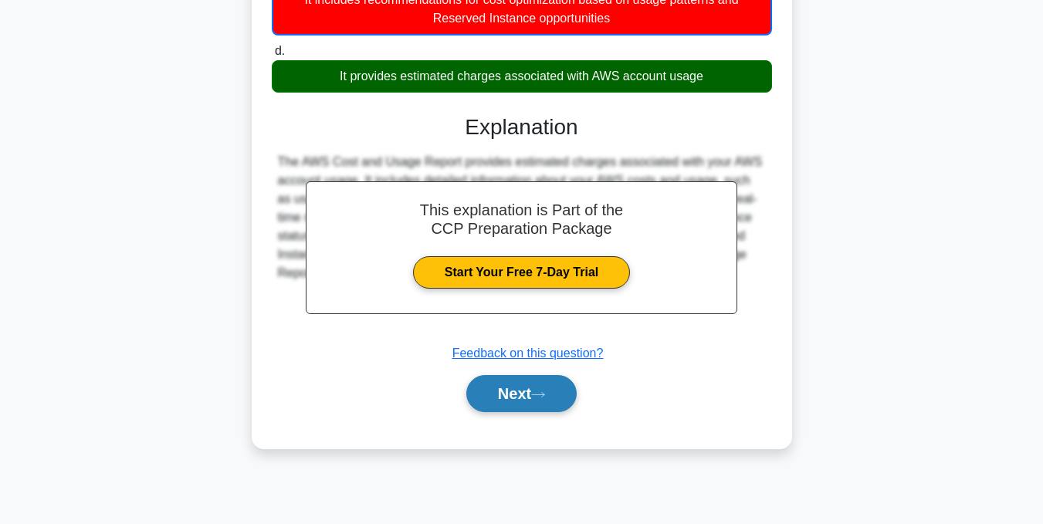
click at [545, 408] on button "Next" at bounding box center [521, 393] width 110 height 37
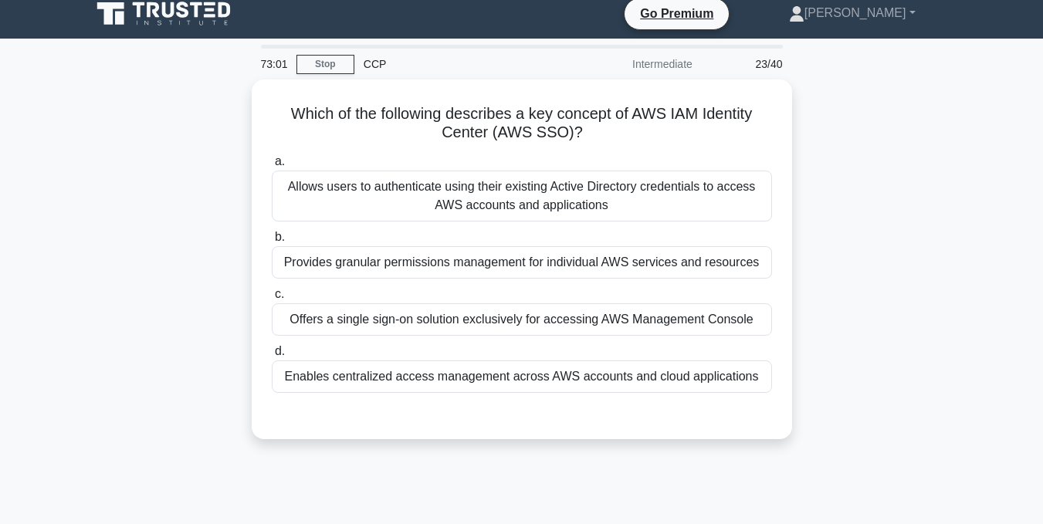
scroll to position [0, 0]
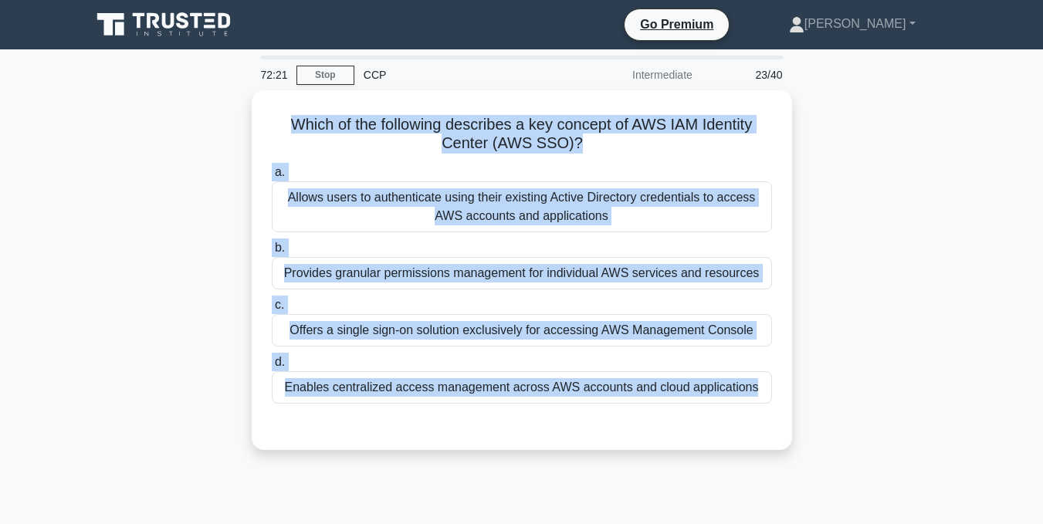
drag, startPoint x: 272, startPoint y: 111, endPoint x: 793, endPoint y: 438, distance: 615.9
click at [793, 438] on div "Which of the following describes a key concept of AWS IAM Identity Center (AWS …" at bounding box center [522, 279] width 880 height 378
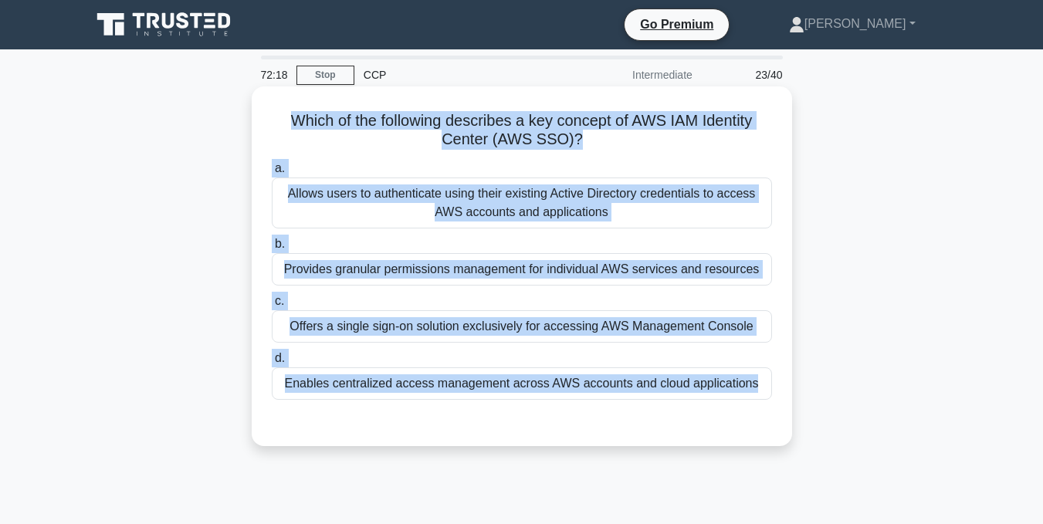
copy div "Which of the following describes a key concept of AWS IAM Identity Center (AWS …"
click at [433, 380] on div "Enables centralized access management across AWS accounts and cloud applications" at bounding box center [522, 383] width 500 height 32
click at [272, 364] on input "d. Enables centralized access management across AWS accounts and cloud applicat…" at bounding box center [272, 359] width 0 height 10
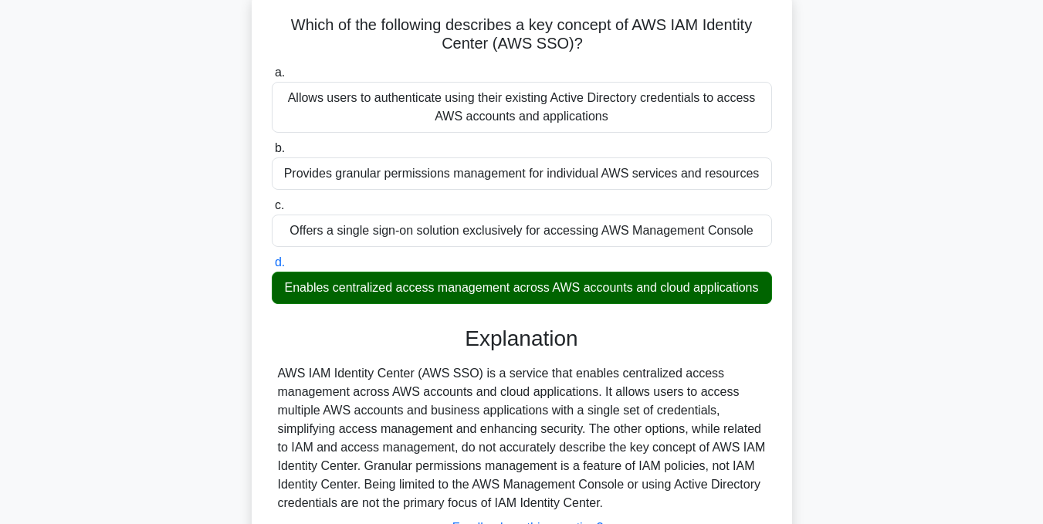
scroll to position [309, 0]
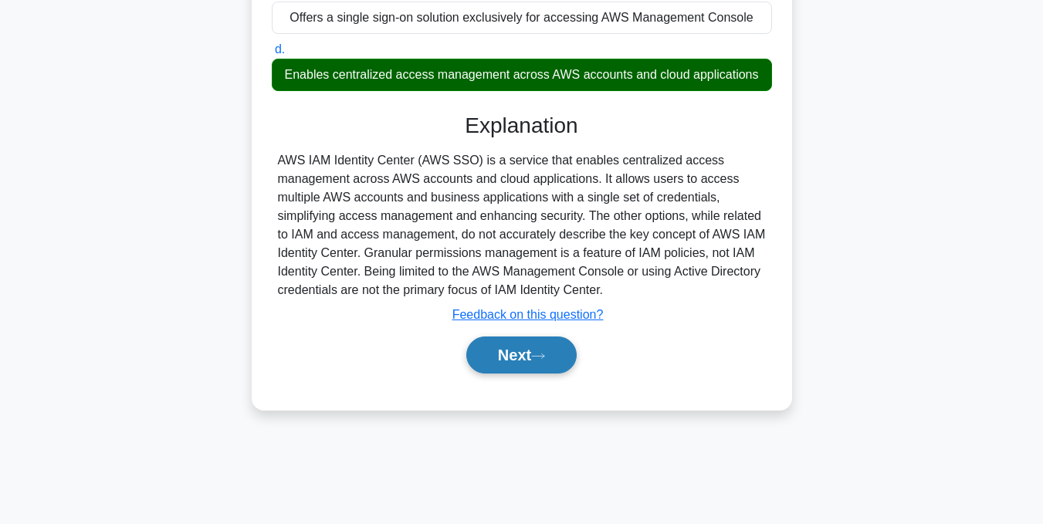
click at [534, 350] on button "Next" at bounding box center [521, 355] width 110 height 37
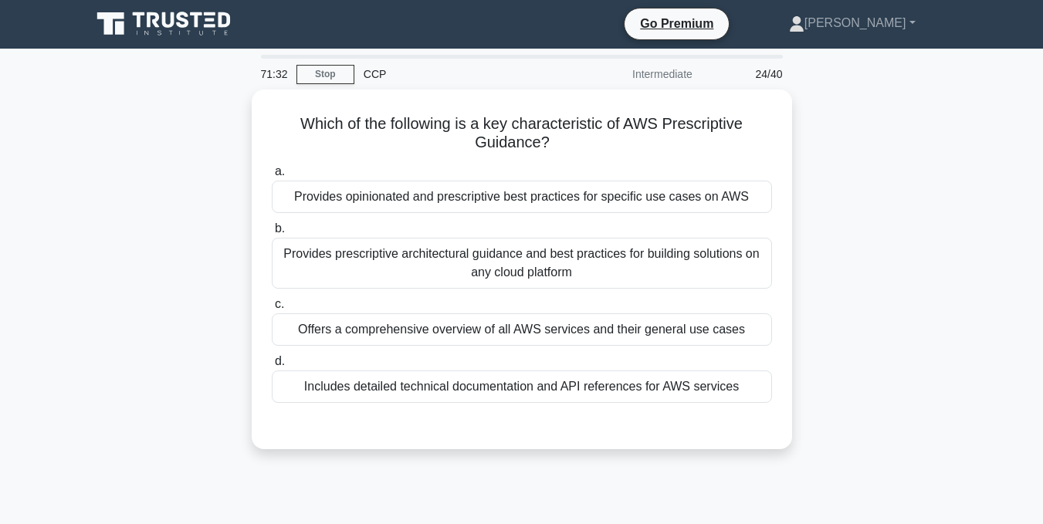
scroll to position [0, 0]
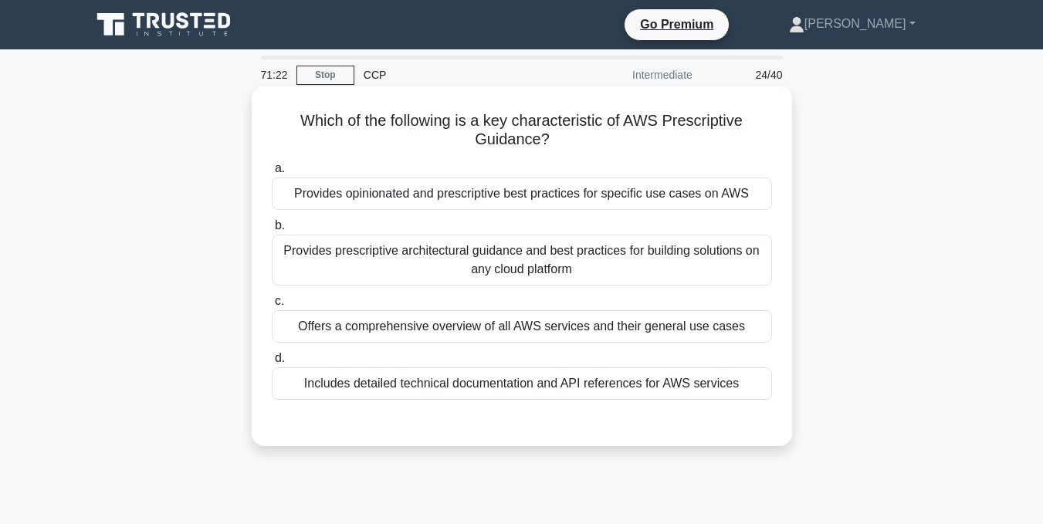
click at [712, 387] on div "Includes detailed technical documentation and API references for AWS services" at bounding box center [522, 383] width 500 height 32
click at [272, 364] on input "d. Includes detailed technical documentation and API references for AWS services" at bounding box center [272, 359] width 0 height 10
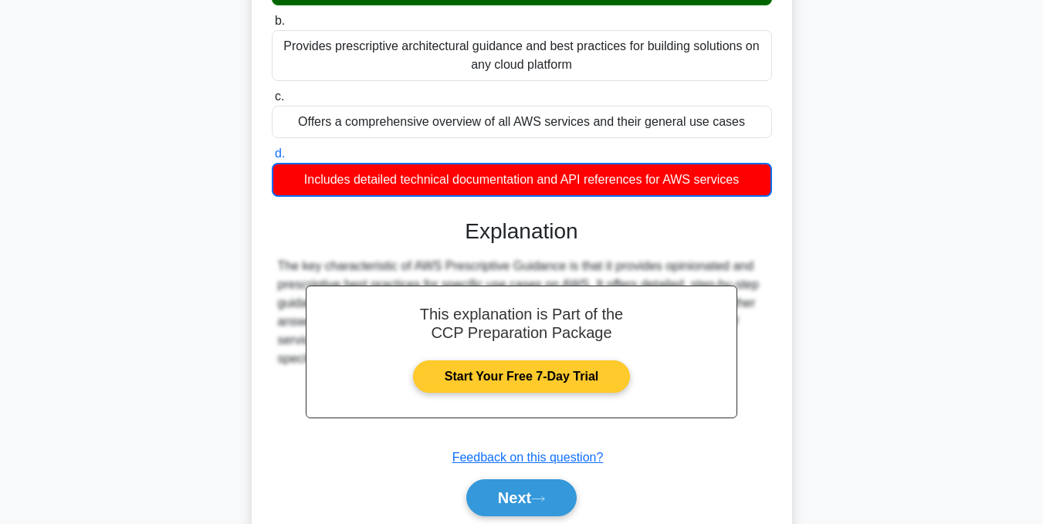
scroll to position [232, 0]
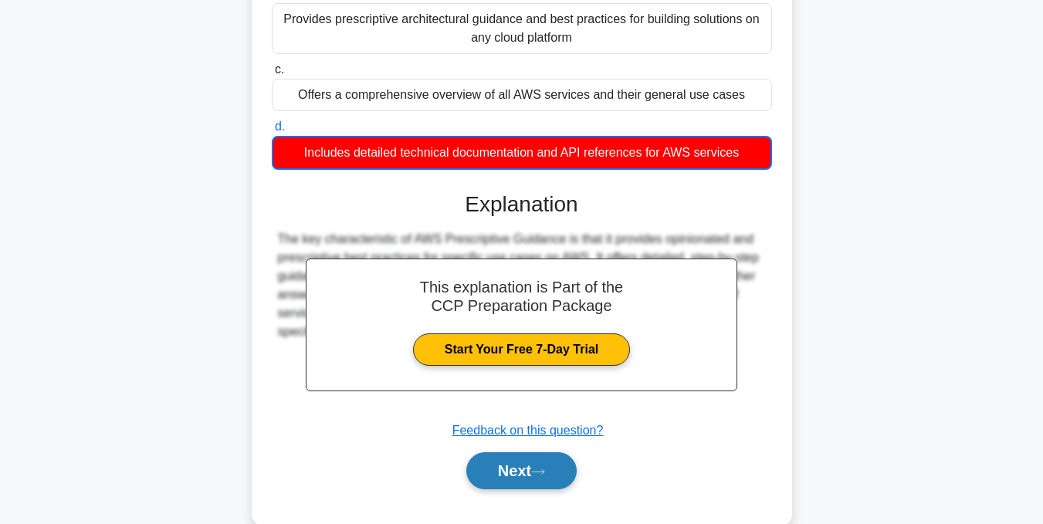
click at [494, 467] on button "Next" at bounding box center [521, 470] width 110 height 37
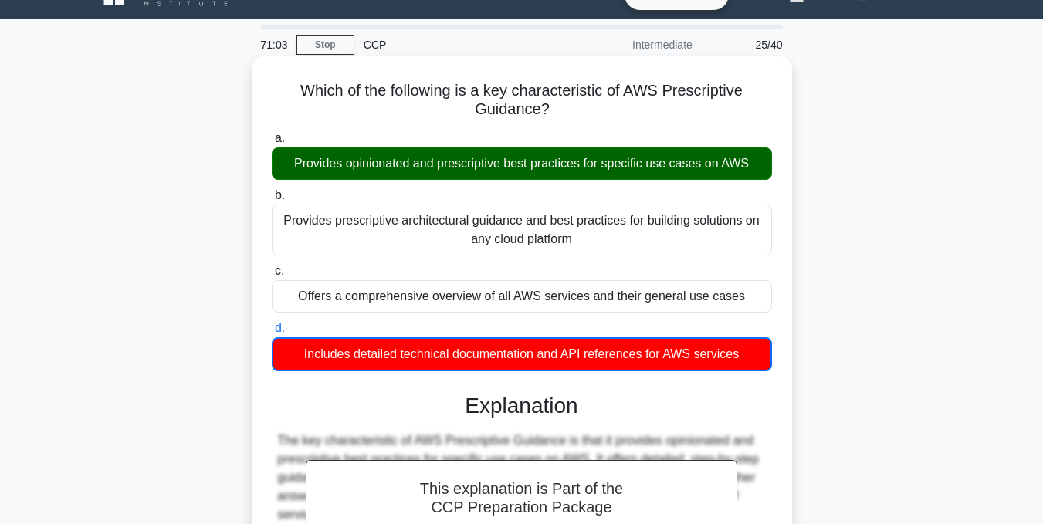
scroll to position [0, 0]
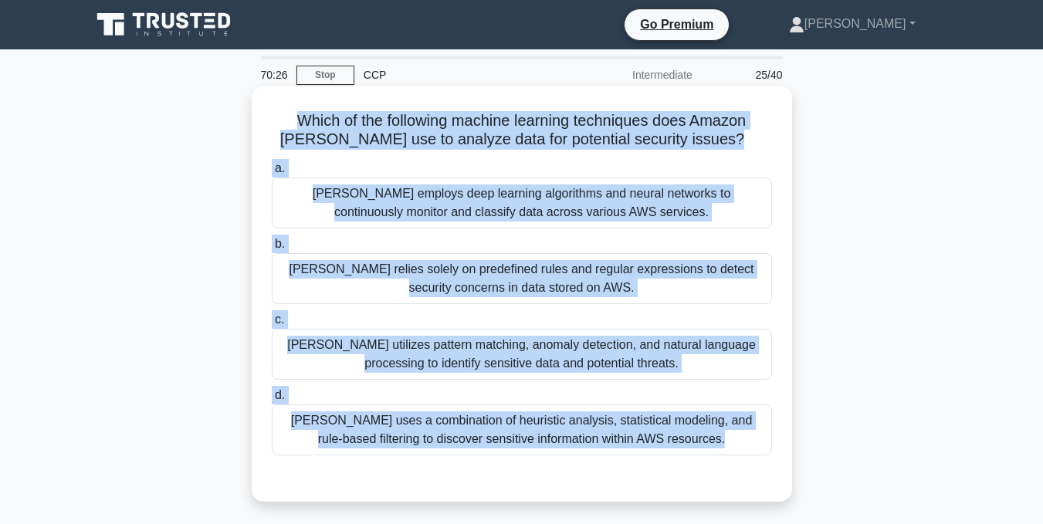
drag, startPoint x: 289, startPoint y: 121, endPoint x: 749, endPoint y: 469, distance: 576.4
click at [749, 469] on div "Which of the following machine learning techniques does Amazon Macie use to ana…" at bounding box center [522, 294] width 528 height 403
copy div "Which of the following machine learning techniques does Amazon Macie use to ana…"
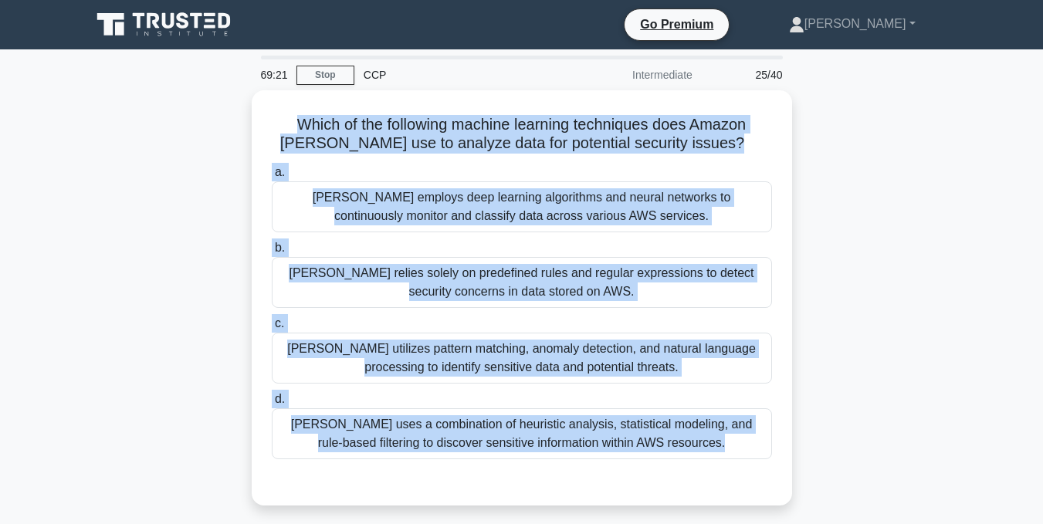
click at [902, 233] on div "Which of the following machine learning techniques does Amazon Macie use to ana…" at bounding box center [522, 307] width 880 height 434
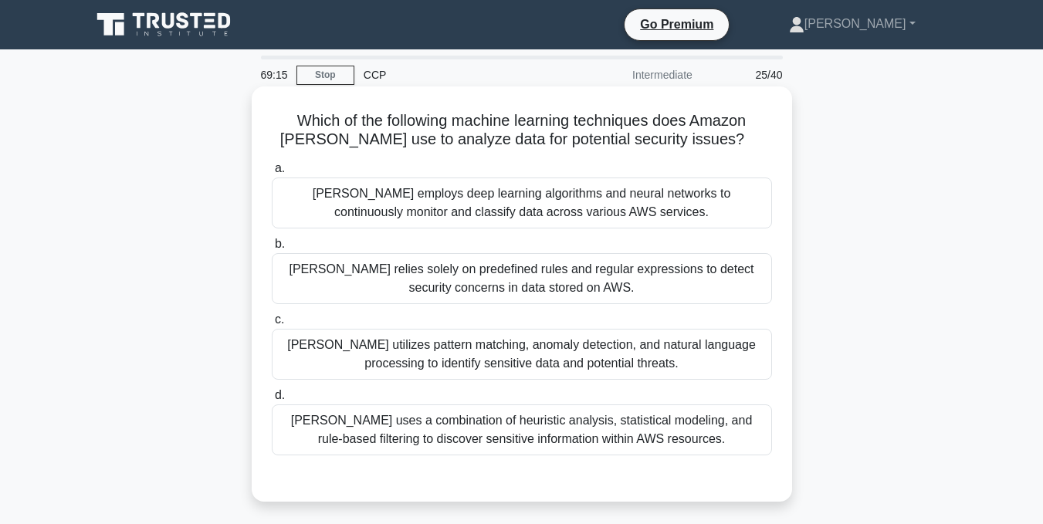
click at [665, 353] on div "Macie utilizes pattern matching, anomaly detection, and natural language proces…" at bounding box center [522, 354] width 500 height 51
click at [272, 325] on input "c. Macie utilizes pattern matching, anomaly detection, and natural language pro…" at bounding box center [272, 320] width 0 height 10
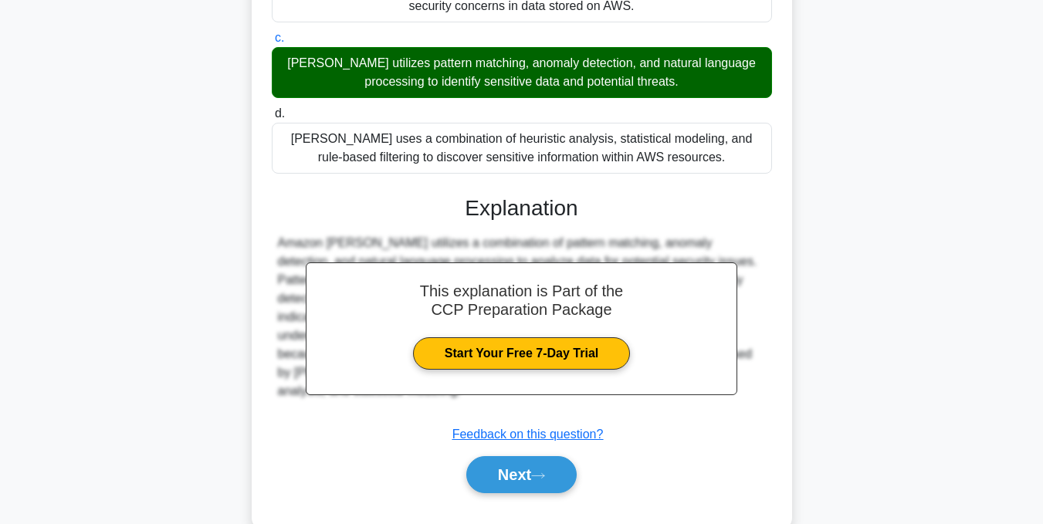
scroll to position [309, 0]
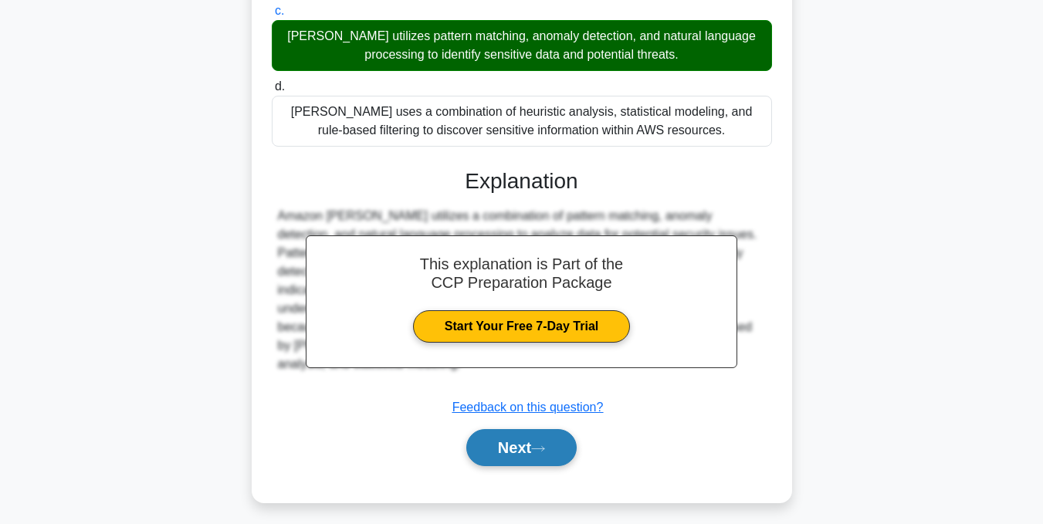
click at [515, 448] on button "Next" at bounding box center [521, 447] width 110 height 37
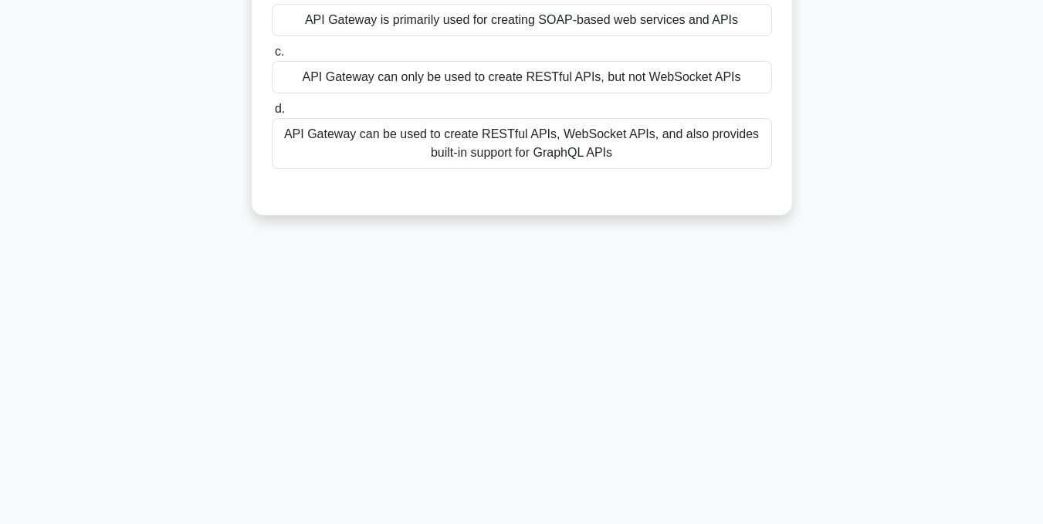
scroll to position [77, 0]
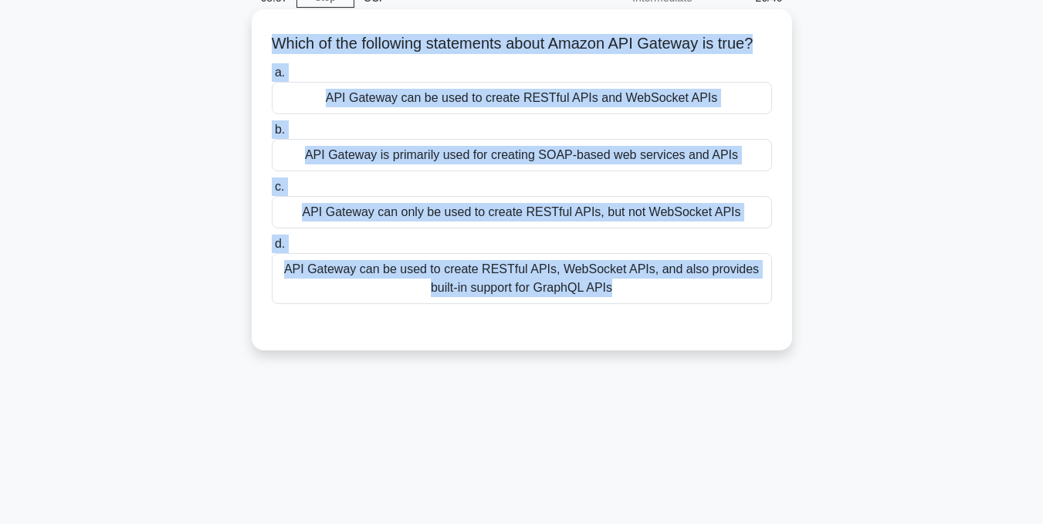
drag, startPoint x: 279, startPoint y: 52, endPoint x: 641, endPoint y: 341, distance: 463.0
click at [641, 341] on div "Which of the following statements about Amazon API Gateway is true? .spinner_0X…" at bounding box center [522, 179] width 528 height 329
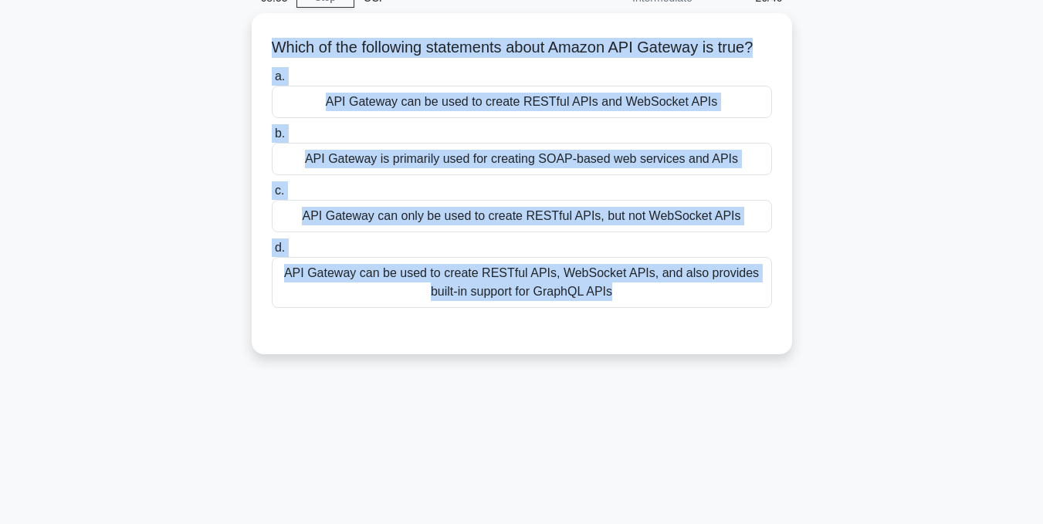
click at [621, 441] on div "68:53 Stop CCP Intermediate 26/40 Which of the following statements about Amazo…" at bounding box center [522, 364] width 880 height 772
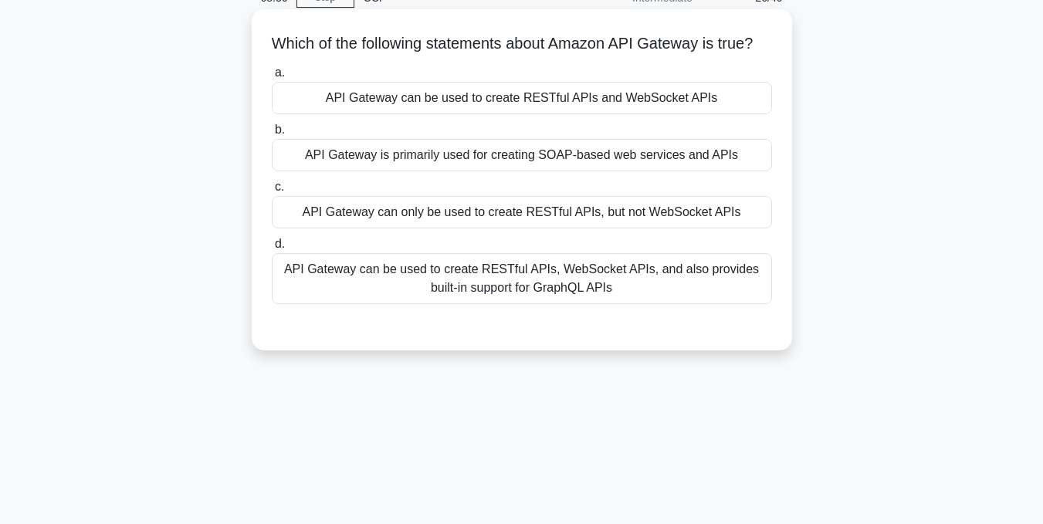
click at [428, 114] on div "API Gateway can be used to create RESTful APIs and WebSocket APIs" at bounding box center [522, 98] width 500 height 32
click at [272, 78] on input "a. API Gateway can be used to create RESTful APIs and WebSocket APIs" at bounding box center [272, 73] width 0 height 10
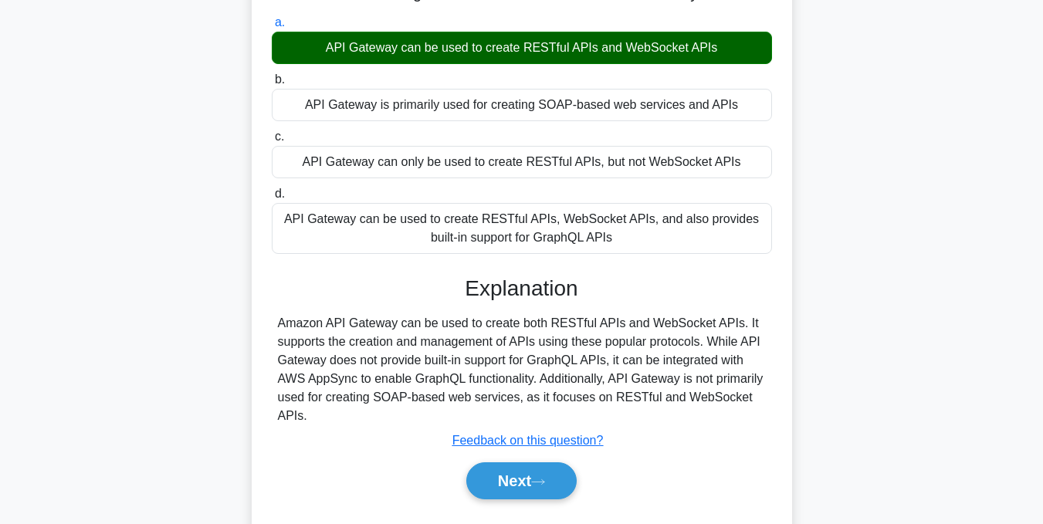
scroll to position [154, 0]
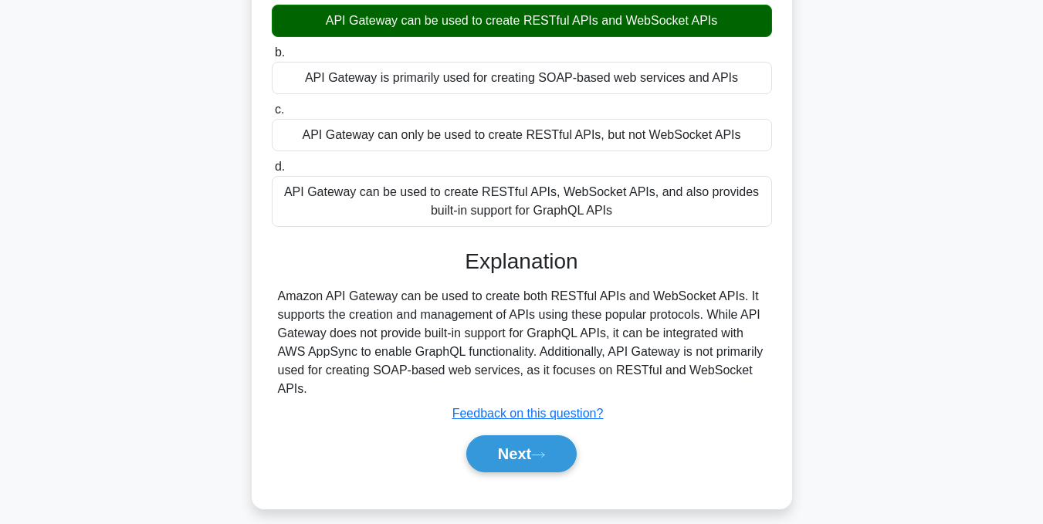
click at [536, 465] on button "Next" at bounding box center [521, 453] width 110 height 37
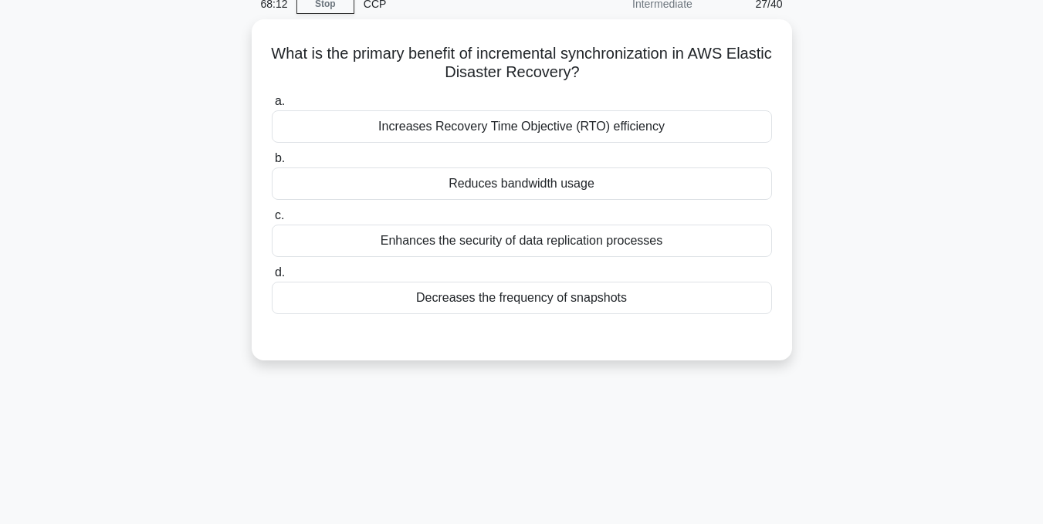
scroll to position [0, 0]
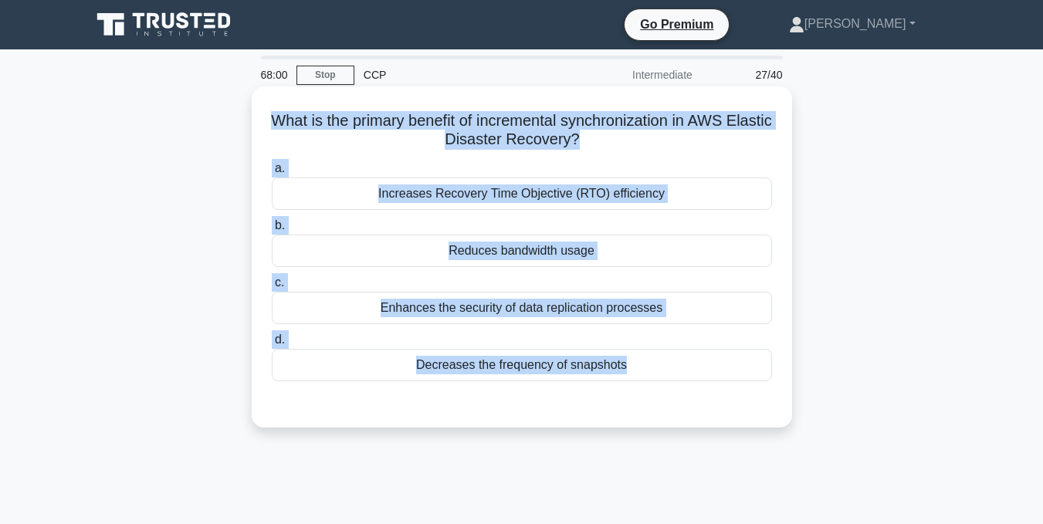
drag, startPoint x: 289, startPoint y: 117, endPoint x: 731, endPoint y: 412, distance: 532.0
click at [731, 412] on div "What is the primary benefit of incremental synchronization in AWS Elastic Disas…" at bounding box center [522, 257] width 528 height 329
click at [665, 252] on div "Reduces bandwidth usage" at bounding box center [522, 251] width 500 height 32
click at [272, 231] on input "b. Reduces bandwidth usage" at bounding box center [272, 226] width 0 height 10
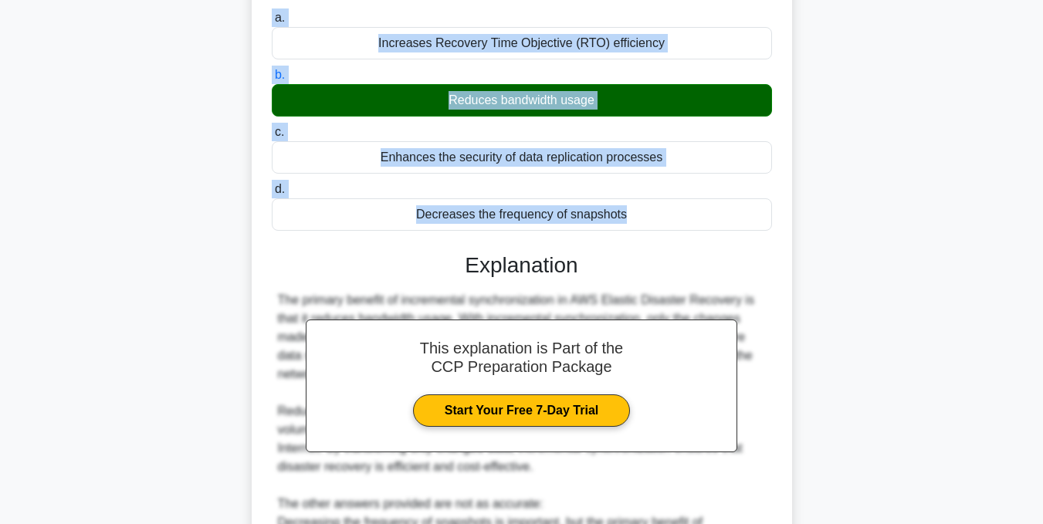
click at [888, 272] on div "What is the primary benefit of incremental synchronization in AWS Elastic Disas…" at bounding box center [522, 391] width 880 height 910
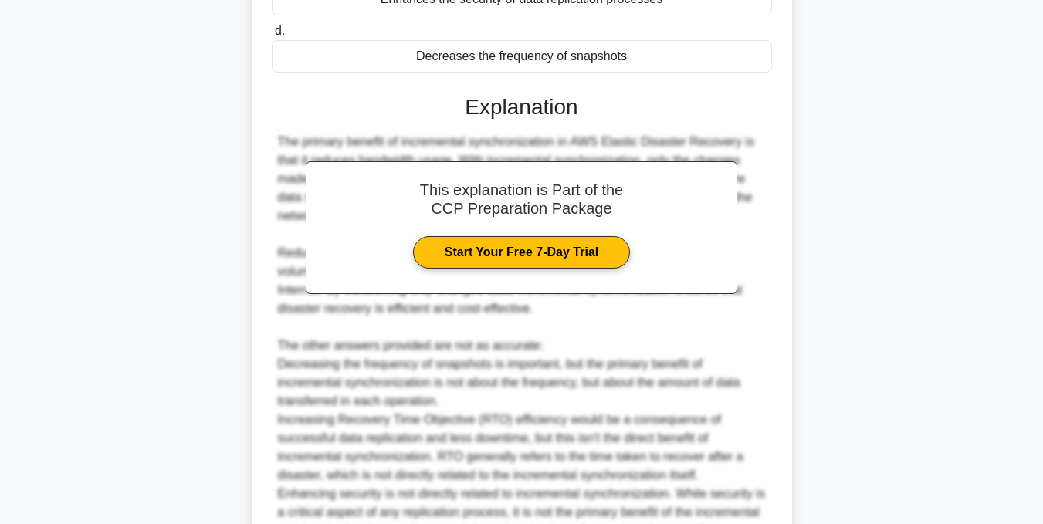
scroll to position [463, 0]
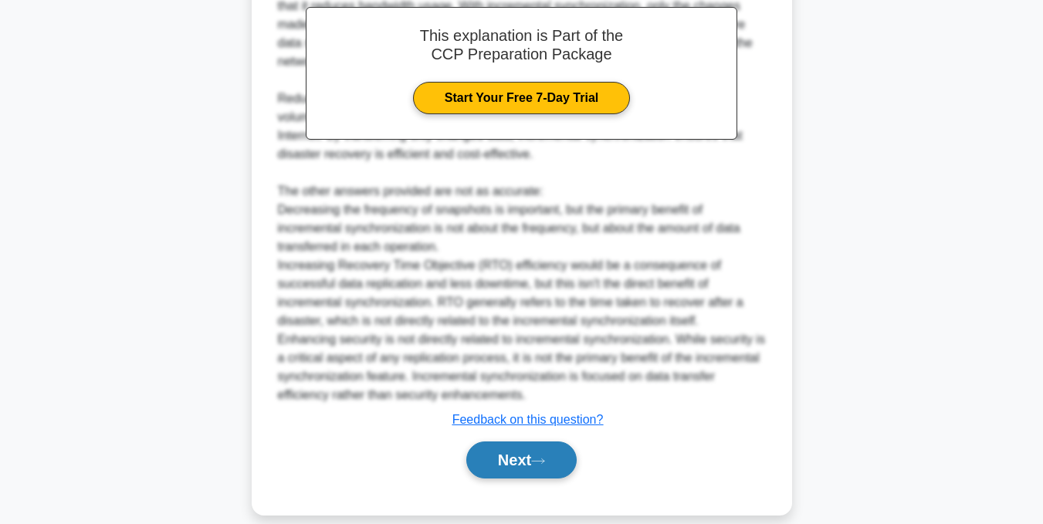
click at [576, 462] on button "Next" at bounding box center [521, 460] width 110 height 37
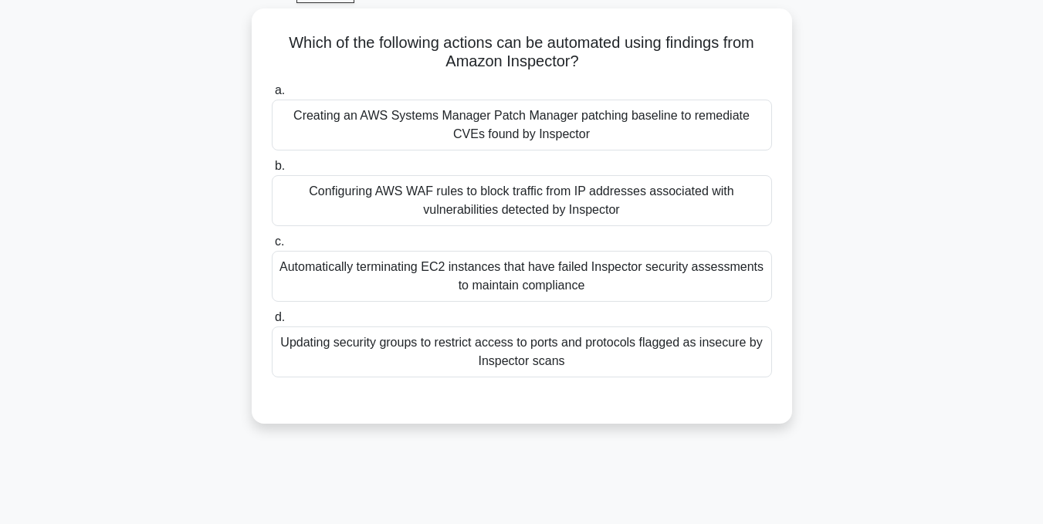
scroll to position [78, 0]
drag, startPoint x: 275, startPoint y: 46, endPoint x: 685, endPoint y: 377, distance: 527.4
click at [685, 377] on div "Which of the following actions can be automated using findings from Amazon Insp…" at bounding box center [522, 216] width 528 height 403
click at [471, 126] on div "Creating an AWS Systems Manager Patch Manager patching baseline to remediate CV…" at bounding box center [522, 125] width 500 height 51
click at [272, 96] on input "a. Creating an AWS Systems Manager Patch Manager patching baseline to remediate…" at bounding box center [272, 91] width 0 height 10
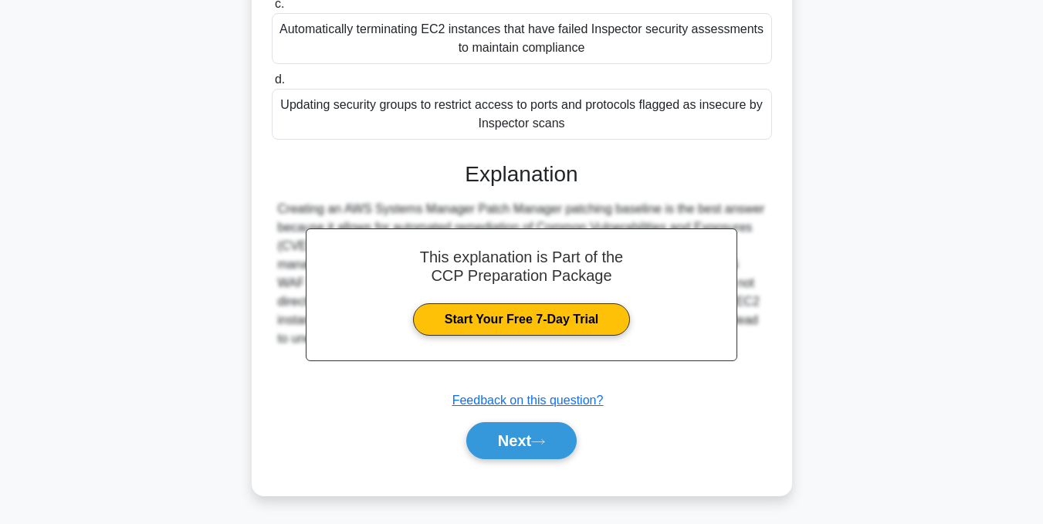
scroll to position [317, 0]
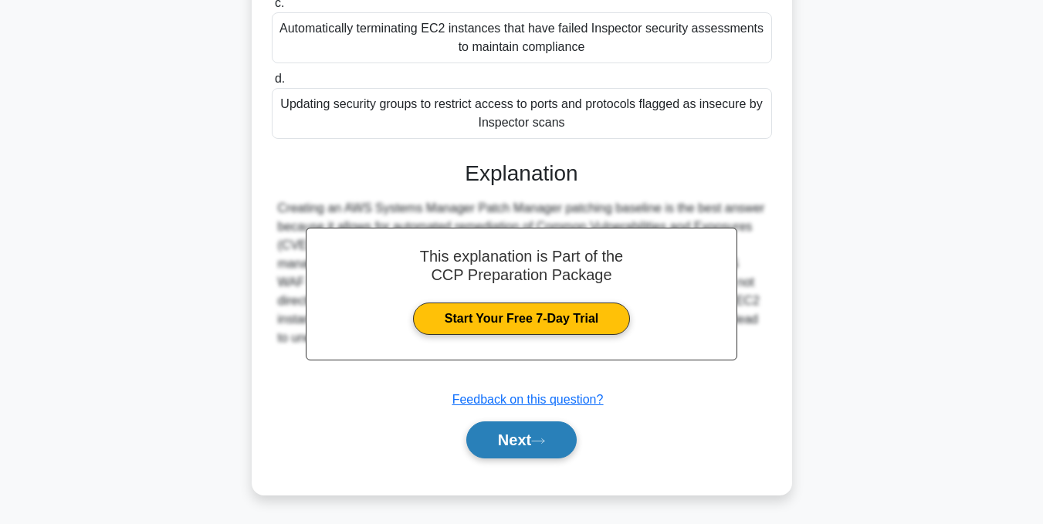
click at [508, 443] on button "Next" at bounding box center [521, 439] width 110 height 37
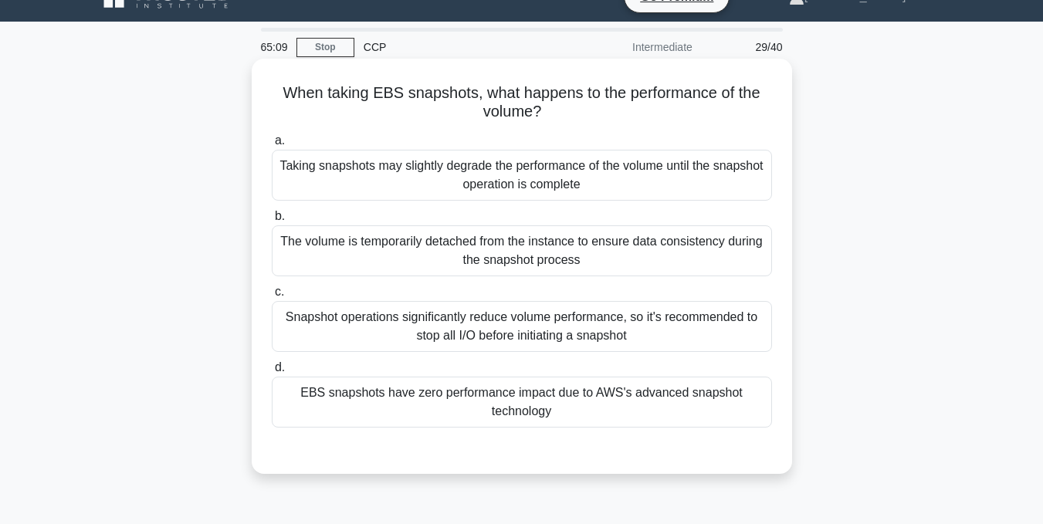
scroll to position [0, 0]
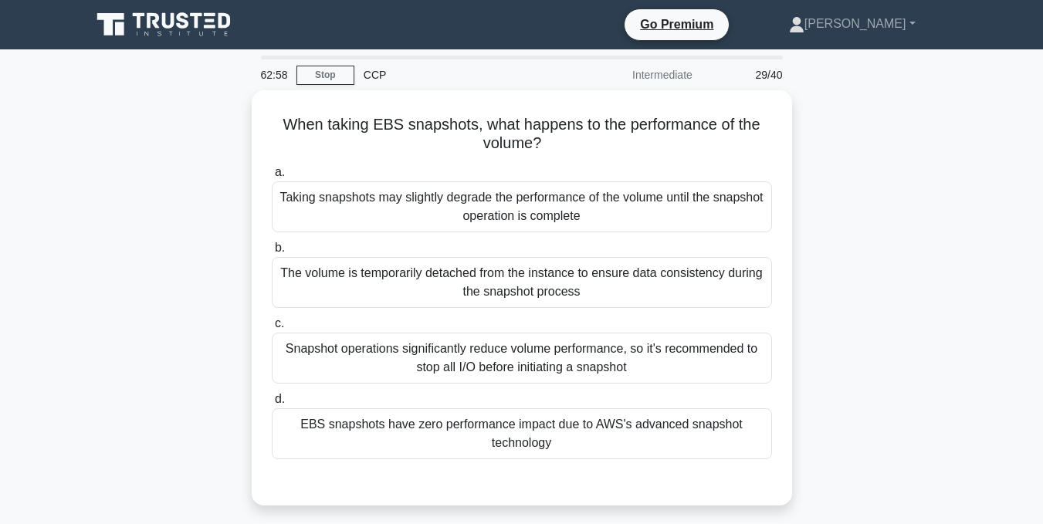
drag, startPoint x: 283, startPoint y: 113, endPoint x: 882, endPoint y: 448, distance: 686.6
click at [882, 448] on div "When taking EBS snapshots, what happens to the performance of the volume? .spin…" at bounding box center [522, 307] width 880 height 434
click at [992, 296] on main "62:06 Stop CCP Intermediate 29/40 When taking EBS snapshots, what happens to th…" at bounding box center [521, 441] width 1043 height 784
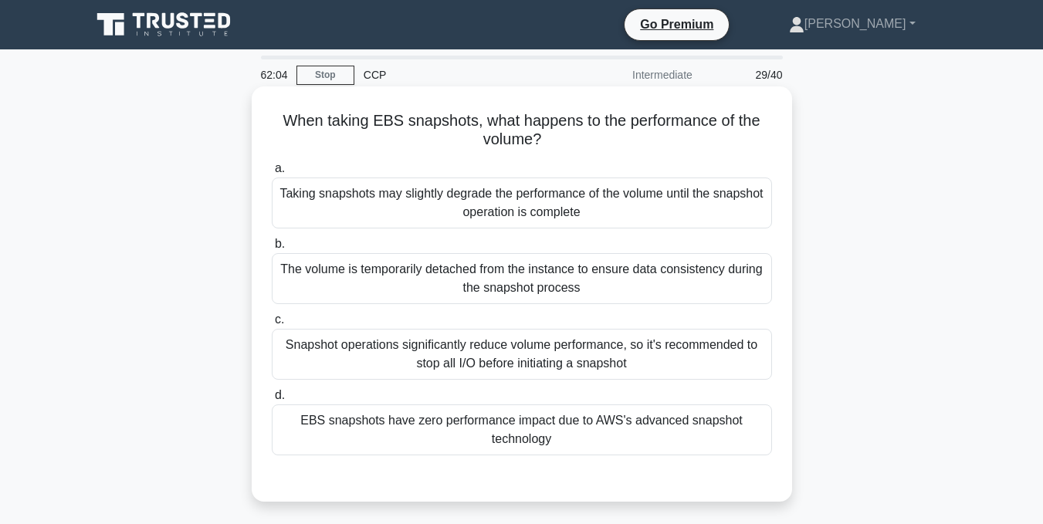
click at [409, 192] on div "Taking snapshots may slightly degrade the performance of the volume until the s…" at bounding box center [522, 203] width 500 height 51
click at [272, 174] on input "a. Taking snapshots may slightly degrade the performance of the volume until th…" at bounding box center [272, 169] width 0 height 10
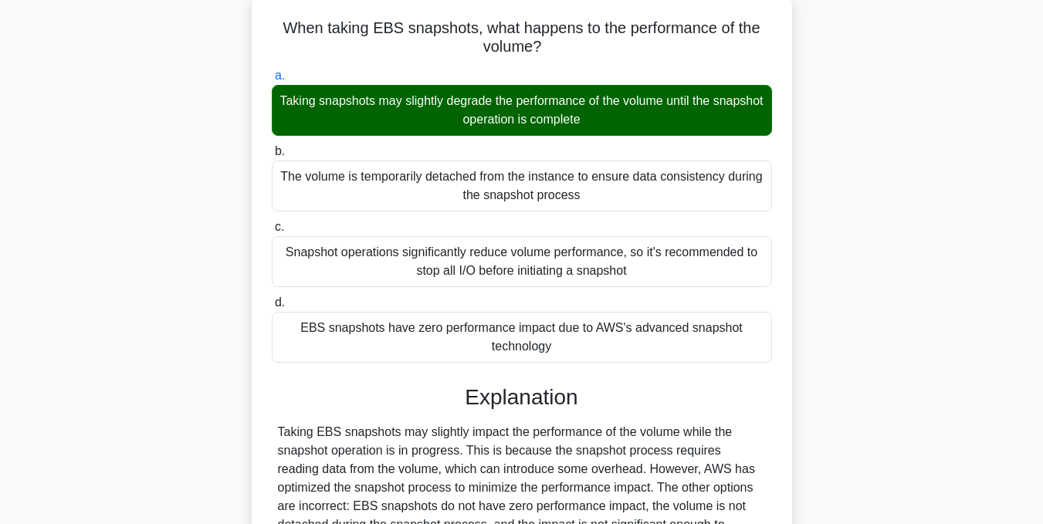
scroll to position [309, 0]
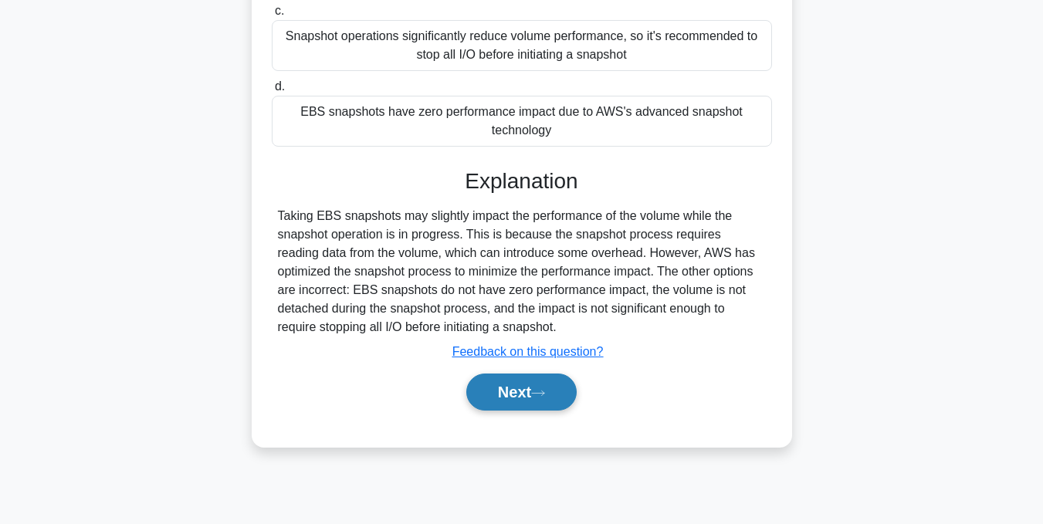
click at [549, 387] on button "Next" at bounding box center [521, 392] width 110 height 37
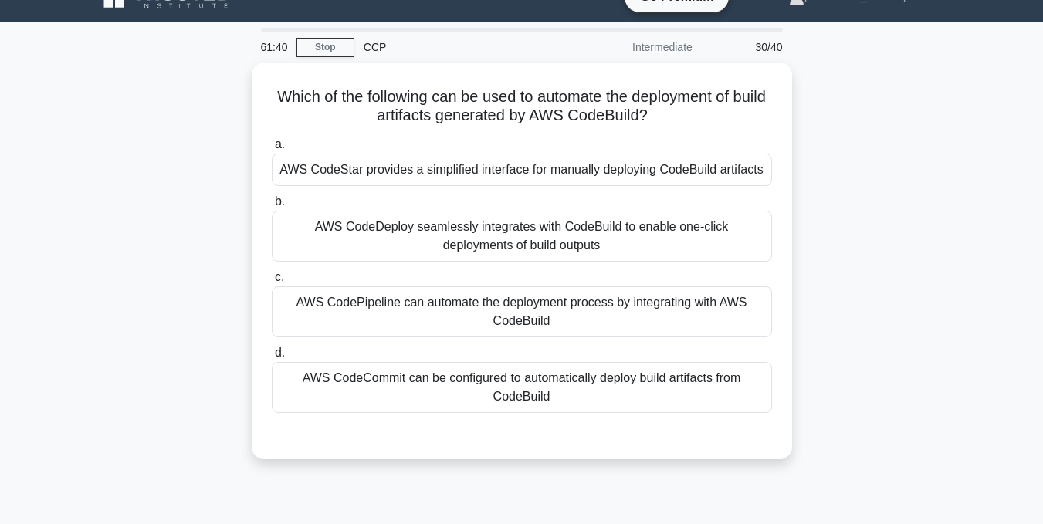
scroll to position [0, 0]
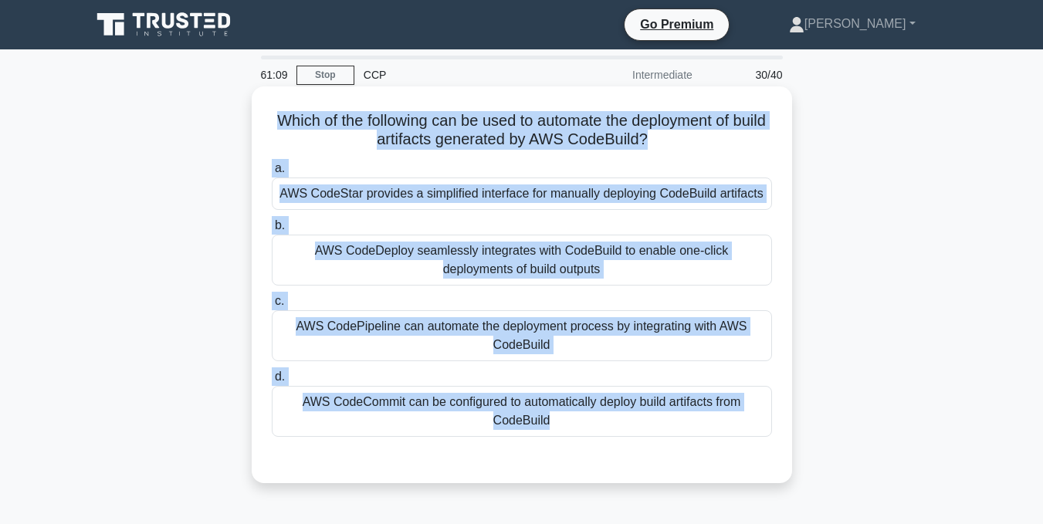
drag, startPoint x: 279, startPoint y: 102, endPoint x: 642, endPoint y: 441, distance: 497.0
click at [738, 482] on div "Which of the following can be used to automate the deployment of build artifact…" at bounding box center [522, 284] width 540 height 397
click at [448, 329] on div "AWS CodePipeline can automate the deployment process by integrating with AWS Co…" at bounding box center [522, 335] width 500 height 51
click at [272, 306] on input "c. AWS CodePipeline can automate the deployment process by integrating with AWS…" at bounding box center [272, 301] width 0 height 10
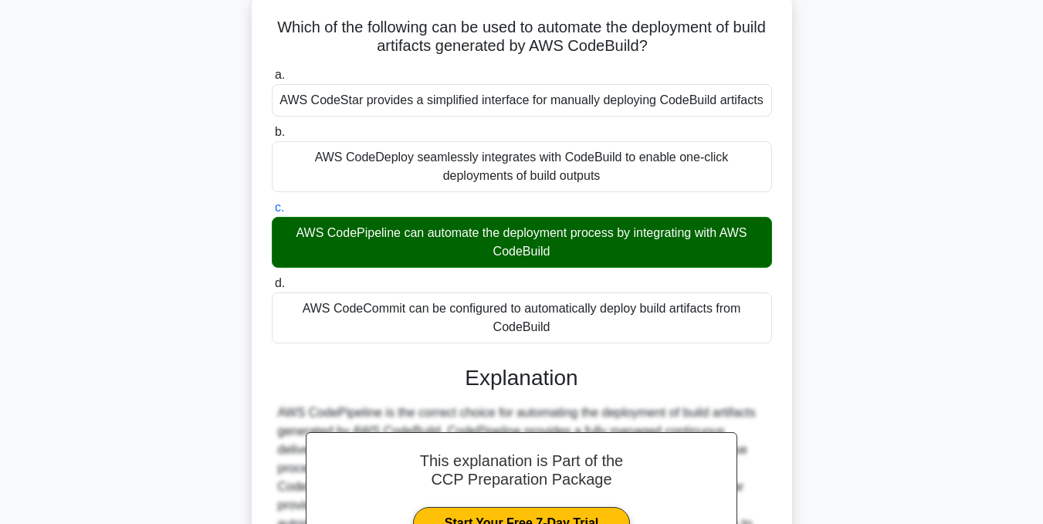
scroll to position [309, 0]
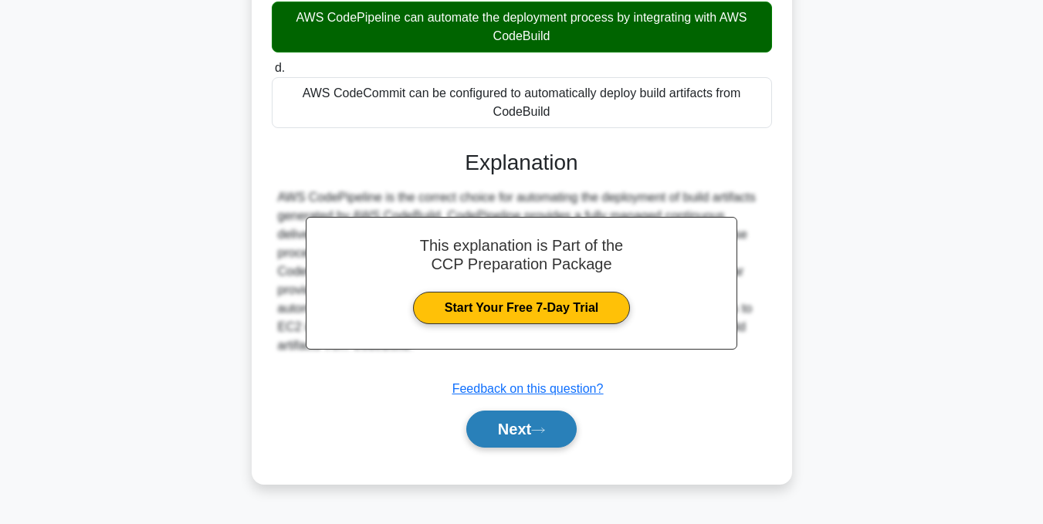
click at [513, 447] on button "Next" at bounding box center [521, 429] width 110 height 37
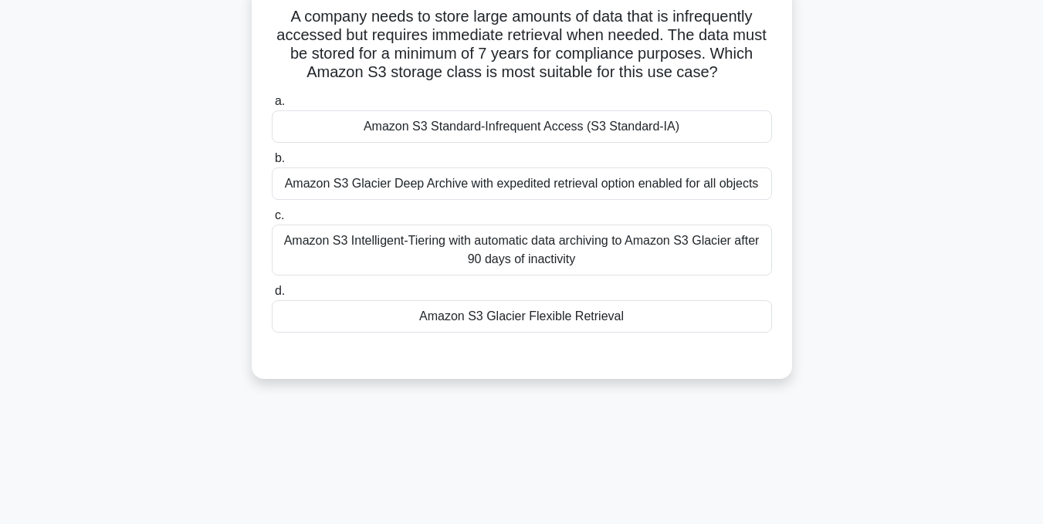
scroll to position [77, 0]
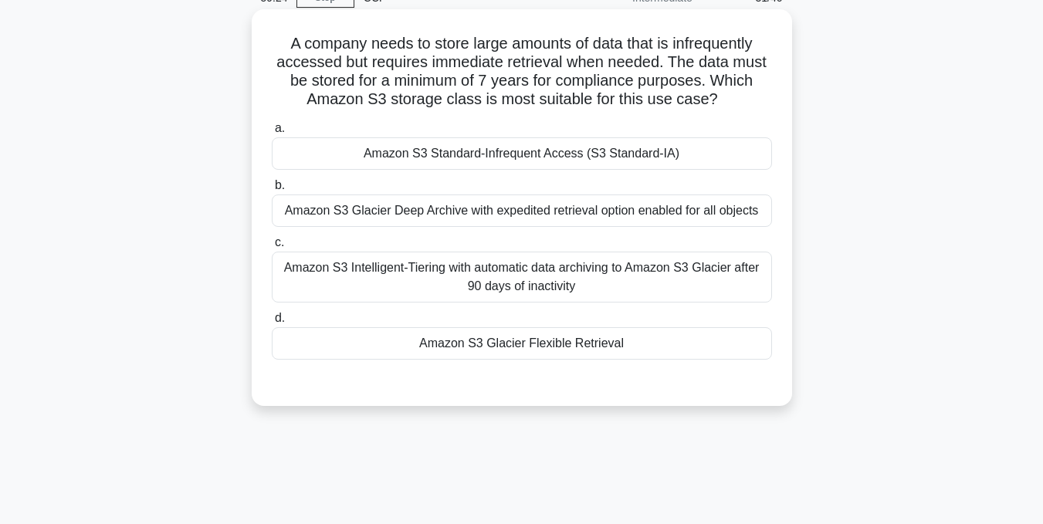
click at [462, 360] on div "Amazon S3 Glacier Flexible Retrieval" at bounding box center [522, 343] width 500 height 32
click at [272, 323] on input "d. Amazon S3 Glacier Flexible Retrieval" at bounding box center [272, 318] width 0 height 10
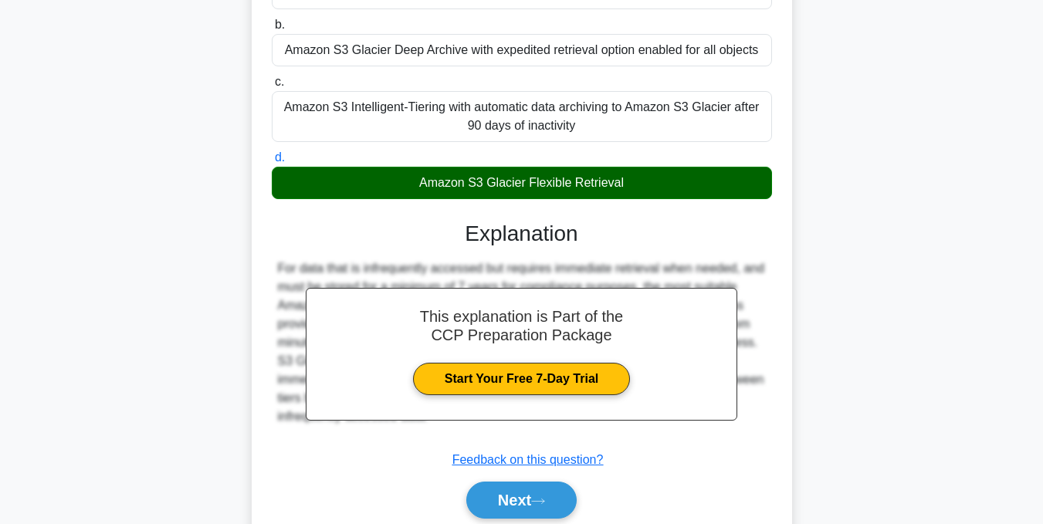
scroll to position [309, 0]
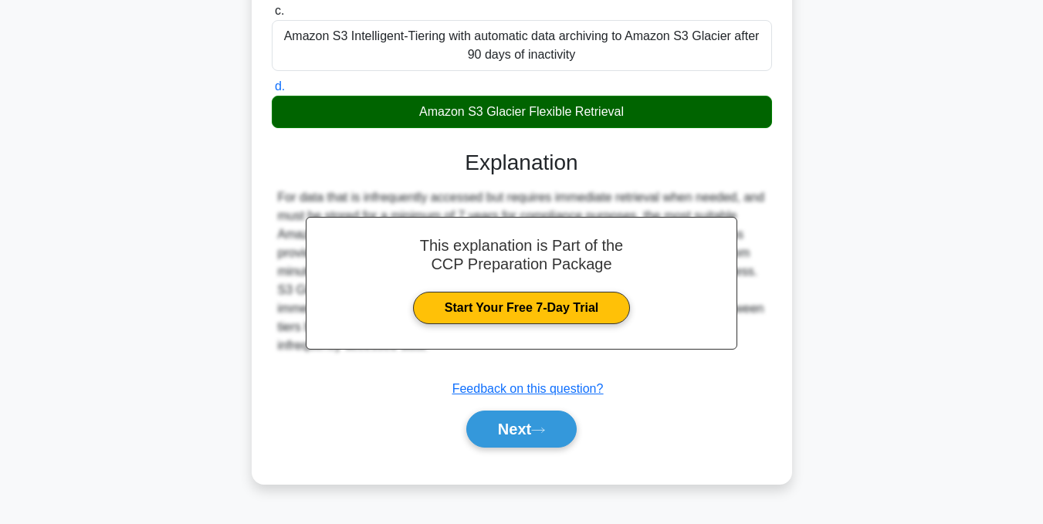
click at [540, 454] on div "Next" at bounding box center [522, 428] width 500 height 49
click at [544, 435] on icon at bounding box center [538, 430] width 14 height 8
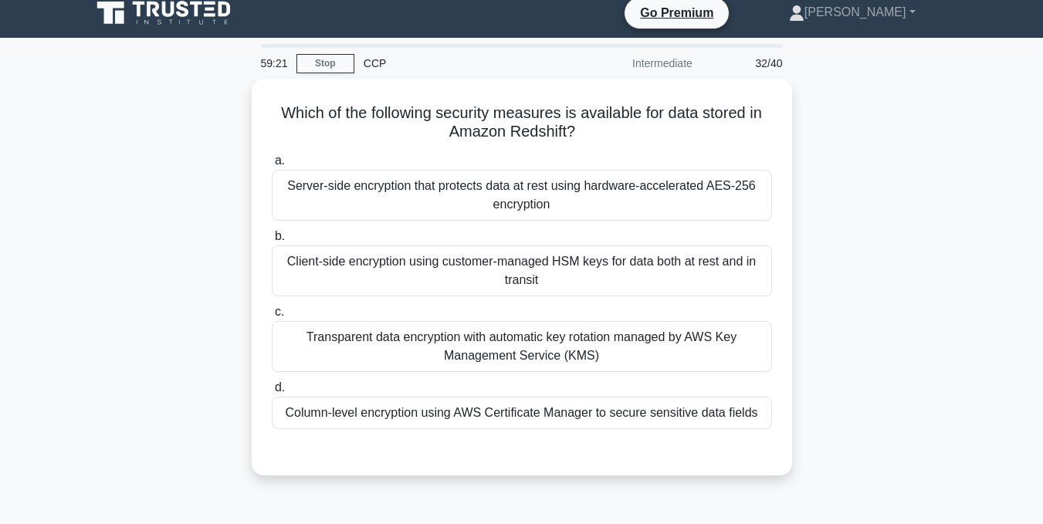
scroll to position [0, 0]
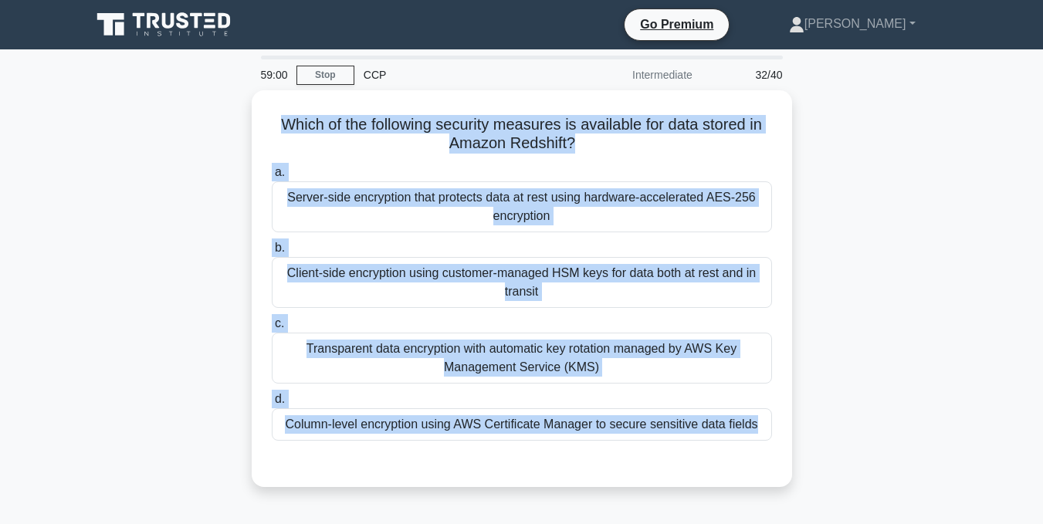
drag, startPoint x: 269, startPoint y: 127, endPoint x: 876, endPoint y: 453, distance: 688.6
click at [876, 453] on div "Which of the following security measures is available for data stored in Amazon…" at bounding box center [522, 297] width 880 height 415
click at [154, 296] on div "Which of the following security measures is available for data stored in Amazon…" at bounding box center [522, 297] width 880 height 415
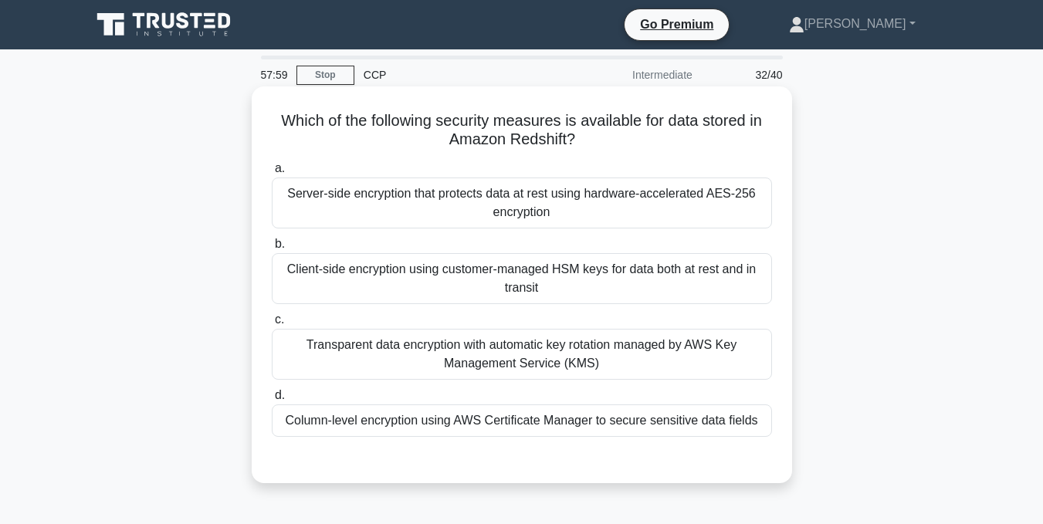
click at [382, 212] on div "Server-side encryption that protects data at rest using hardware-accelerated AE…" at bounding box center [522, 203] width 500 height 51
click at [272, 174] on input "a. Server-side encryption that protects data at rest using hardware-accelerated…" at bounding box center [272, 169] width 0 height 10
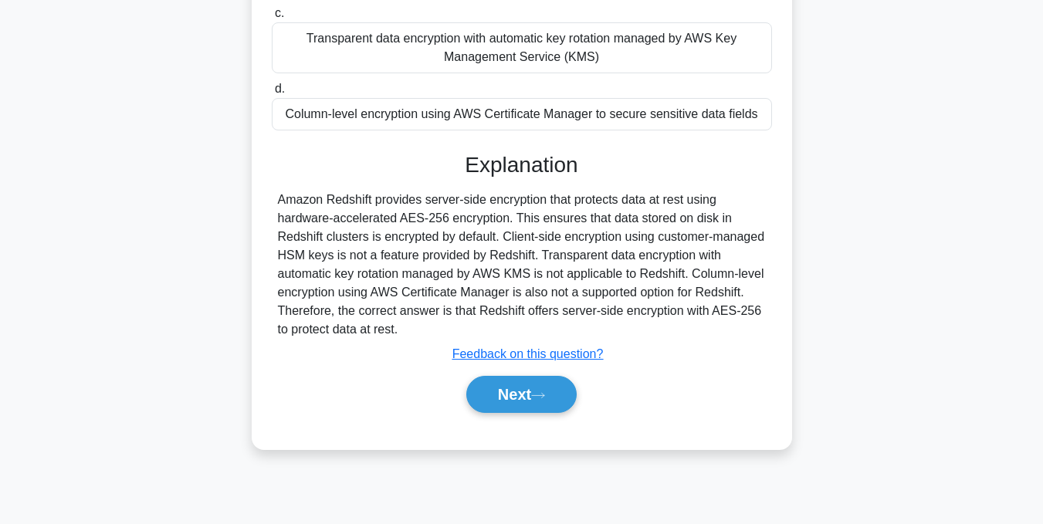
scroll to position [309, 0]
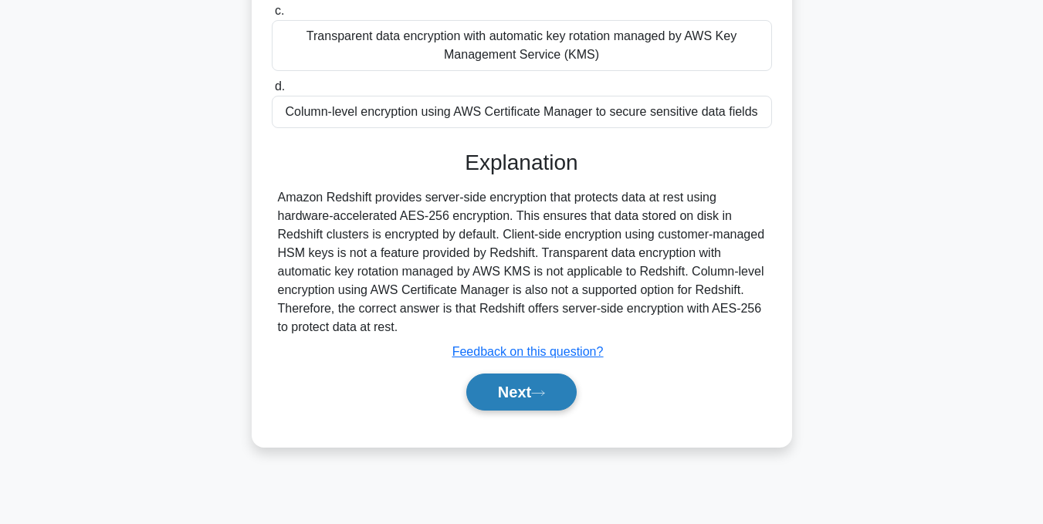
click at [548, 408] on button "Next" at bounding box center [521, 392] width 110 height 37
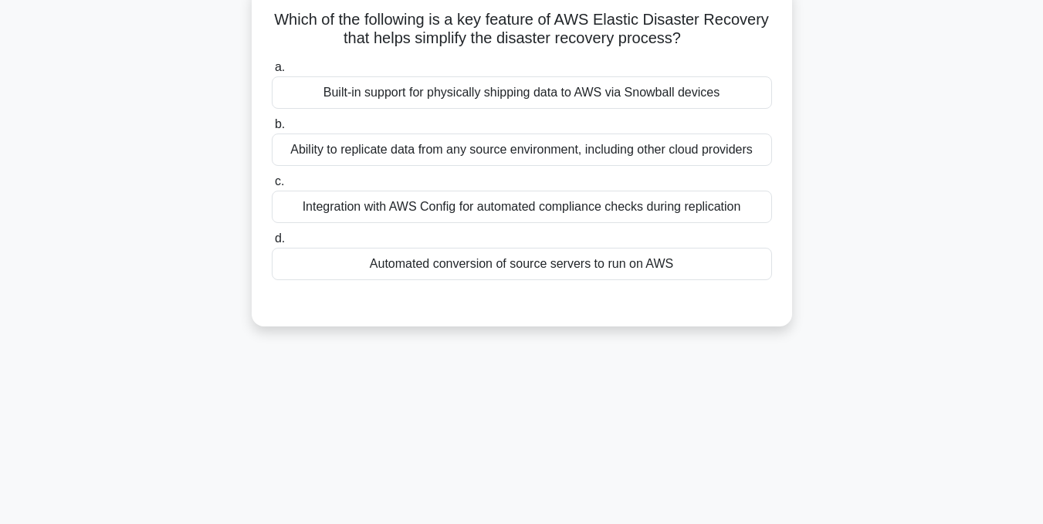
scroll to position [77, 0]
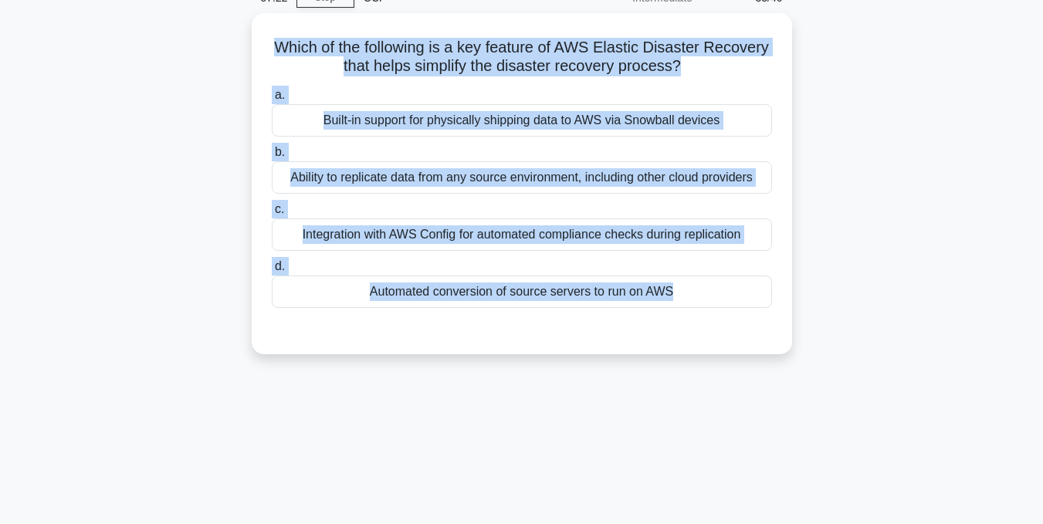
drag, startPoint x: 271, startPoint y: 46, endPoint x: 756, endPoint y: 367, distance: 582.5
click at [756, 367] on div "Which of the following is a key feature of AWS Elastic Disaster Recovery that h…" at bounding box center [522, 193] width 880 height 360
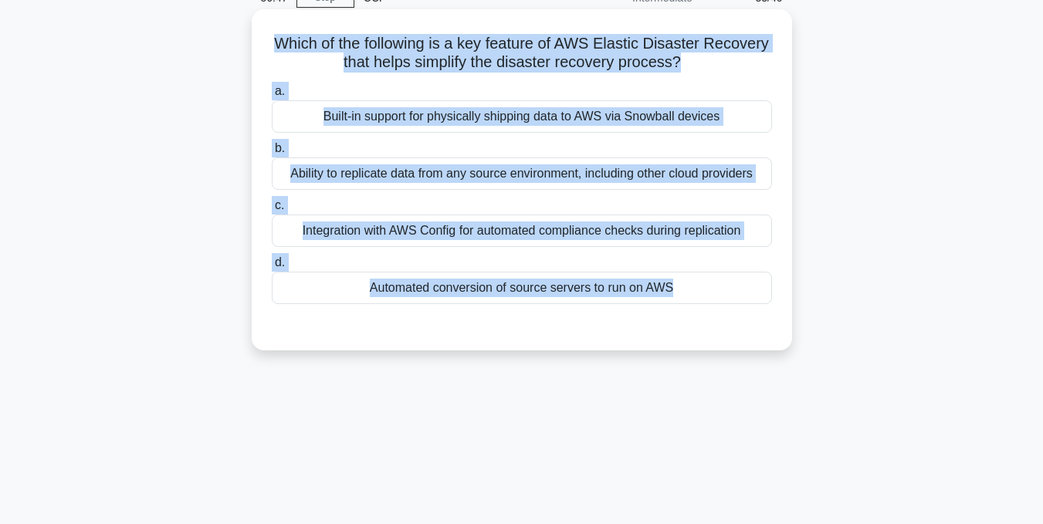
click at [436, 283] on div "Automated conversion of source servers to run on AWS" at bounding box center [522, 288] width 500 height 32
click at [272, 268] on input "d. Automated conversion of source servers to run on AWS" at bounding box center [272, 263] width 0 height 10
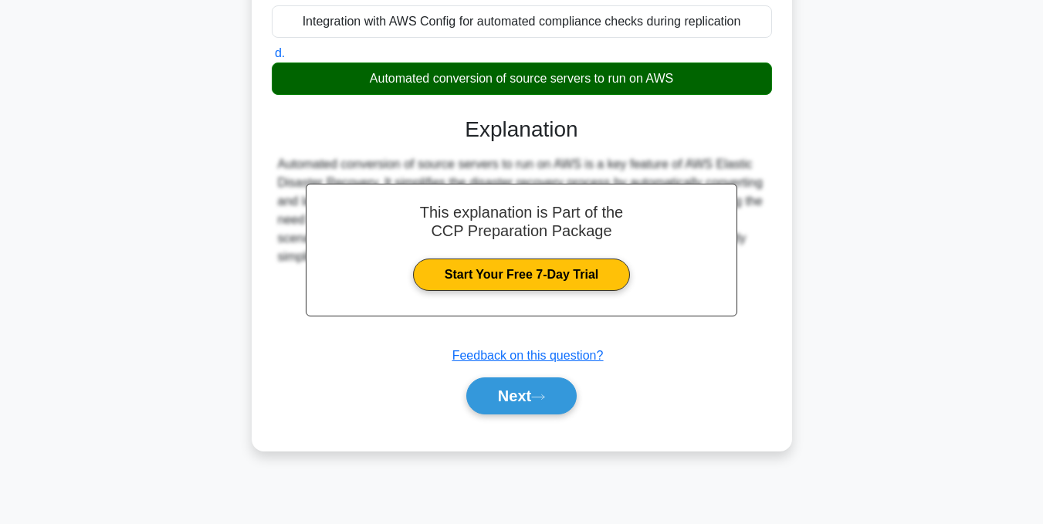
scroll to position [310, 0]
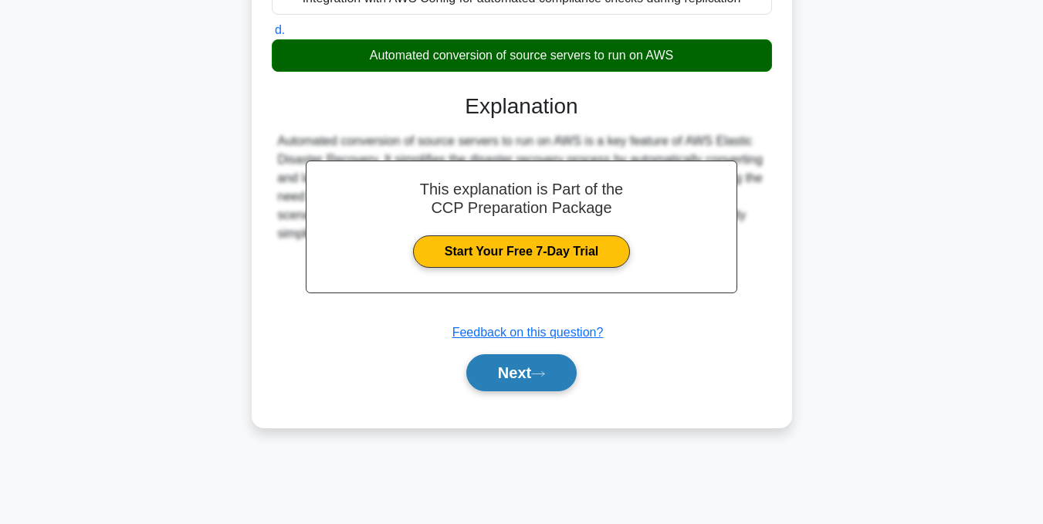
click at [543, 377] on icon at bounding box center [538, 374] width 14 height 8
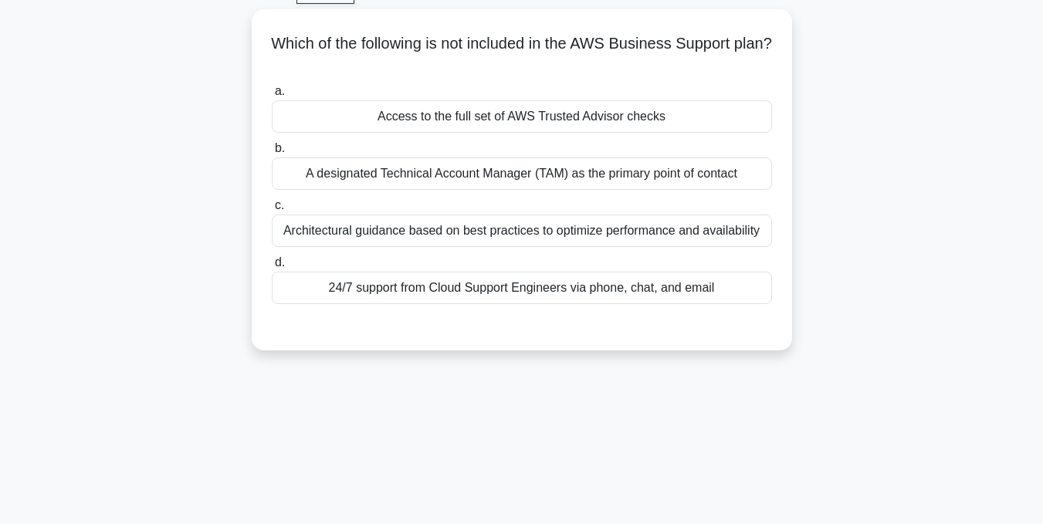
scroll to position [78, 0]
click at [421, 185] on div "A designated Technical Account Manager (TAM) as the primary point of contact" at bounding box center [522, 173] width 500 height 32
click at [272, 153] on input "b. A designated Technical Account Manager (TAM) as the primary point of contact" at bounding box center [272, 148] width 0 height 10
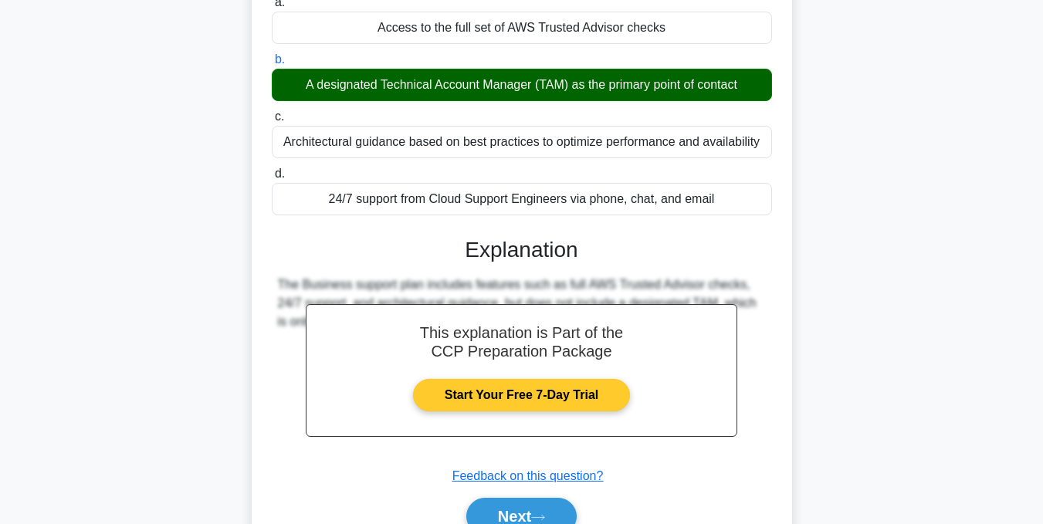
scroll to position [310, 0]
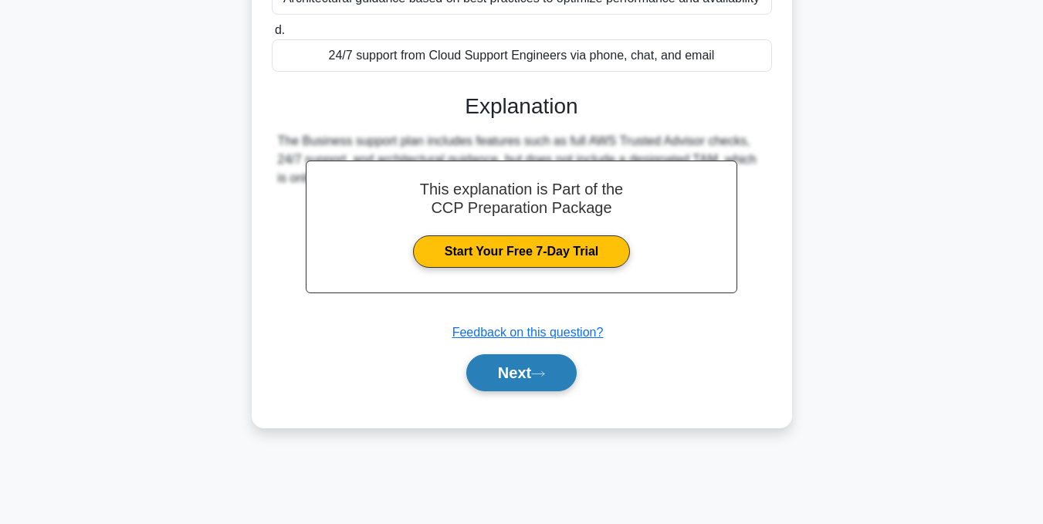
click at [466, 365] on button "Next" at bounding box center [521, 372] width 110 height 37
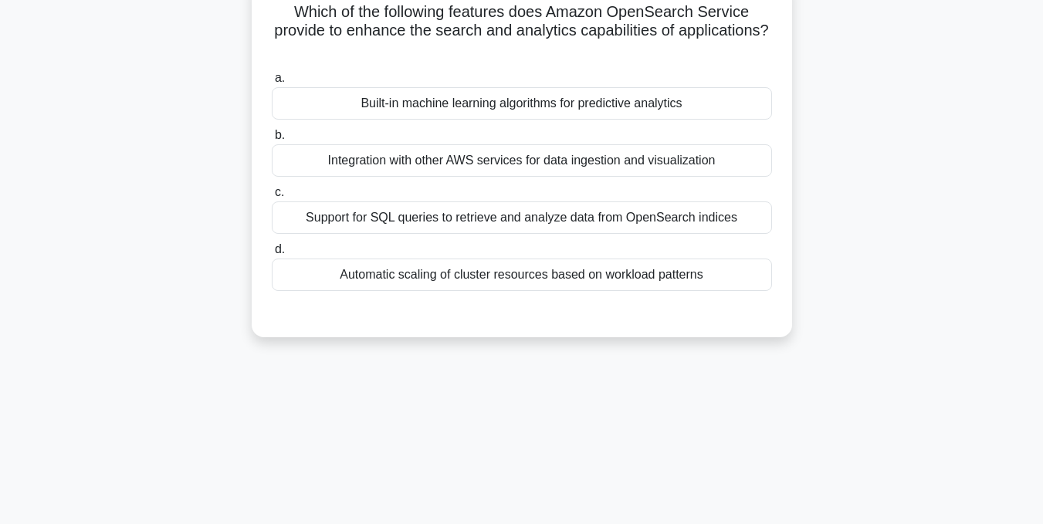
scroll to position [78, 0]
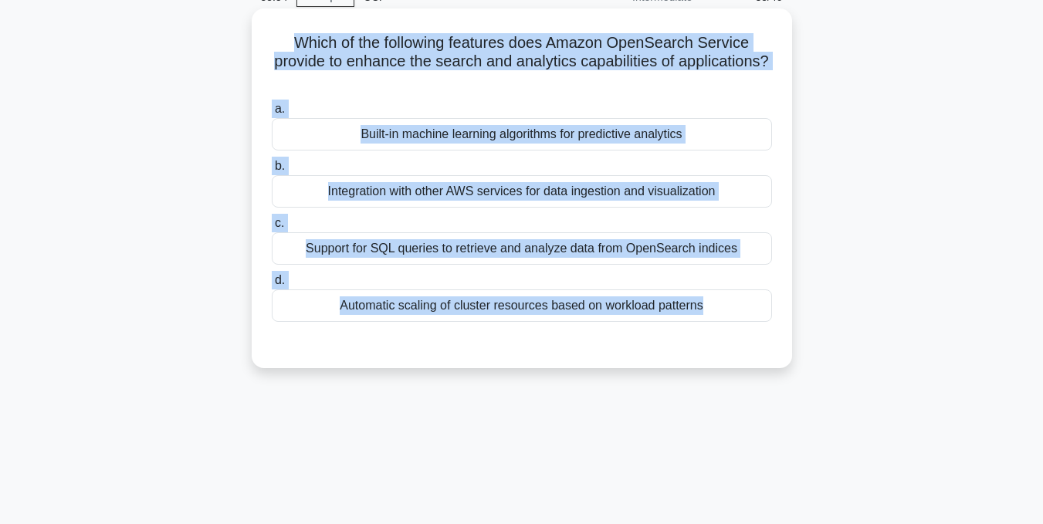
drag, startPoint x: 286, startPoint y: 29, endPoint x: 577, endPoint y: 351, distance: 433.9
click at [577, 351] on div "Which of the following features does Amazon OpenSearch Service provide to enhan…" at bounding box center [522, 188] width 528 height 347
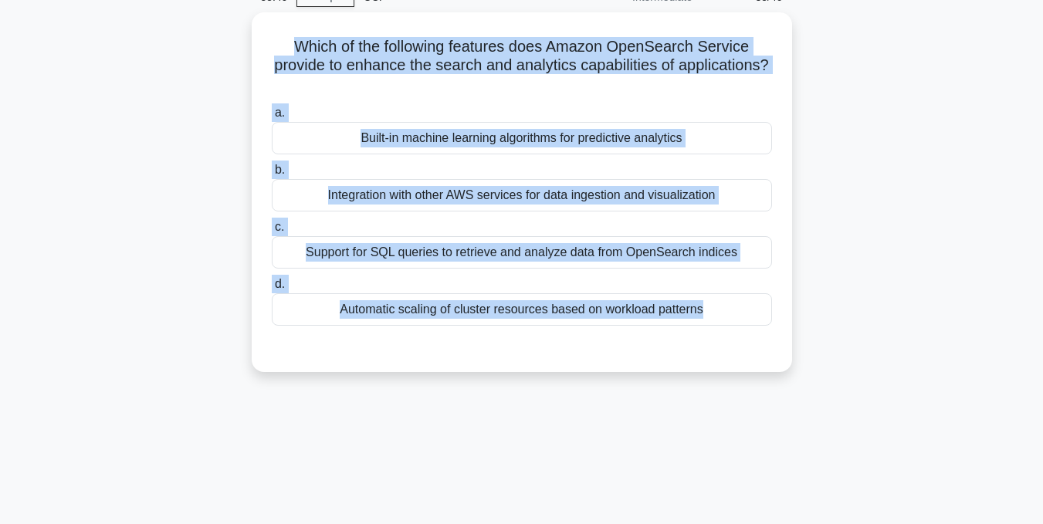
click at [587, 450] on div "55:49 Stop CCP Intermediate 35/40 Which of the following features does Amazon O…" at bounding box center [522, 364] width 880 height 772
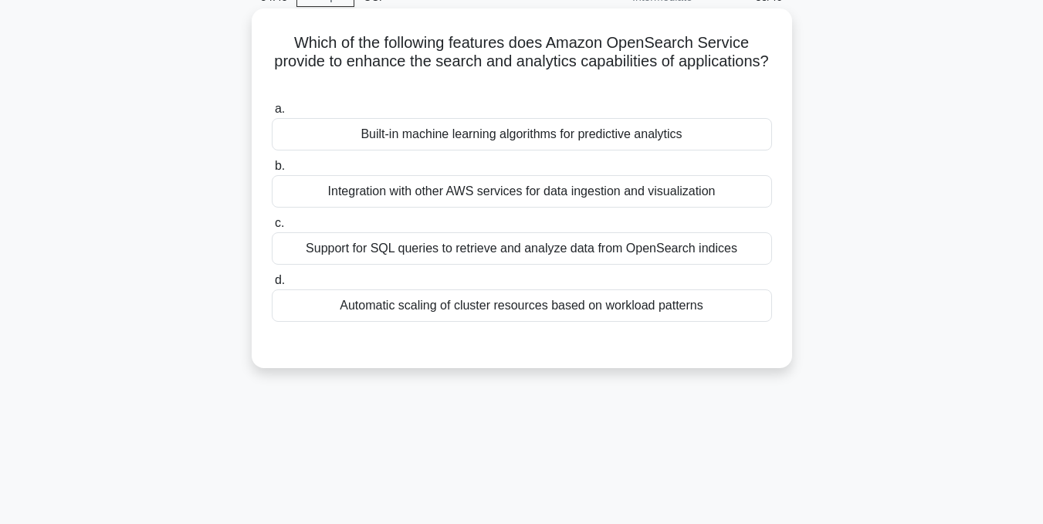
click at [438, 209] on div "a. Built-in machine learning algorithms for predictive analytics b. Integration…" at bounding box center [521, 210] width 519 height 228
click at [414, 182] on div "Integration with other AWS services for data ingestion and visualization" at bounding box center [522, 191] width 500 height 32
click at [272, 171] on input "b. Integration with other AWS services for data ingestion and visualization" at bounding box center [272, 166] width 0 height 10
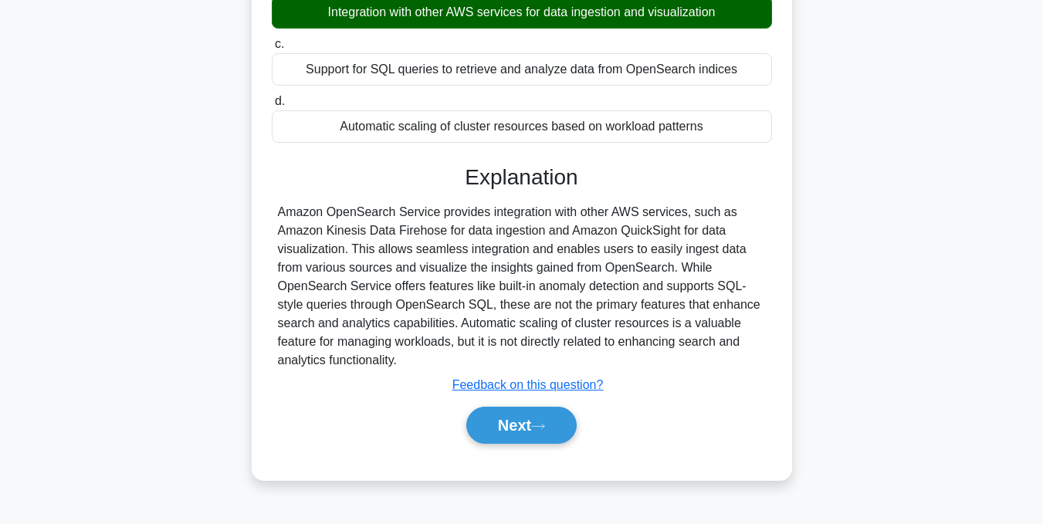
scroll to position [310, 0]
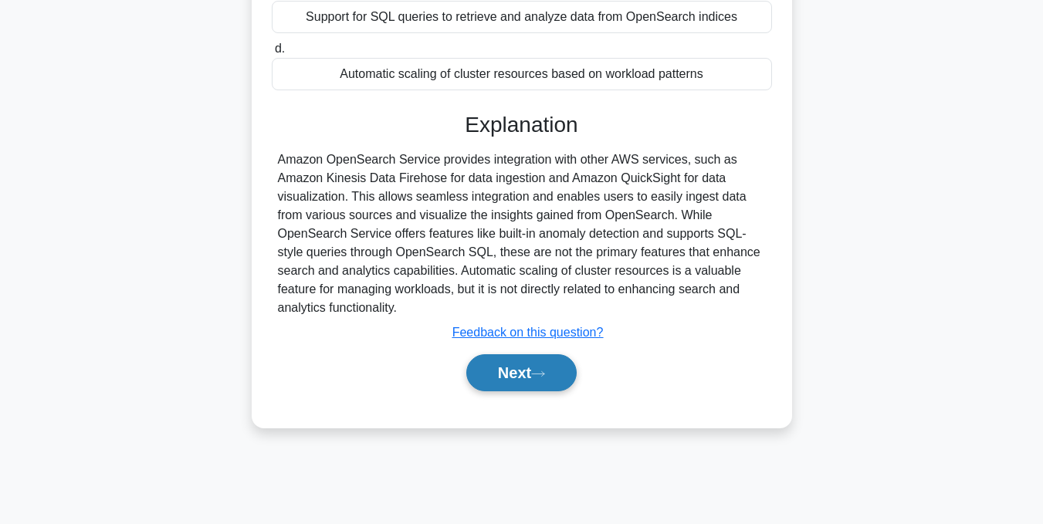
click at [517, 387] on button "Next" at bounding box center [521, 372] width 110 height 37
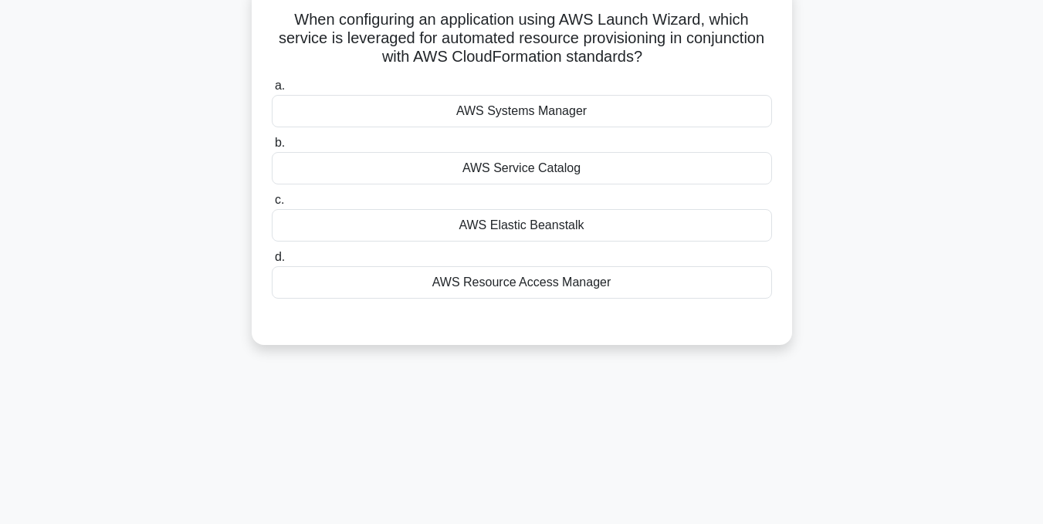
scroll to position [78, 0]
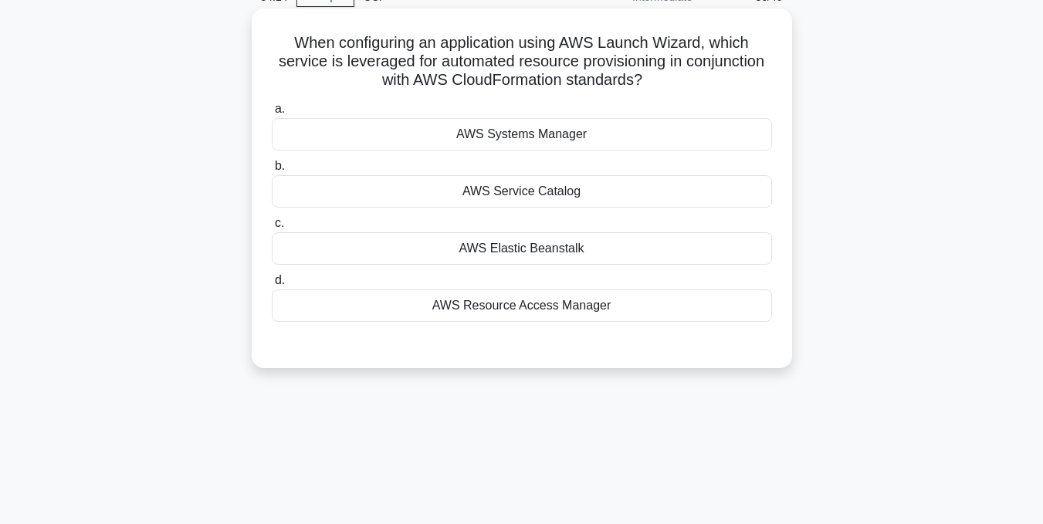
click at [502, 249] on div "AWS Elastic Beanstalk" at bounding box center [522, 248] width 500 height 32
click at [272, 228] on input "c. AWS Elastic Beanstalk" at bounding box center [272, 223] width 0 height 10
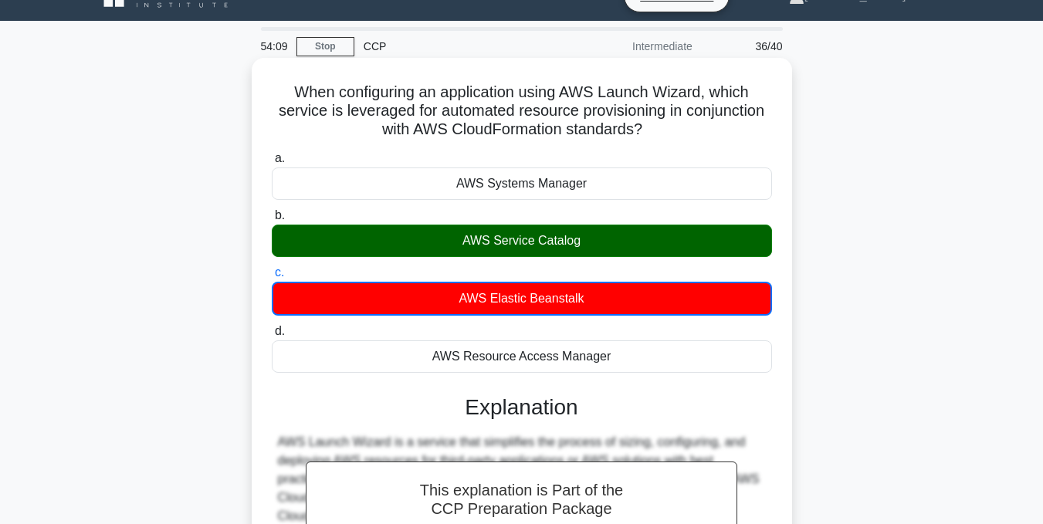
scroll to position [1, 0]
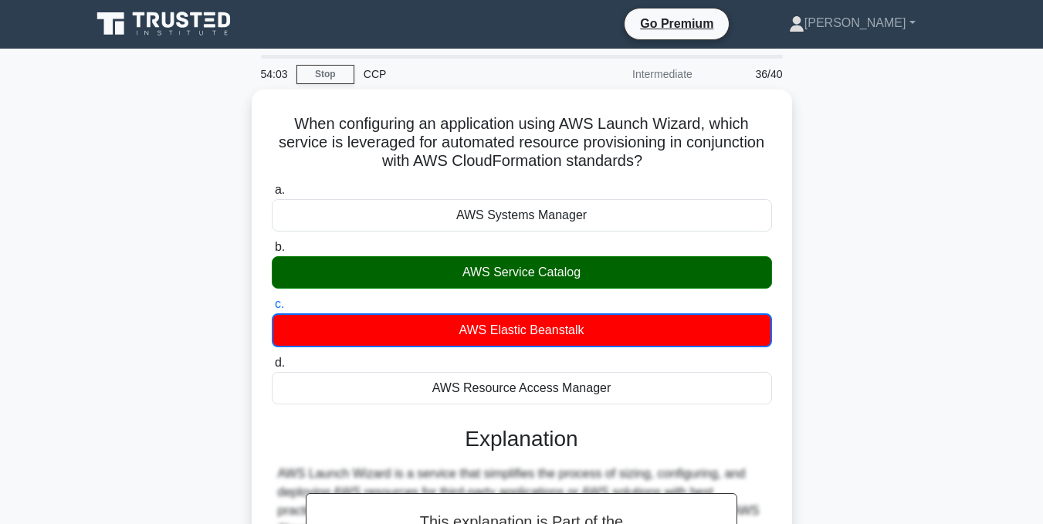
drag, startPoint x: 279, startPoint y: 109, endPoint x: 823, endPoint y: 382, distance: 608.2
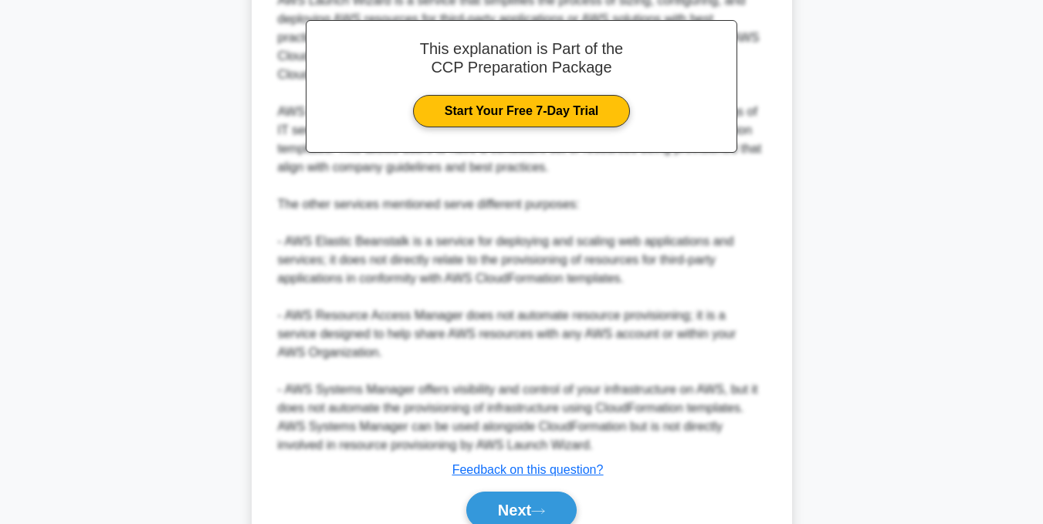
scroll to position [541, 0]
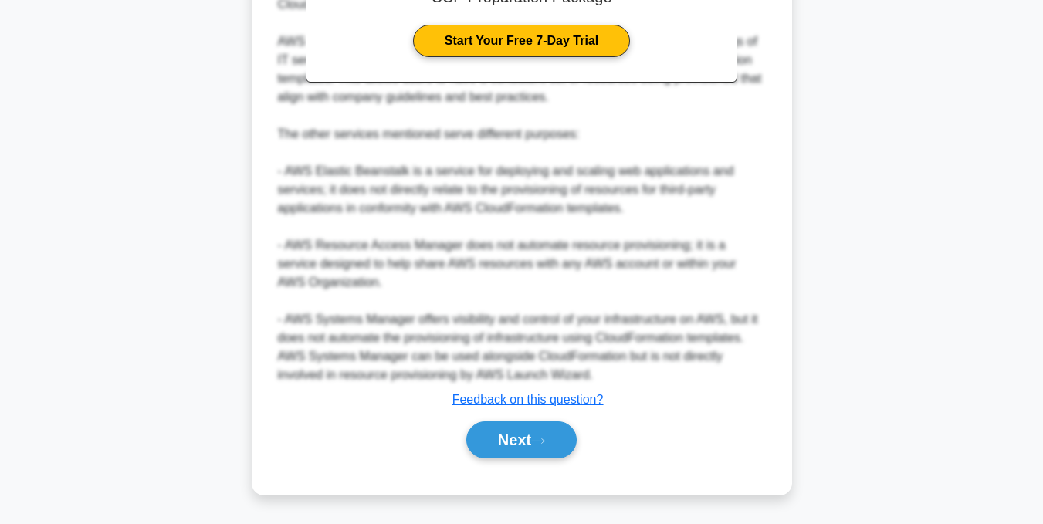
click at [497, 459] on div "Next" at bounding box center [522, 439] width 500 height 49
click at [500, 442] on button "Next" at bounding box center [521, 439] width 110 height 37
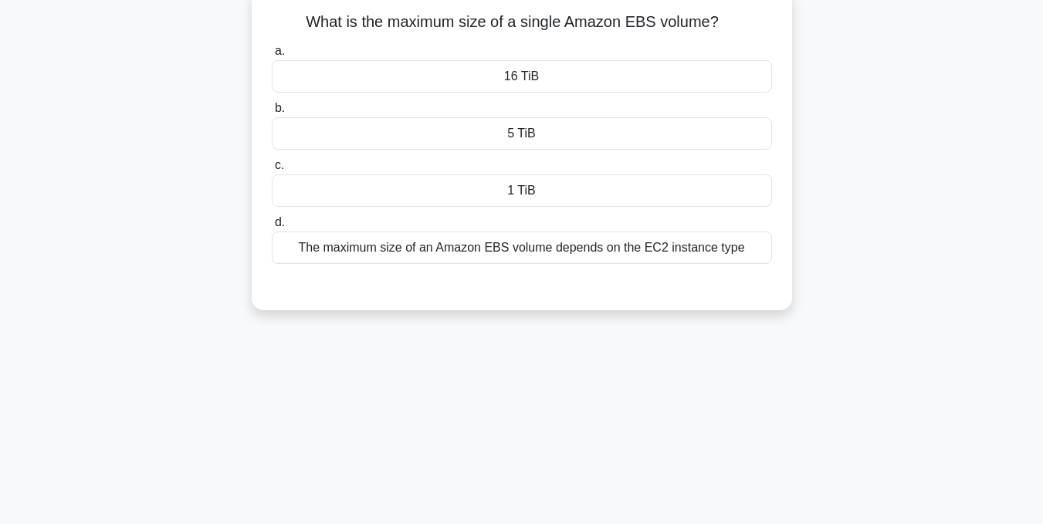
scroll to position [78, 0]
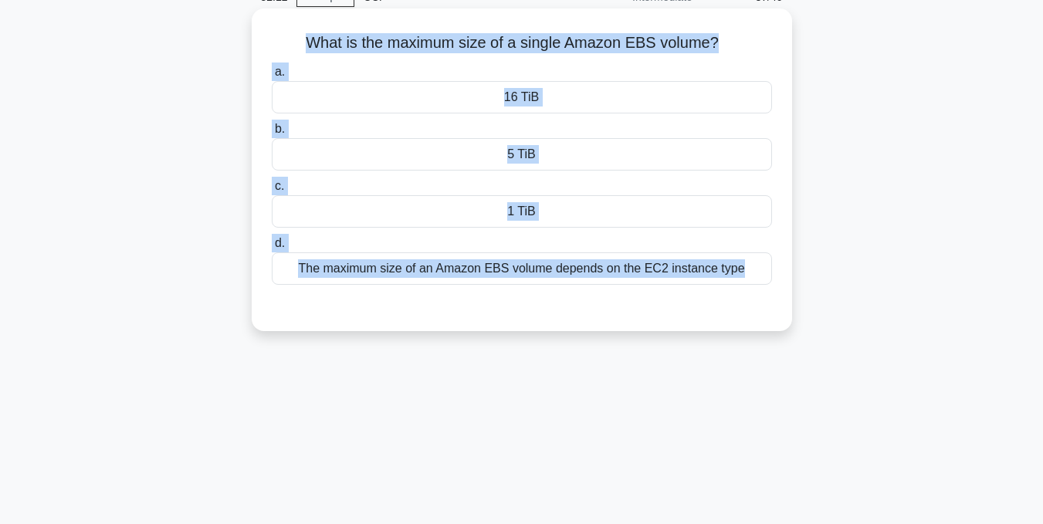
drag, startPoint x: 232, startPoint y: 19, endPoint x: 628, endPoint y: 293, distance: 481.7
click at [628, 293] on div "What is the maximum size of a single Amazon EBS volume? .spinner_0XTQ{transform…" at bounding box center [522, 182] width 880 height 341
click at [555, 112] on div "16 TiB" at bounding box center [522, 97] width 500 height 32
click at [272, 77] on input "a. 16 TiB" at bounding box center [272, 72] width 0 height 10
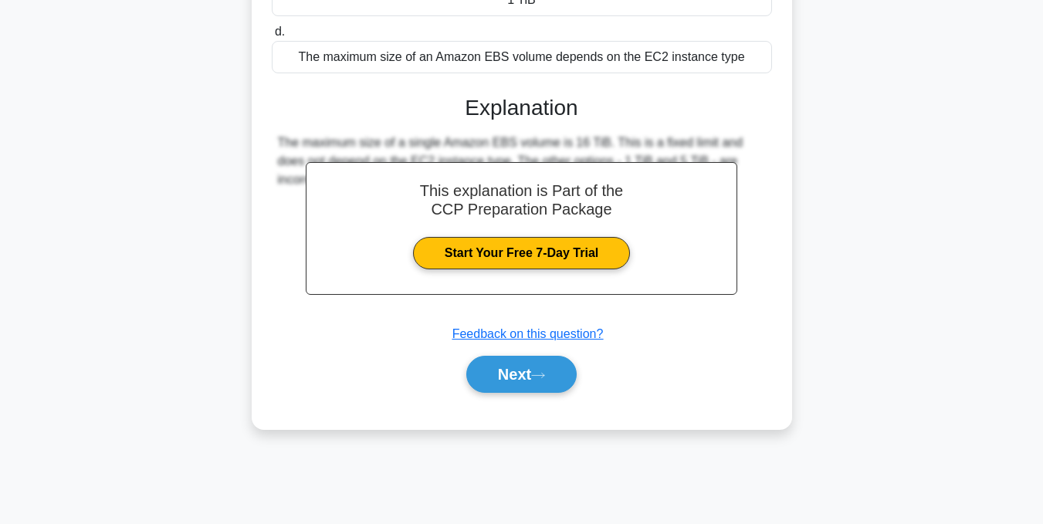
scroll to position [310, 0]
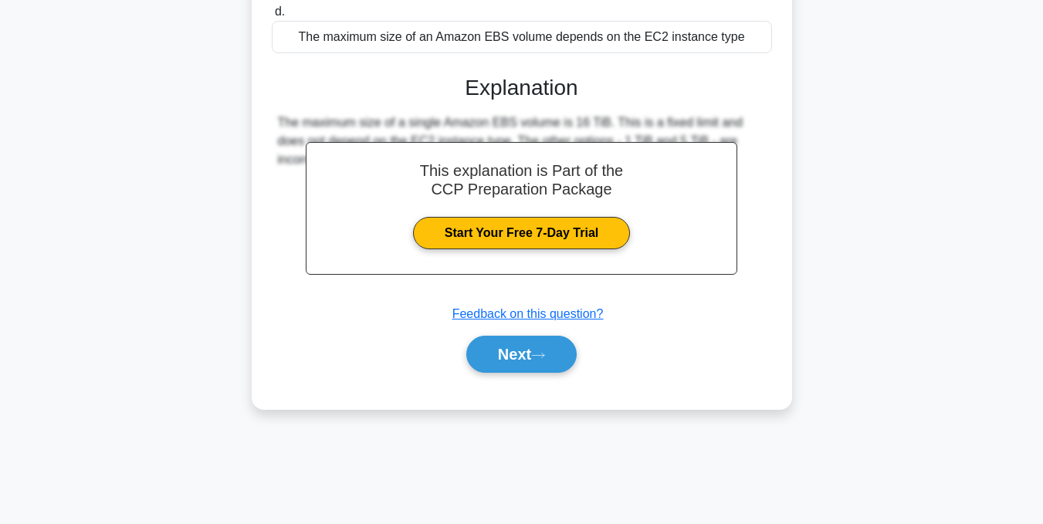
click at [531, 379] on div "Next" at bounding box center [522, 354] width 500 height 49
click at [527, 337] on button "Next" at bounding box center [521, 354] width 110 height 37
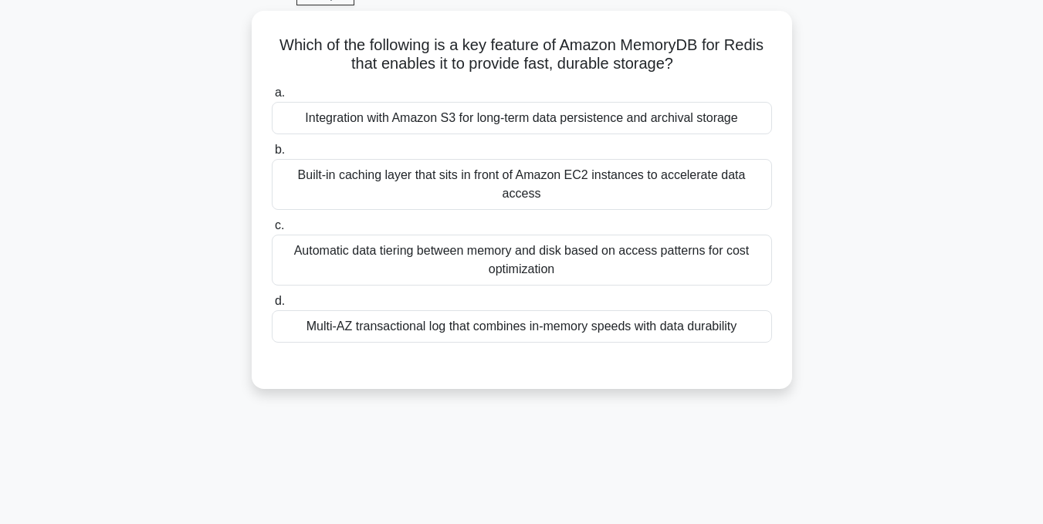
scroll to position [78, 0]
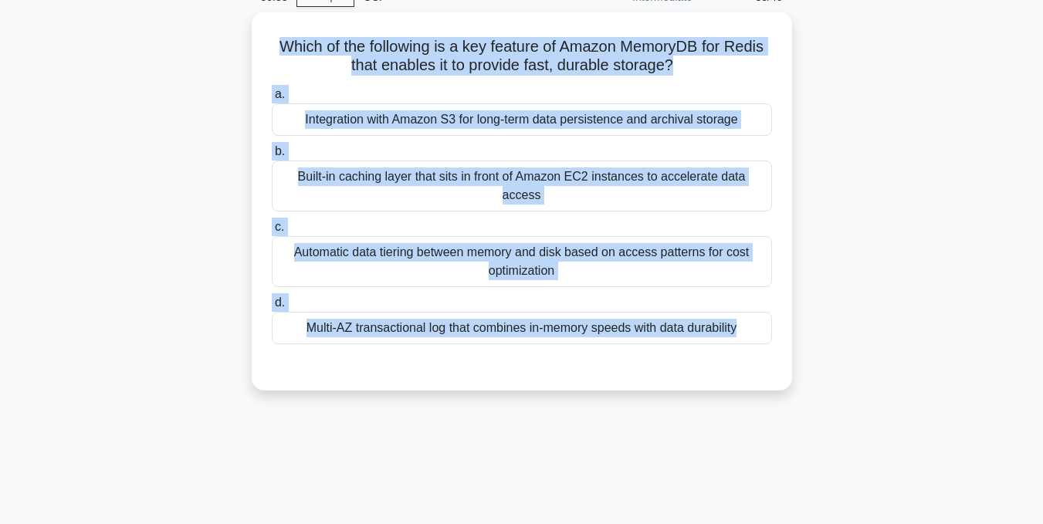
drag, startPoint x: 262, startPoint y: 33, endPoint x: 958, endPoint y: 360, distance: 768.6
click at [958, 360] on div "Which of the following is a key feature of Amazon MemoryDB for Redis that enabl…" at bounding box center [522, 210] width 880 height 397
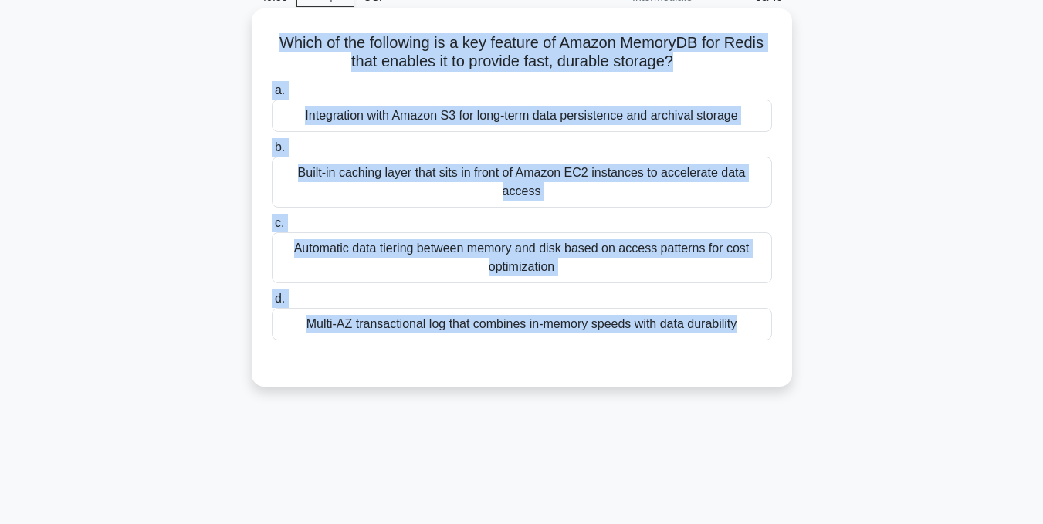
click at [376, 312] on div "Multi-AZ transactional log that combines in-memory speeds with data durability" at bounding box center [522, 324] width 500 height 32
click at [272, 304] on input "d. Multi-AZ transactional log that combines in-memory speeds with data durabili…" at bounding box center [272, 299] width 0 height 10
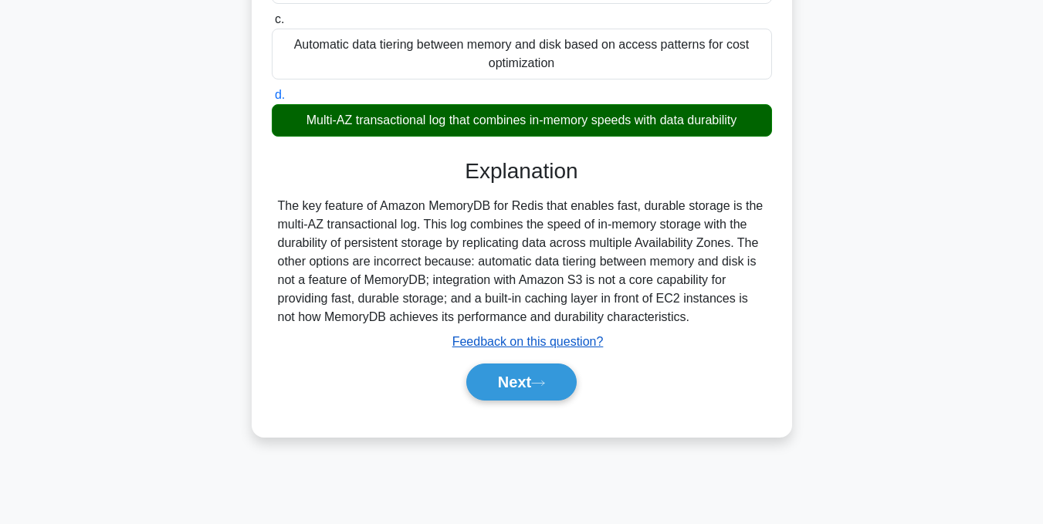
scroll to position [310, 0]
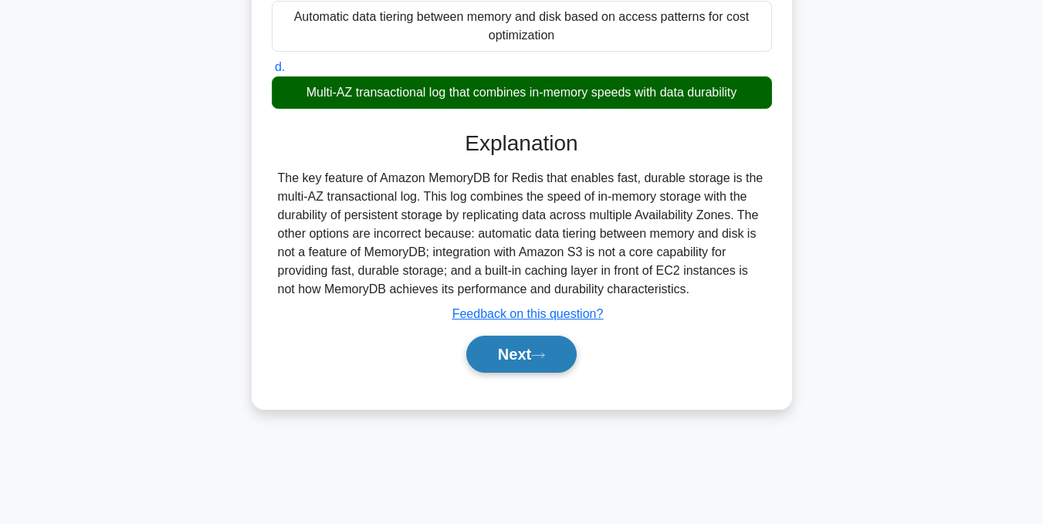
click at [543, 351] on icon at bounding box center [538, 355] width 14 height 8
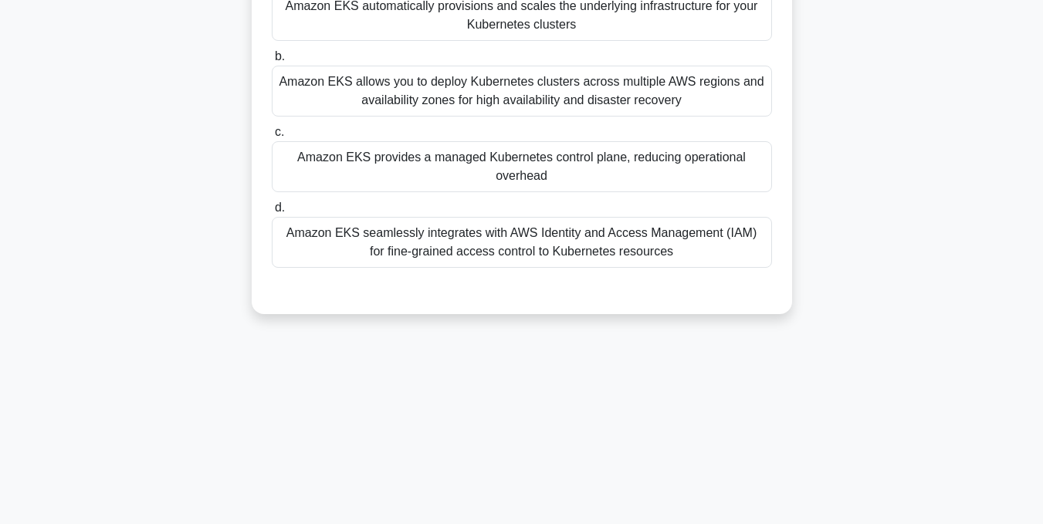
scroll to position [0, 0]
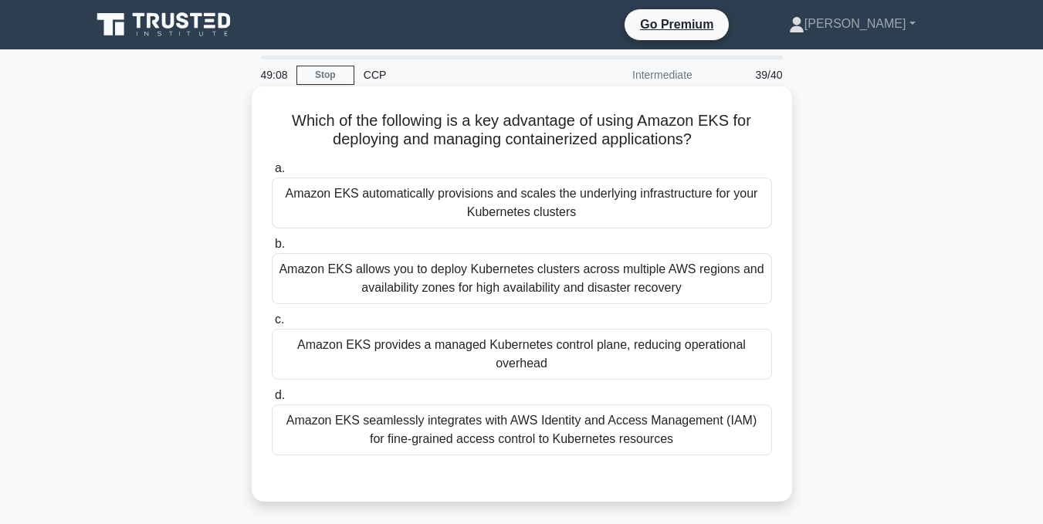
click at [422, 289] on div "Amazon EKS allows you to deploy Kubernetes clusters across multiple AWS regions…" at bounding box center [522, 278] width 500 height 51
click at [272, 249] on input "b. Amazon EKS allows you to deploy Kubernetes clusters across multiple AWS regi…" at bounding box center [272, 244] width 0 height 10
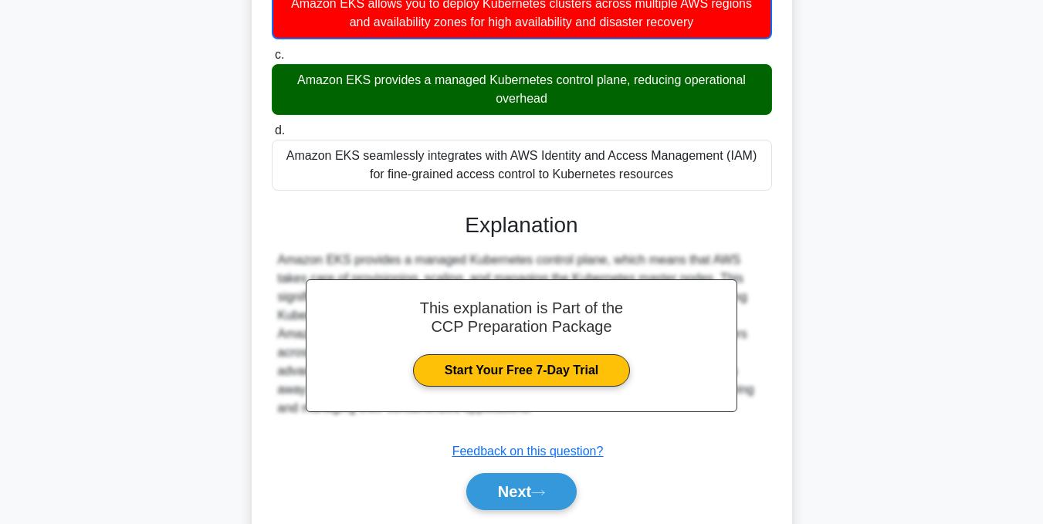
scroll to position [309, 0]
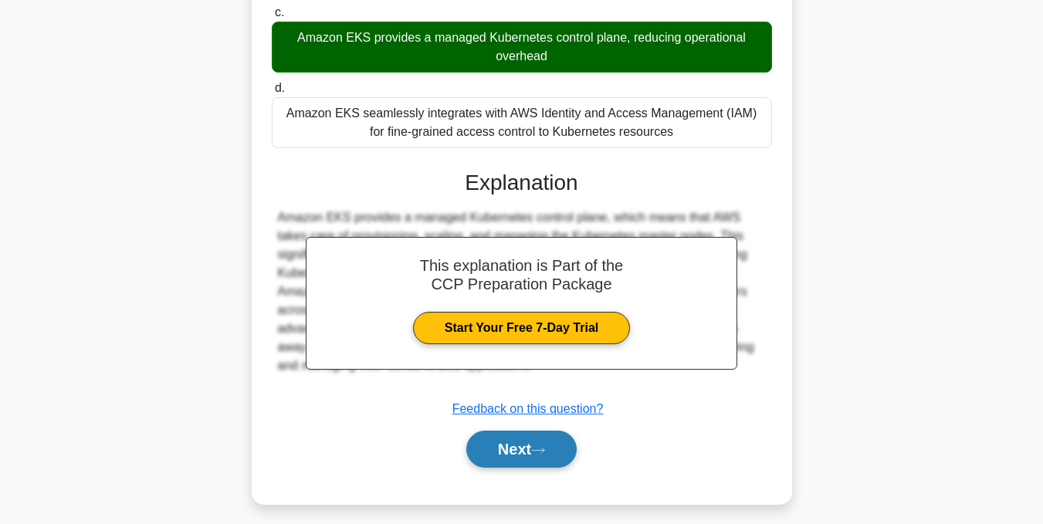
click at [494, 441] on button "Next" at bounding box center [521, 449] width 110 height 37
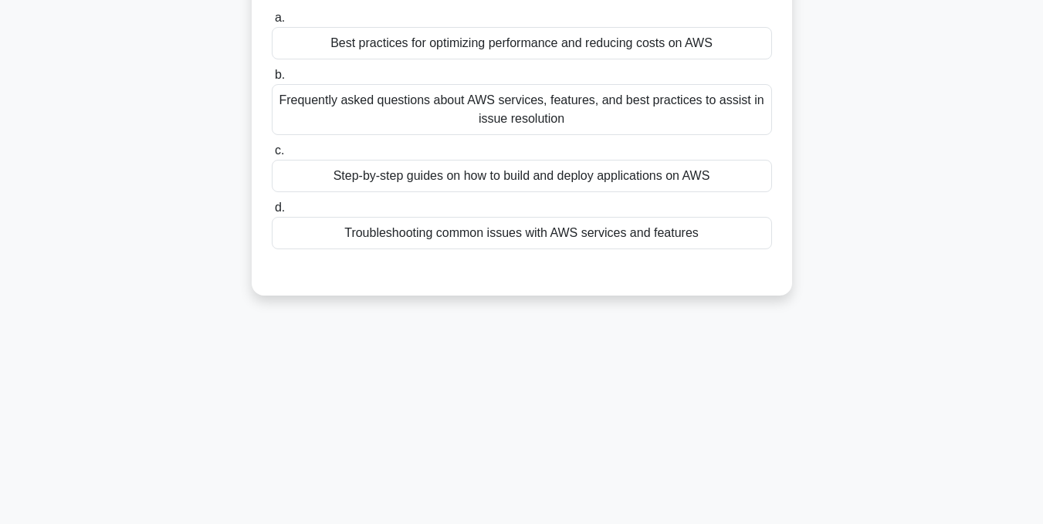
scroll to position [77, 0]
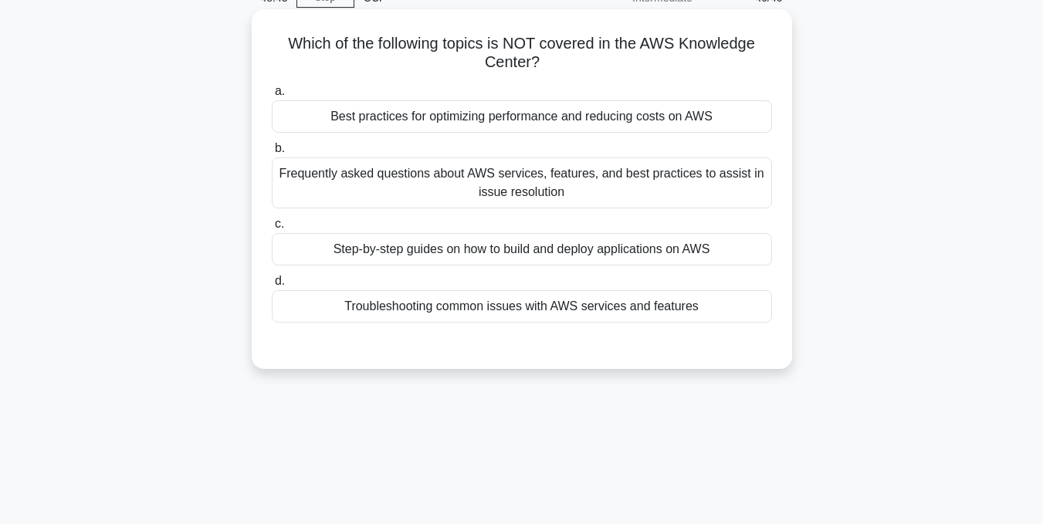
click at [511, 313] on div "Troubleshooting common issues with AWS services and features" at bounding box center [522, 306] width 500 height 32
click at [272, 286] on input "d. Troubleshooting common issues with AWS services and features" at bounding box center [272, 281] width 0 height 10
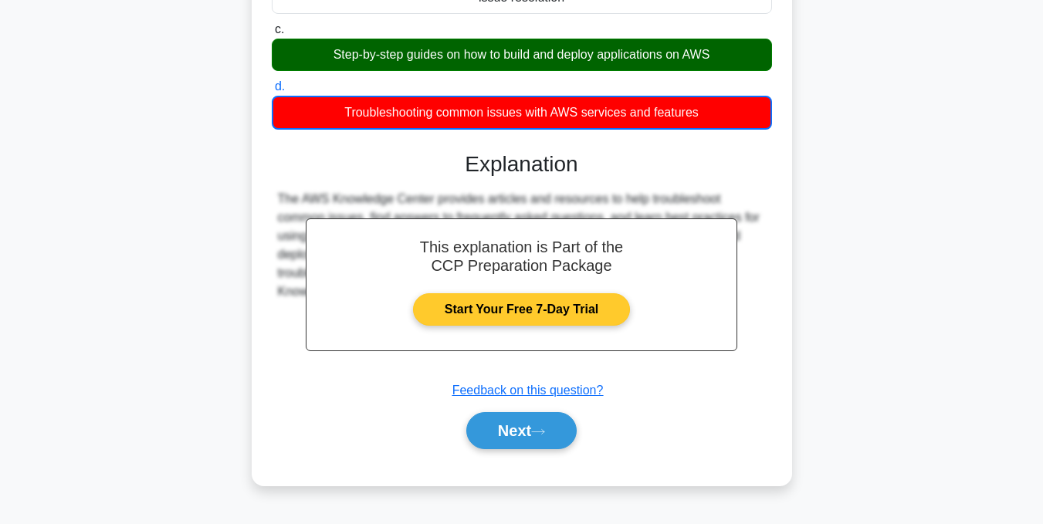
scroll to position [310, 0]
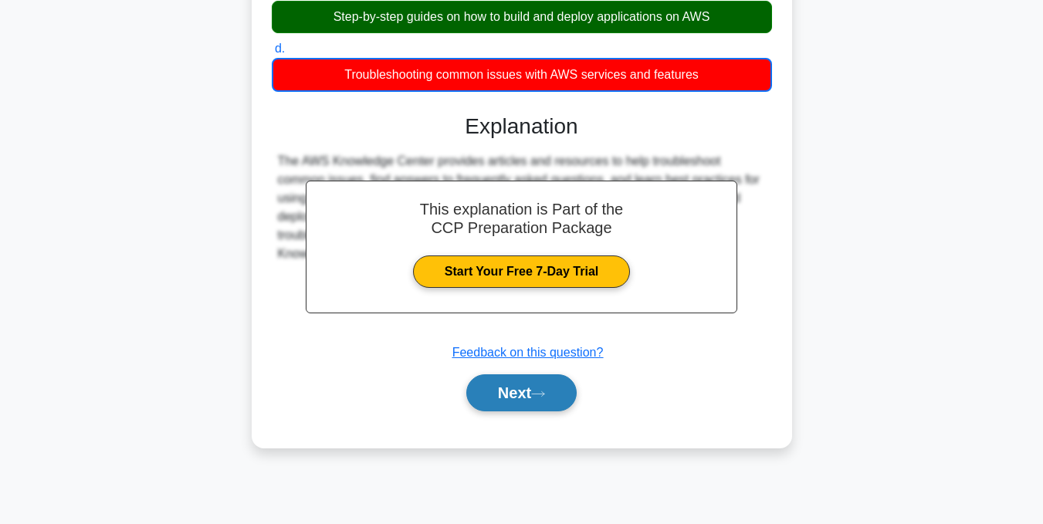
click at [504, 389] on button "Next" at bounding box center [521, 392] width 110 height 37
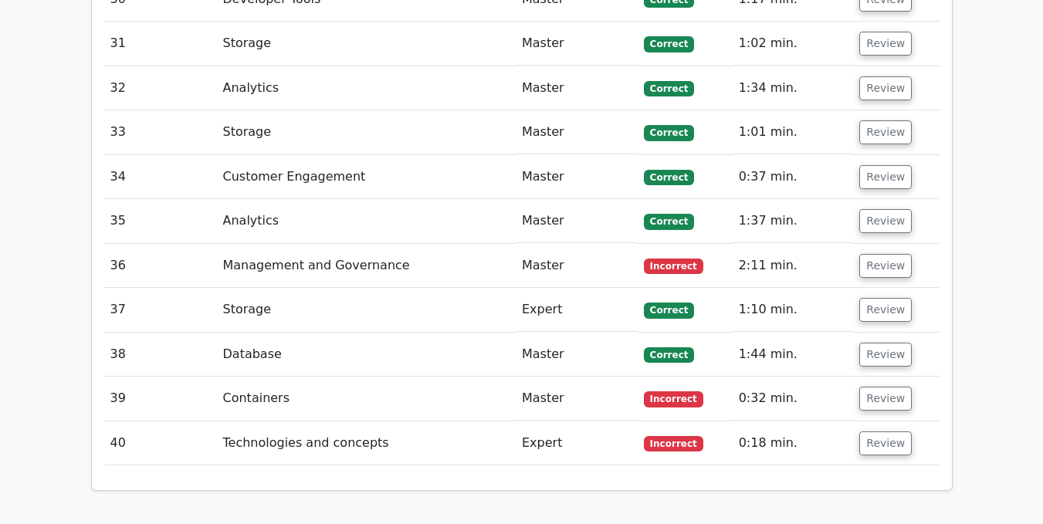
scroll to position [4168, 0]
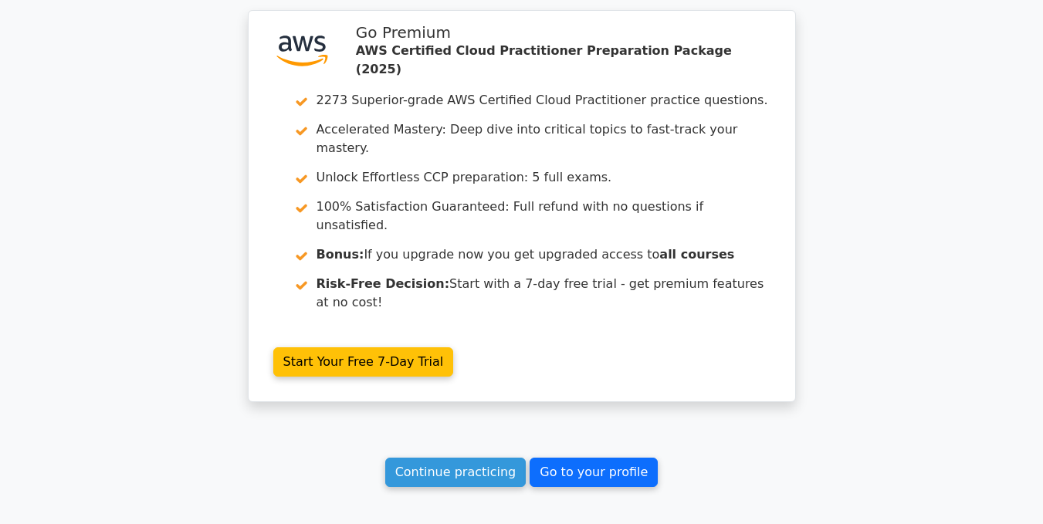
click at [561, 458] on link "Go to your profile" at bounding box center [594, 472] width 128 height 29
